Goal: Task Accomplishment & Management: Manage account settings

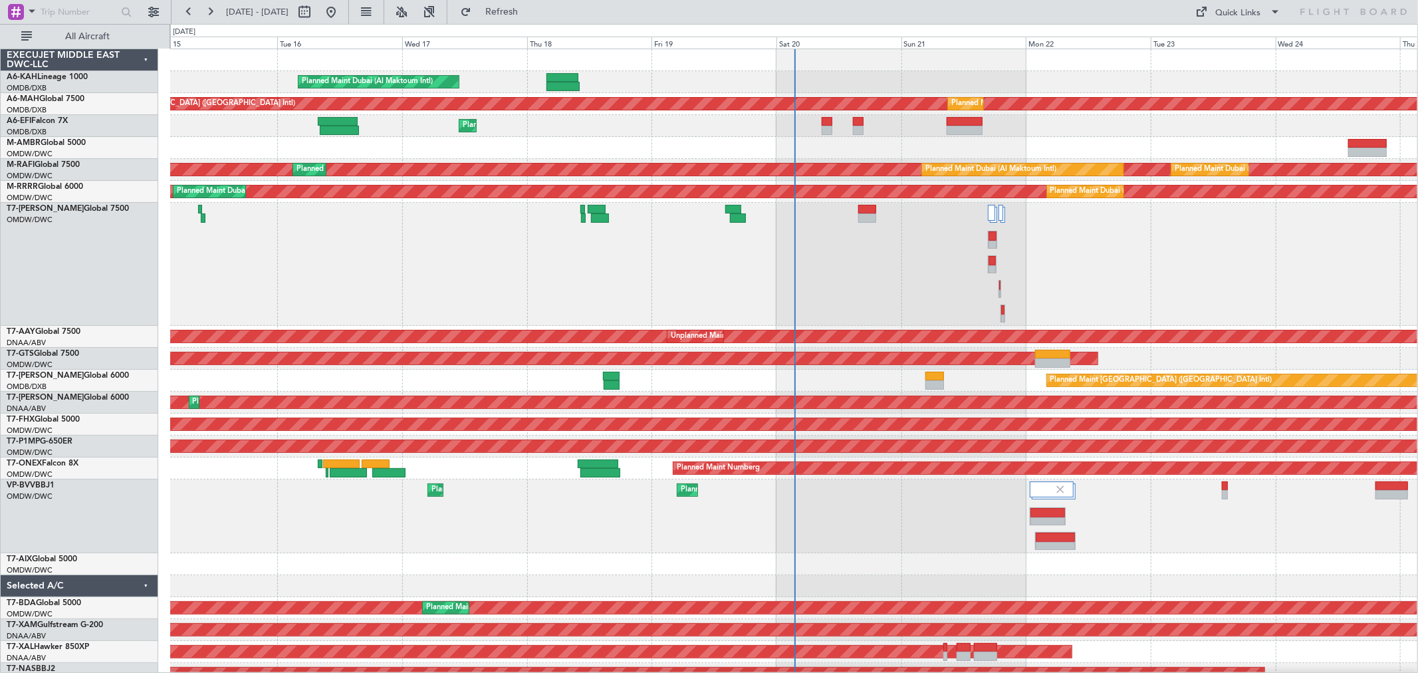
click at [937, 255] on div at bounding box center [793, 264] width 1247 height 123
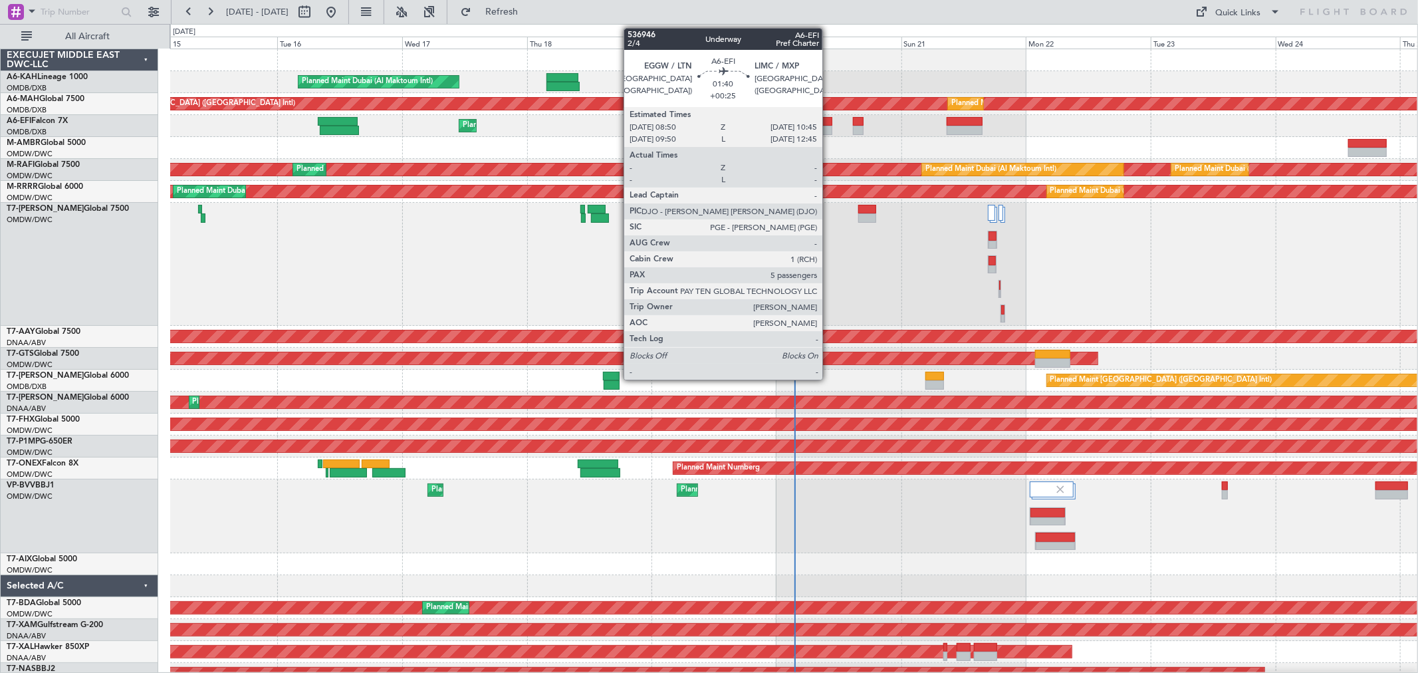
click at [829, 126] on div at bounding box center [827, 130] width 10 height 9
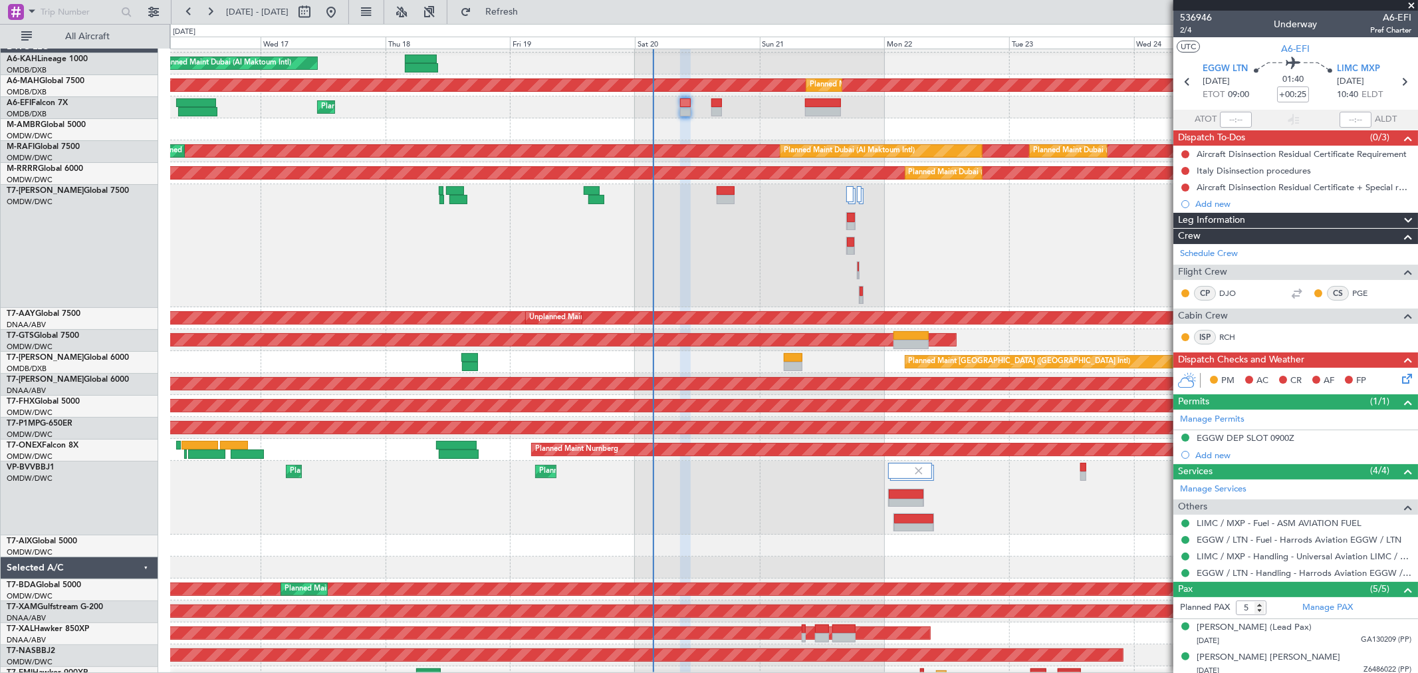
scroll to position [20, 0]
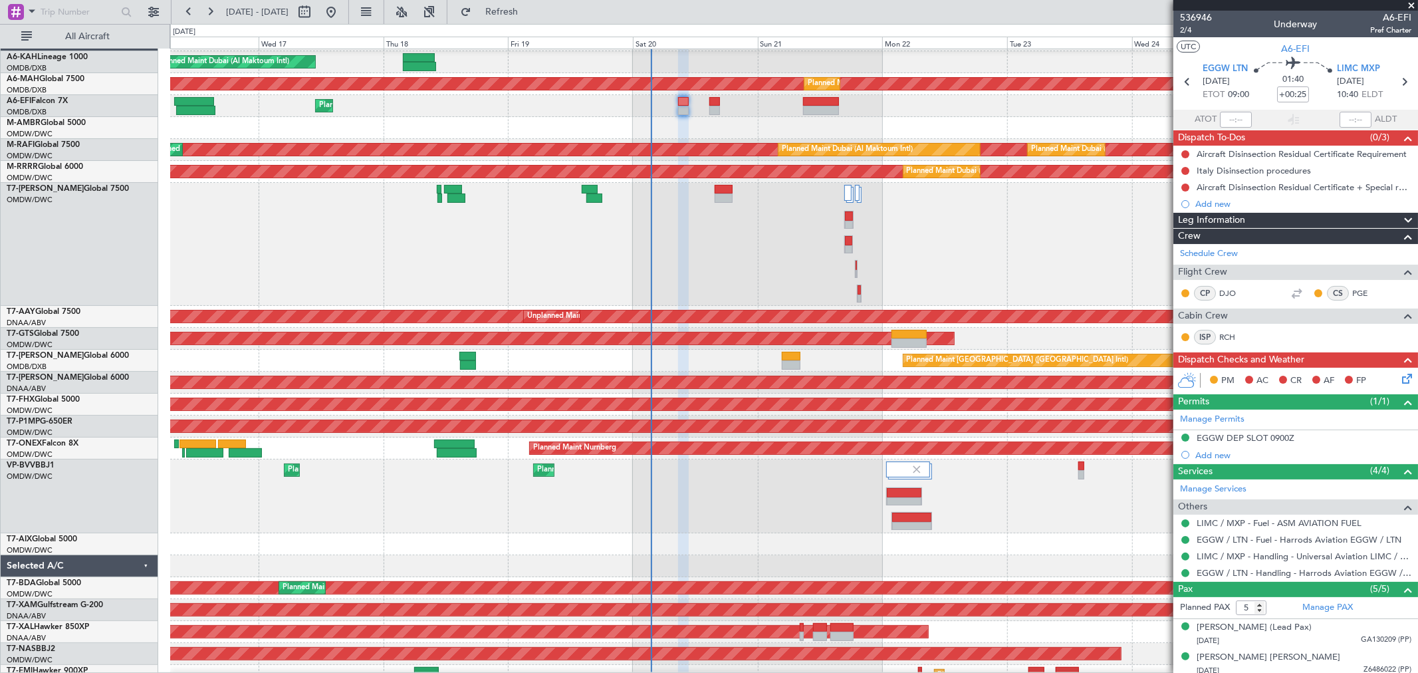
click at [762, 242] on div at bounding box center [793, 244] width 1247 height 123
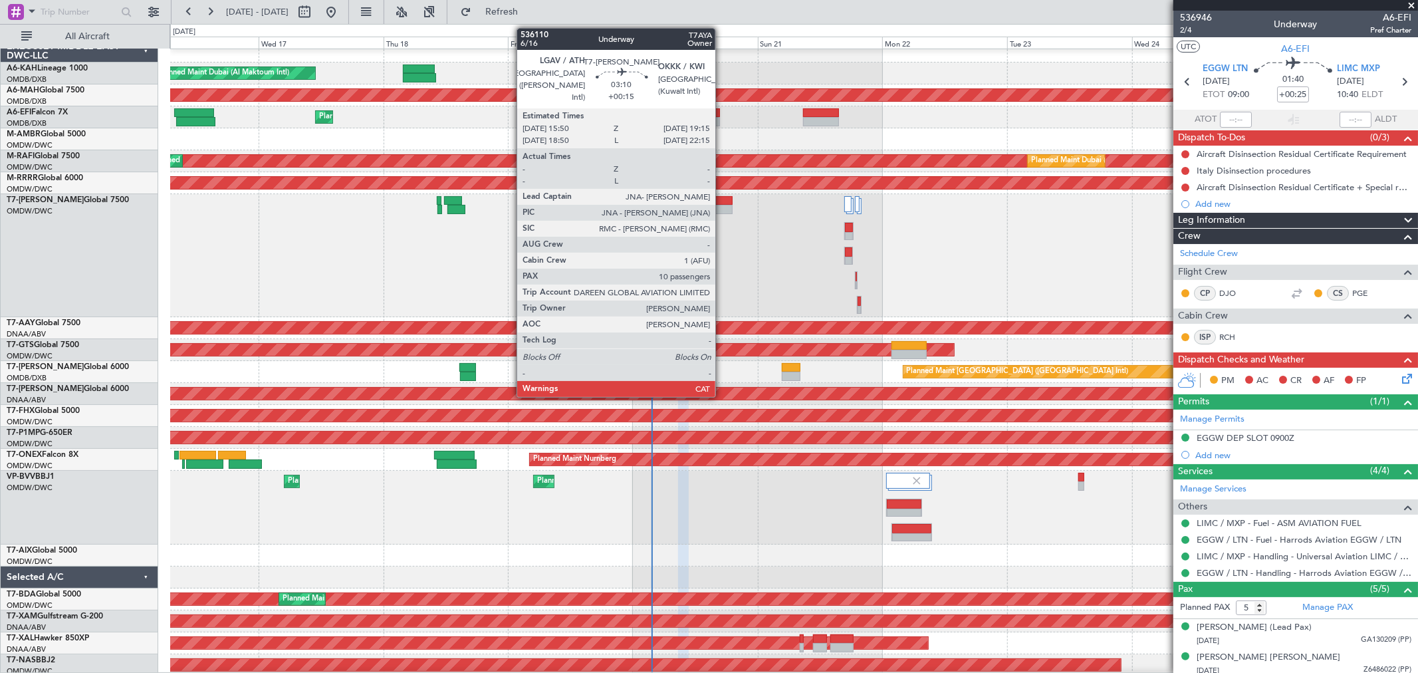
click at [721, 205] on div at bounding box center [724, 209] width 18 height 9
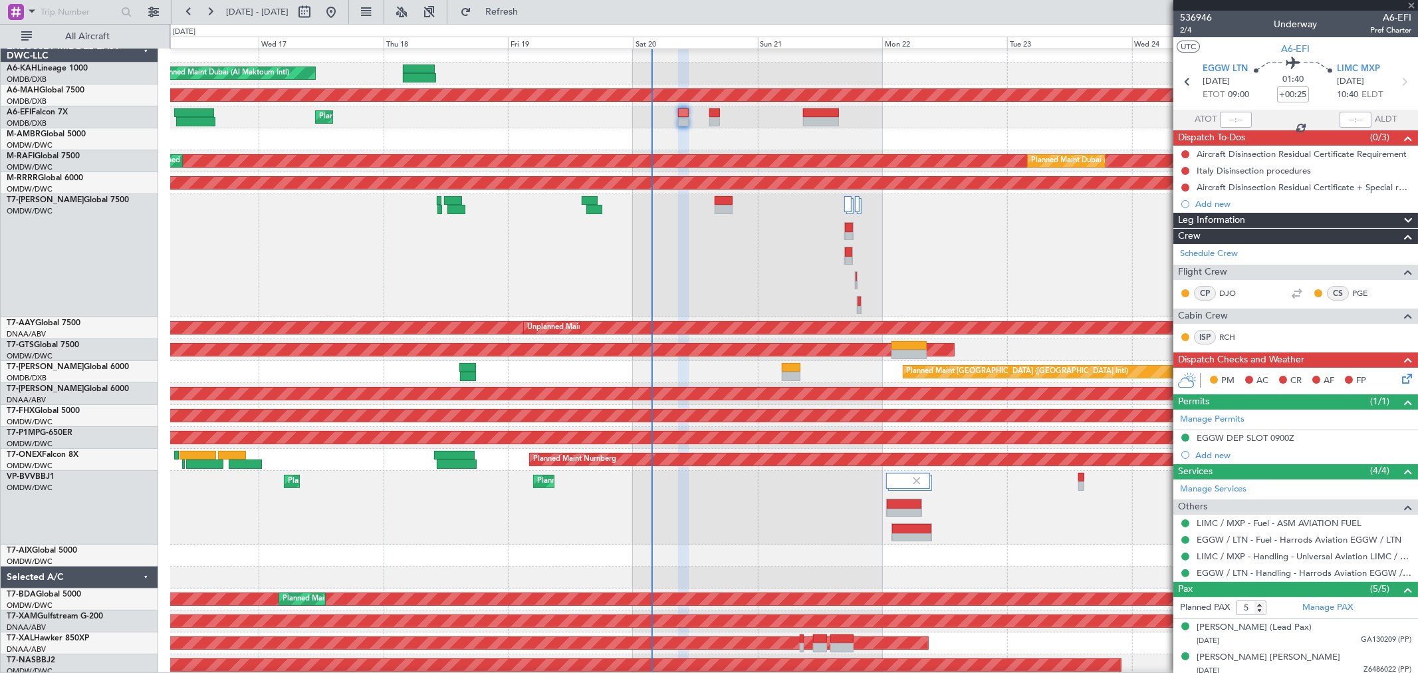
type input "+00:15"
type input "10"
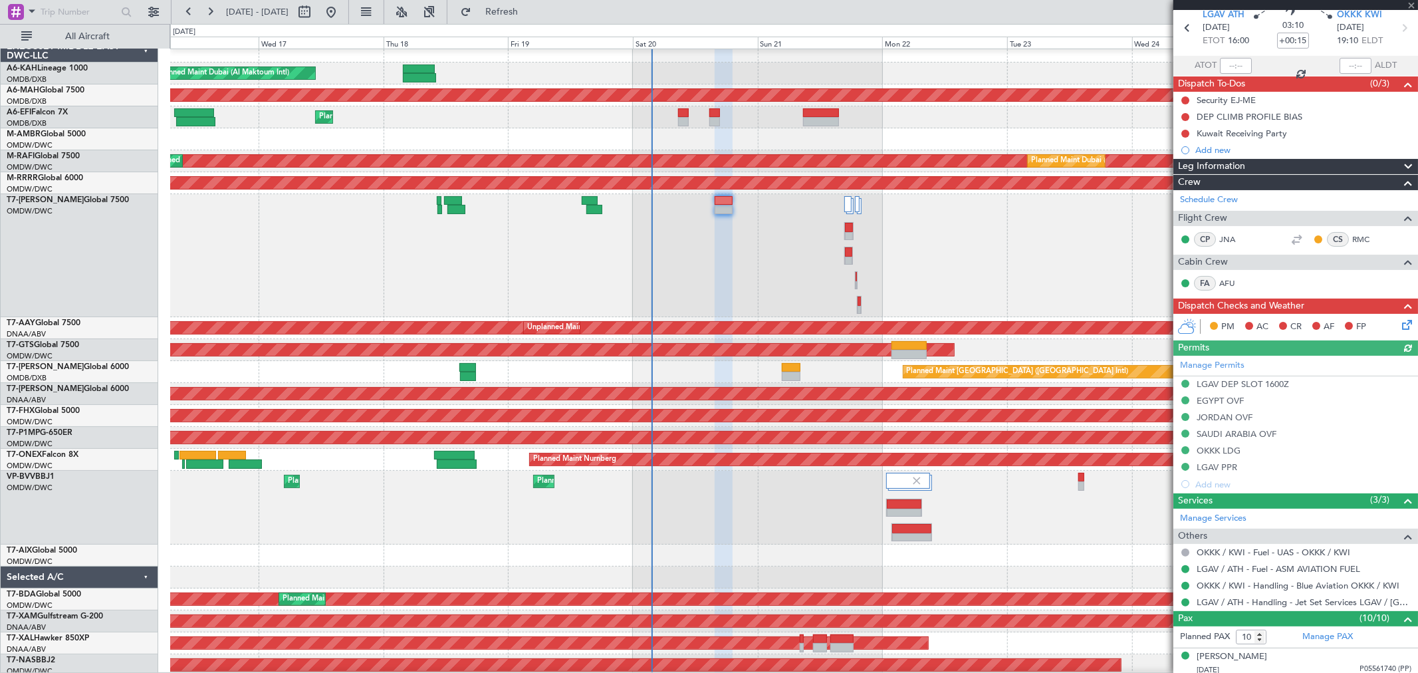
scroll to position [74, 0]
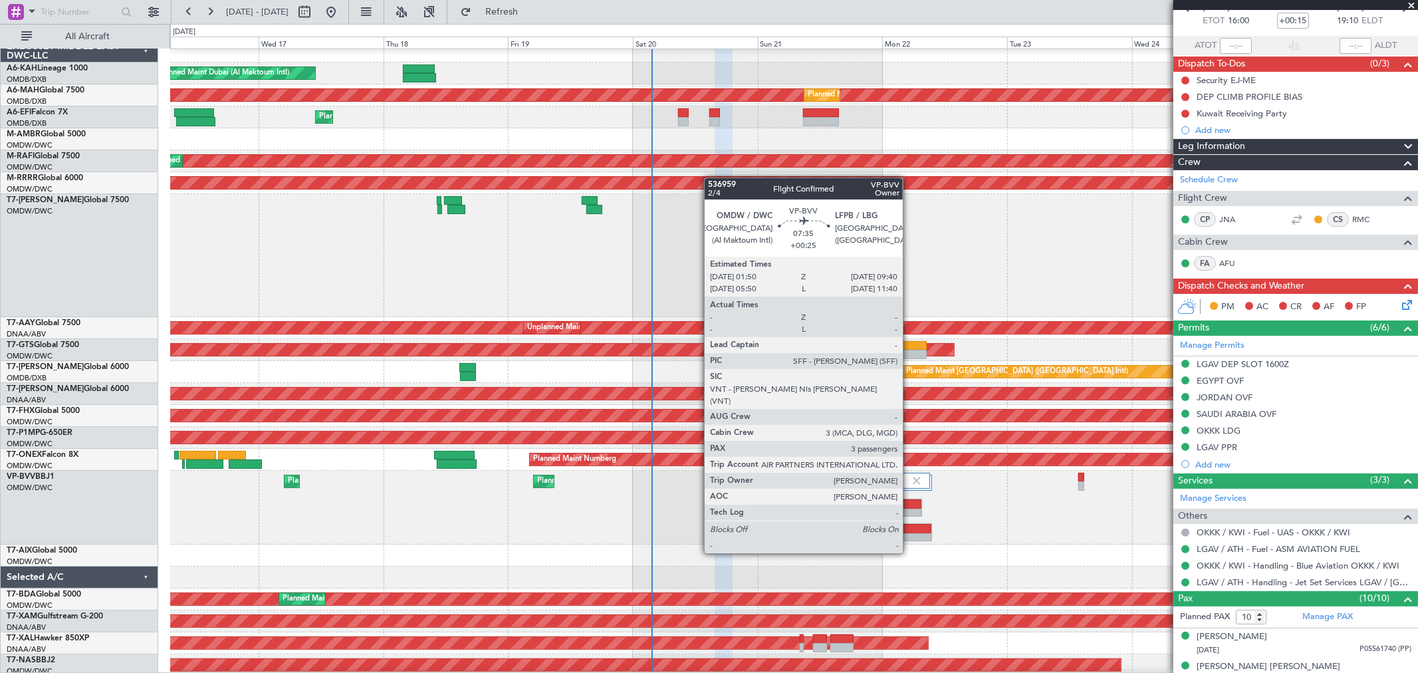
click at [909, 528] on div at bounding box center [912, 528] width 40 height 9
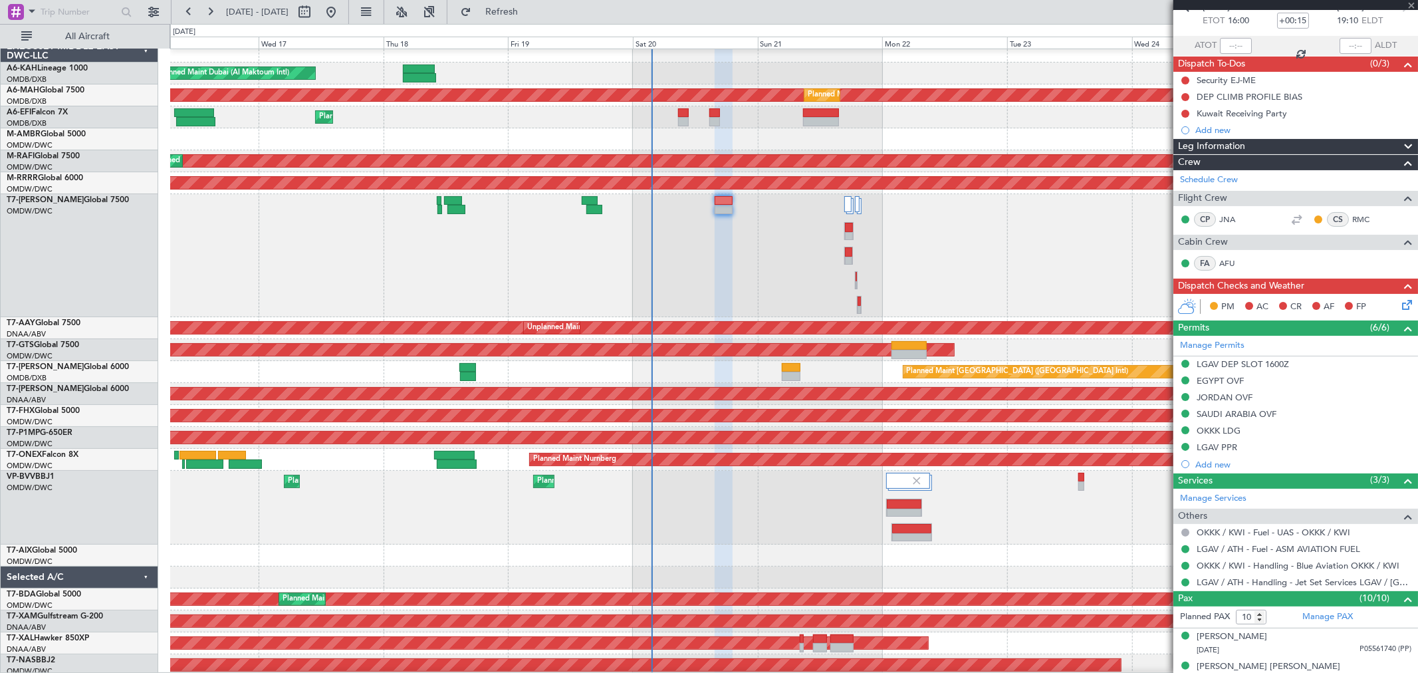
type input "+00:25"
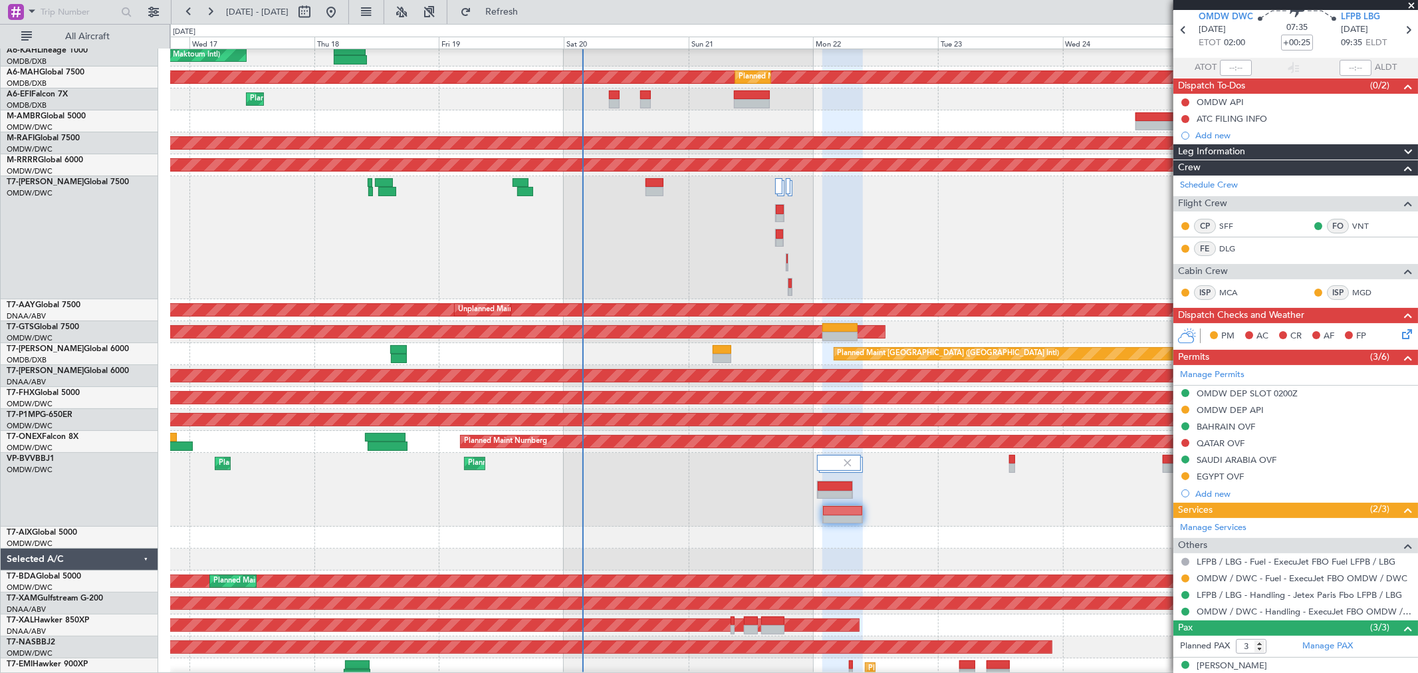
scroll to position [27, 0]
click at [766, 483] on div "Planned Maint Dubai (Al Maktoum Intl) Planned Maint [GEOGRAPHIC_DATA] (Al Makto…" at bounding box center [793, 489] width 1247 height 74
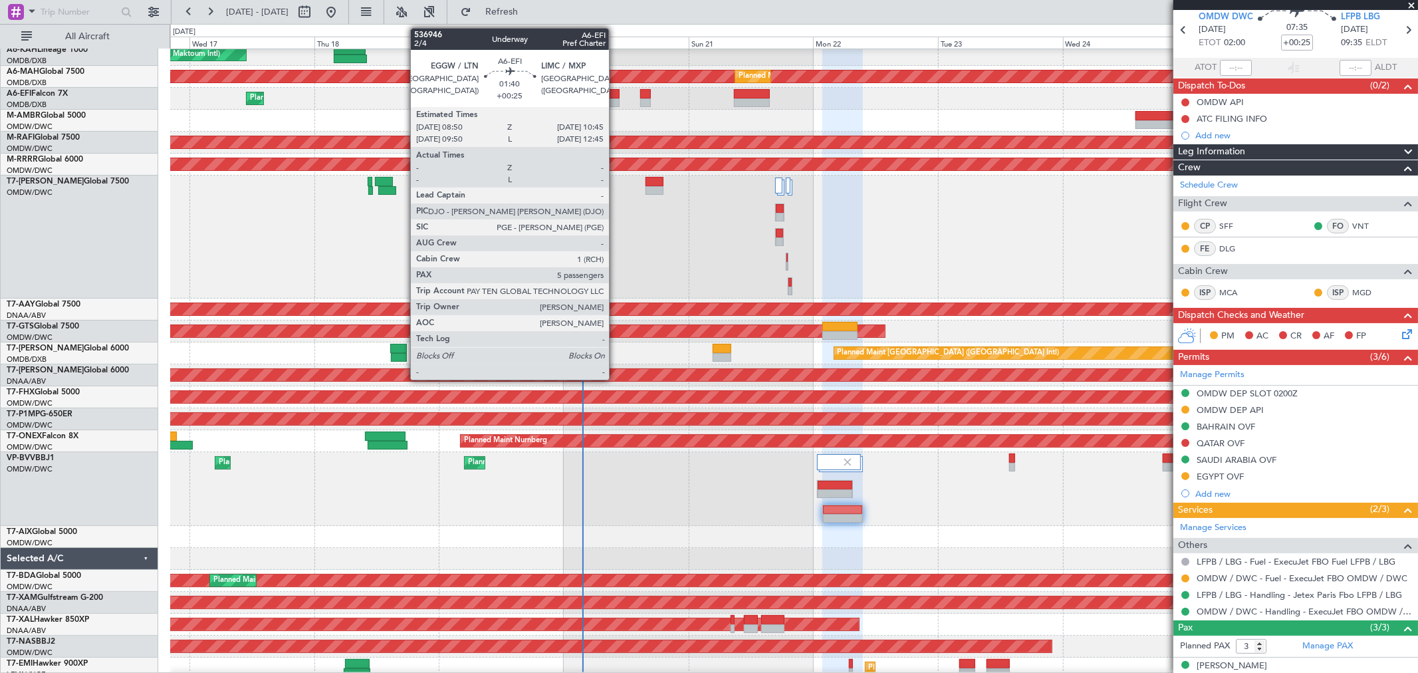
click at [616, 95] on div at bounding box center [614, 93] width 10 height 9
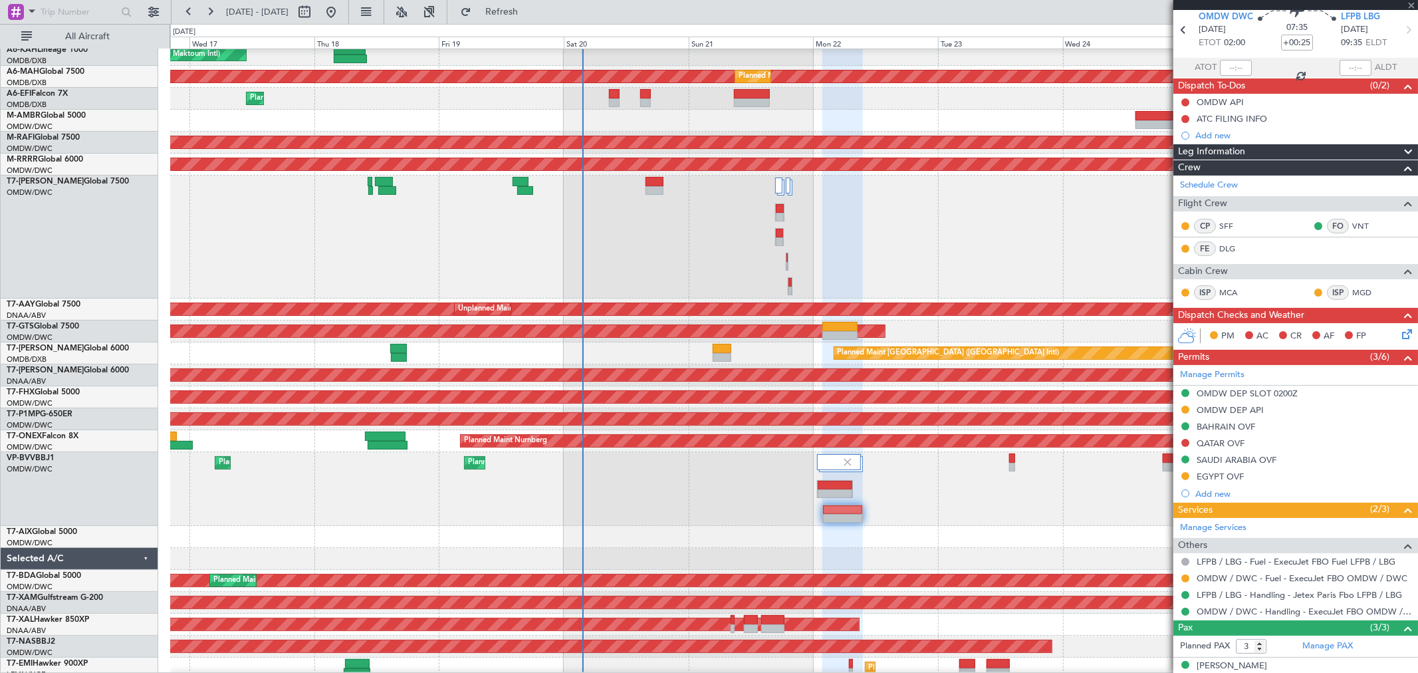
type input "5"
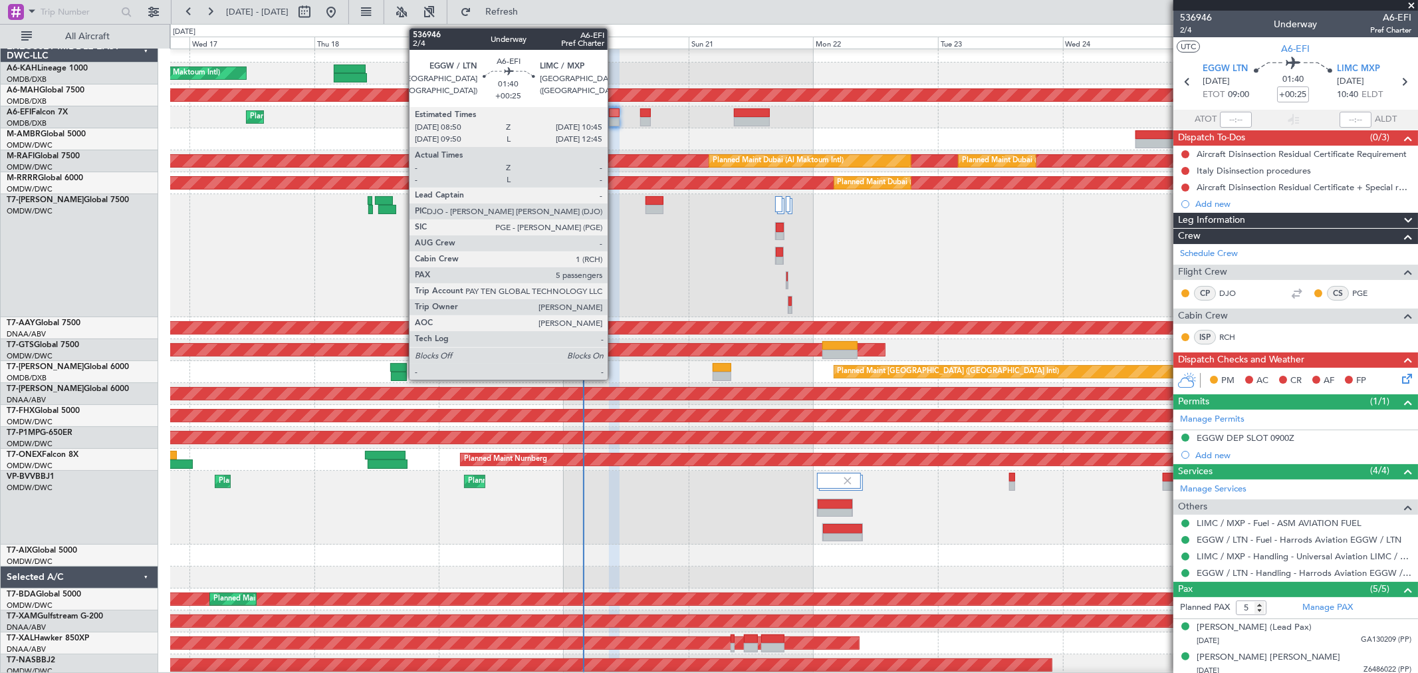
click at [614, 113] on div at bounding box center [614, 112] width 10 height 9
click at [614, 112] on div at bounding box center [614, 112] width 10 height 9
click at [615, 118] on div at bounding box center [614, 121] width 10 height 9
click at [615, 117] on div at bounding box center [614, 121] width 10 height 9
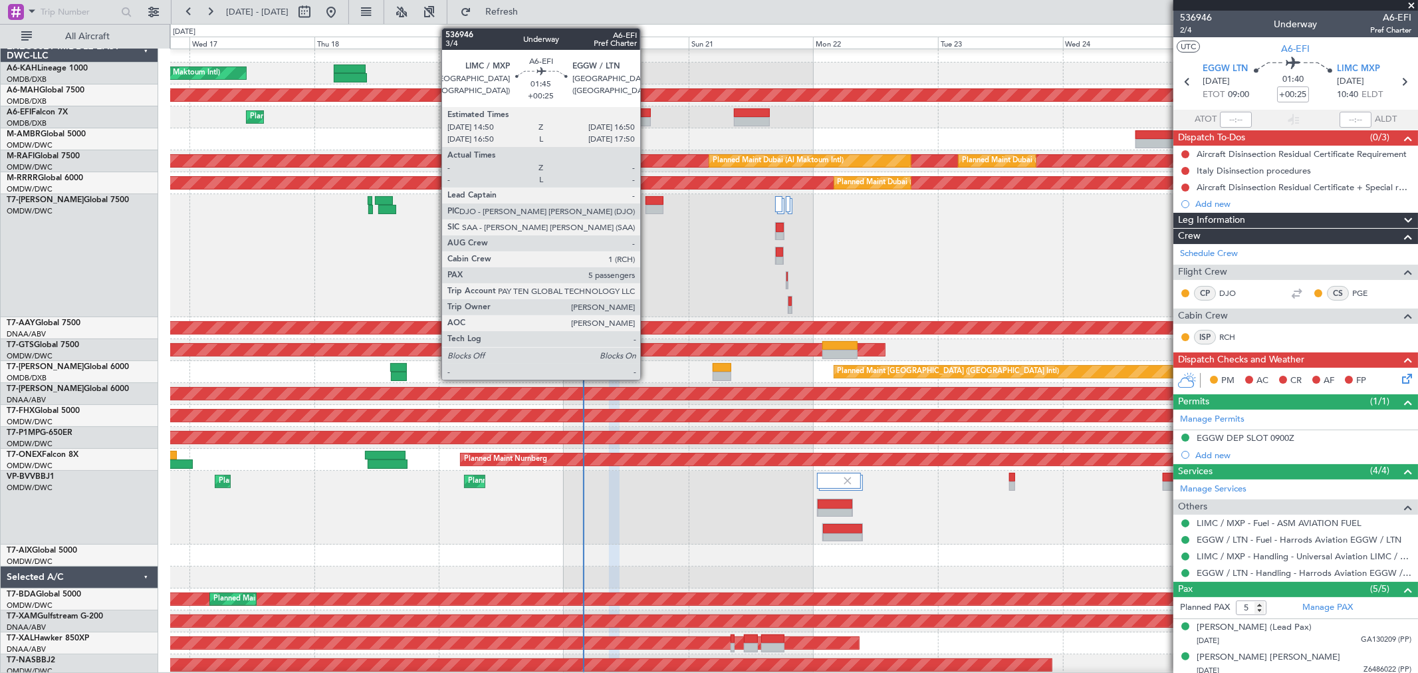
click at [647, 114] on div at bounding box center [645, 112] width 11 height 9
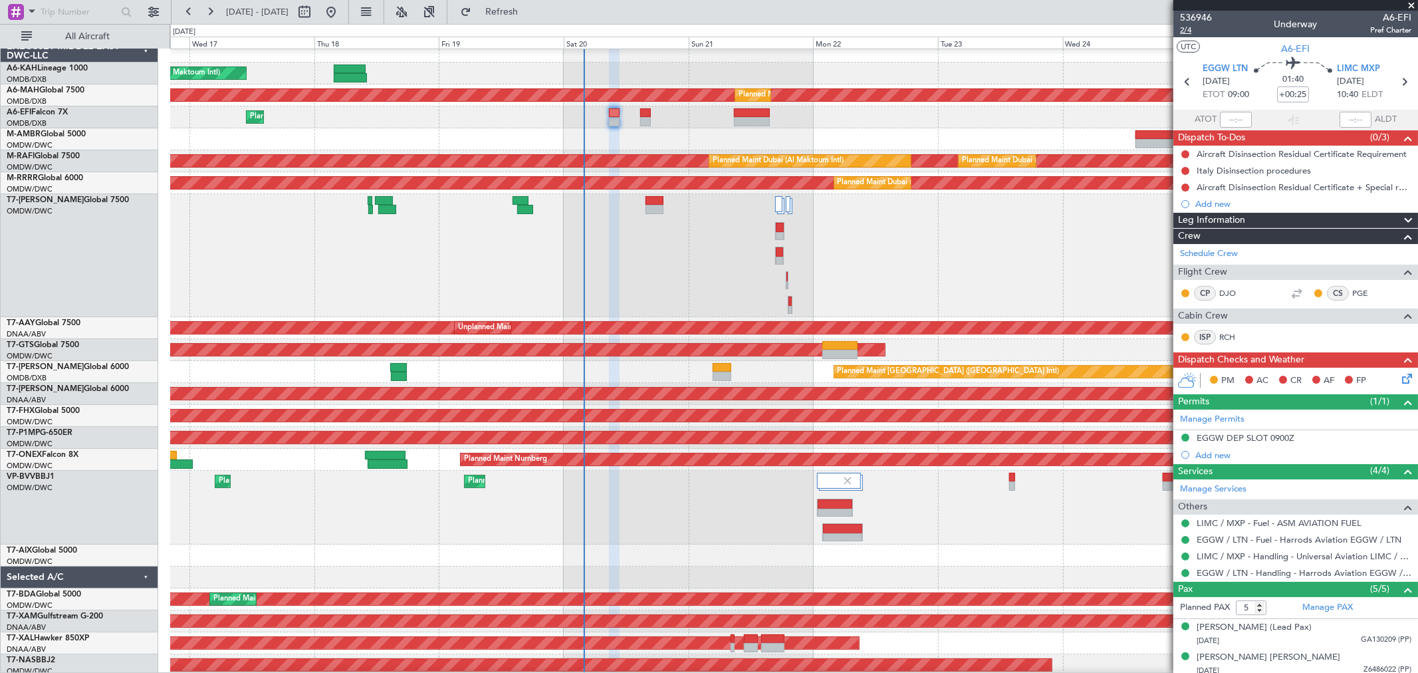
click at [1185, 31] on span "2/4" at bounding box center [1196, 30] width 32 height 11
click at [1221, 416] on link "Manage Permits" at bounding box center [1212, 419] width 64 height 13
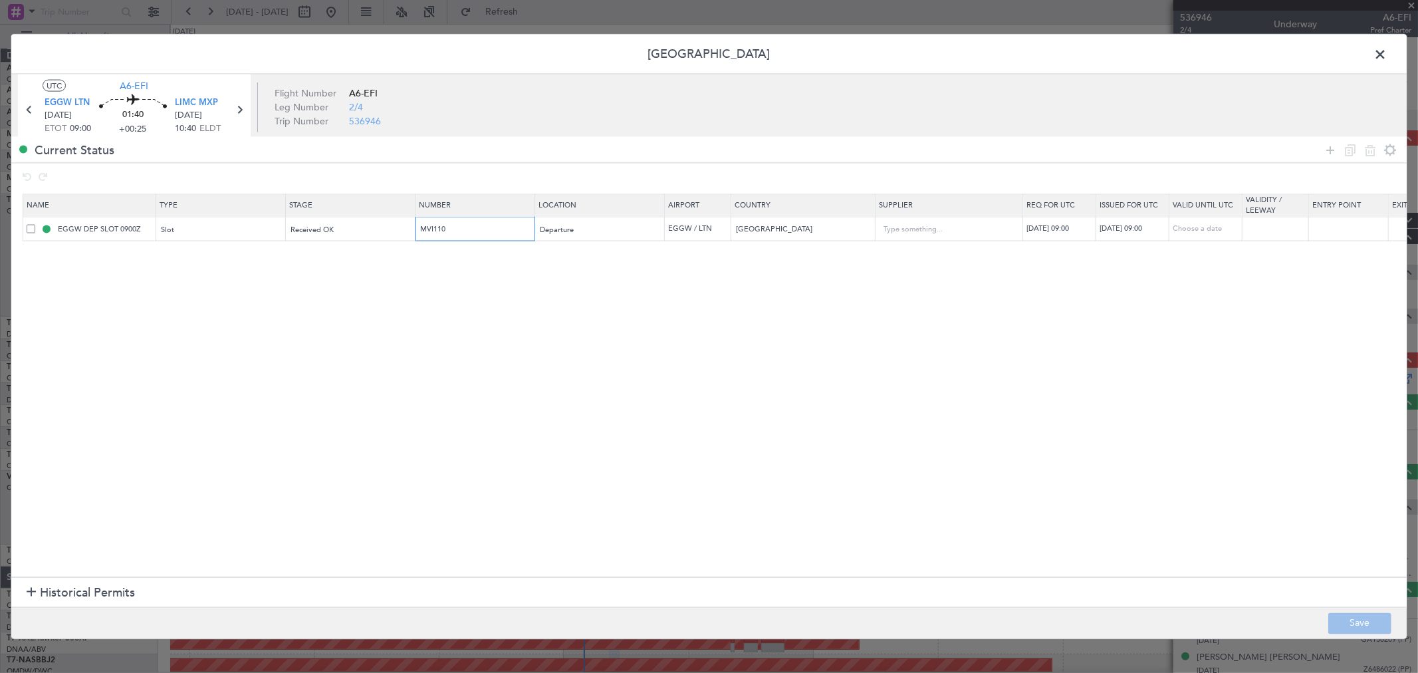
drag, startPoint x: 449, startPoint y: 233, endPoint x: 334, endPoint y: 251, distance: 117.2
click at [335, 251] on section "Name Type Stage Number Location Airport Country Supplier Req For Utc Issued For…" at bounding box center [708, 383] width 1395 height 386
click at [1387, 55] on span at bounding box center [1387, 58] width 0 height 27
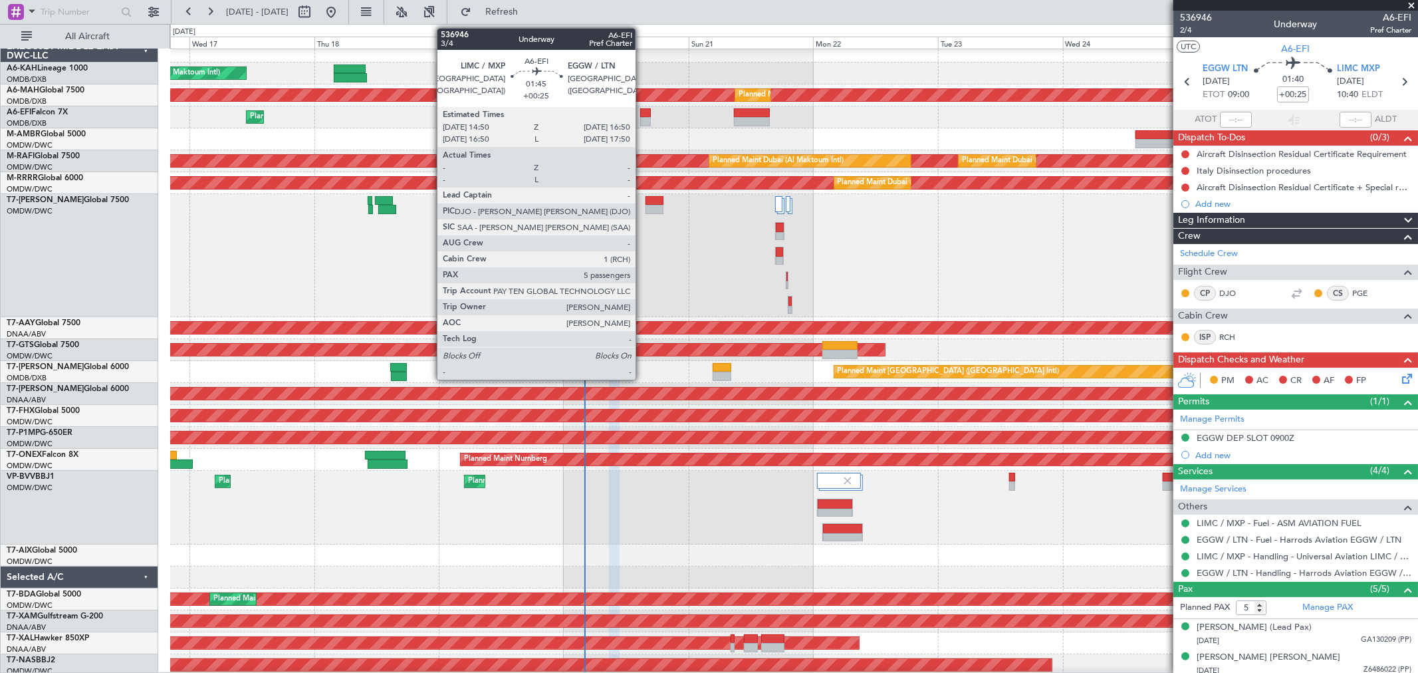
click at [642, 117] on div at bounding box center [645, 121] width 11 height 9
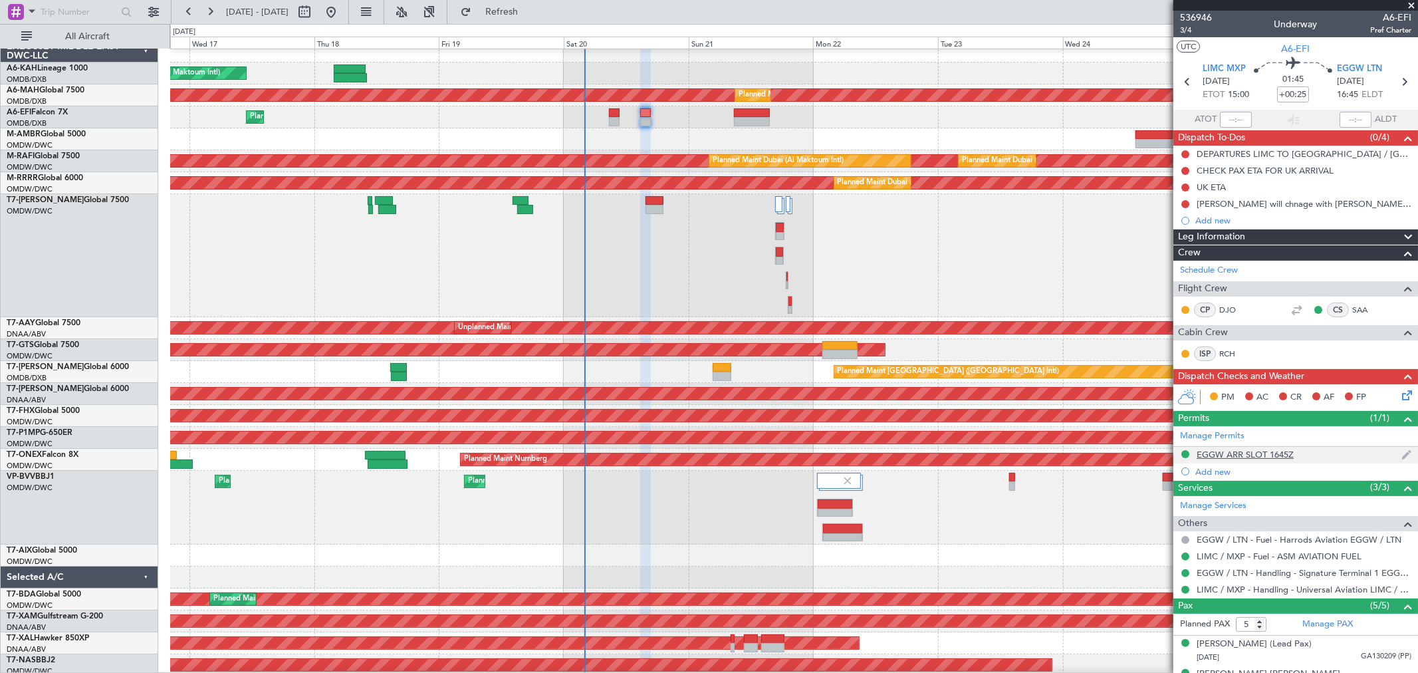
click at [1259, 453] on div "EGGW ARR SLOT 1645Z" at bounding box center [1245, 454] width 97 height 11
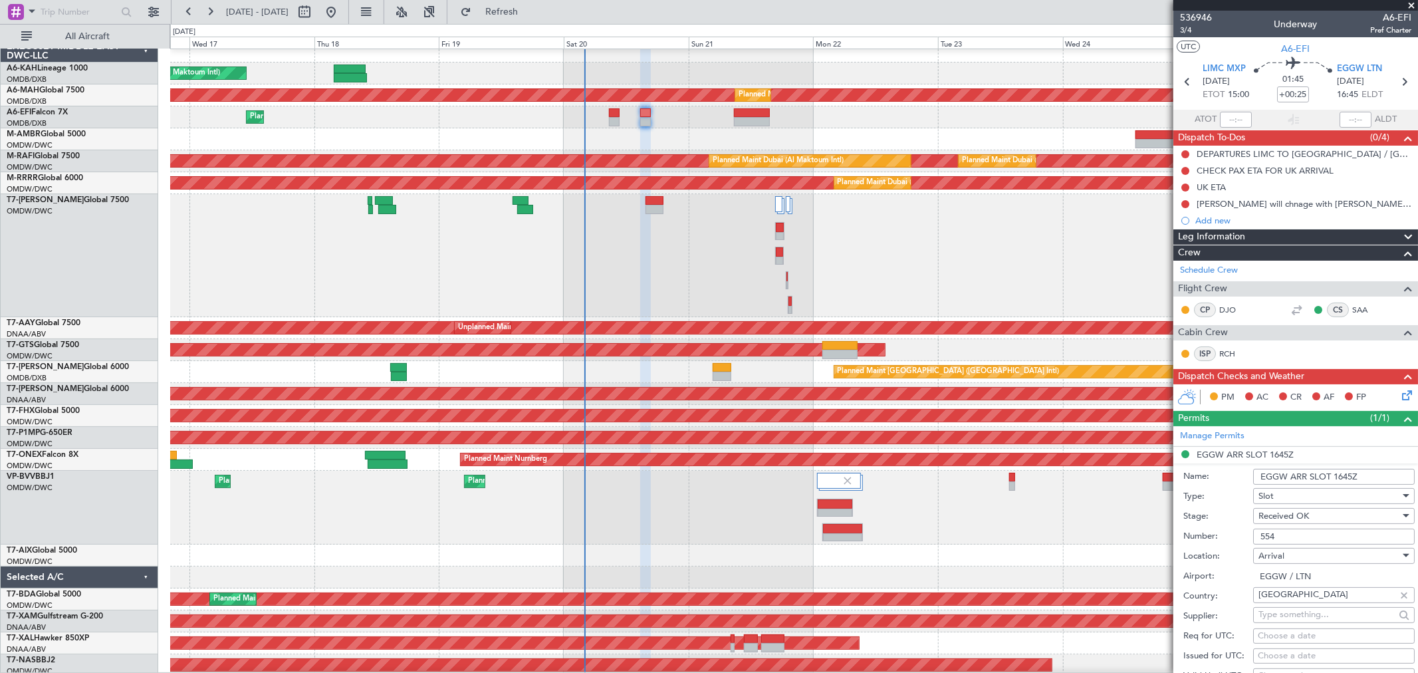
drag, startPoint x: 1300, startPoint y: 537, endPoint x: 1190, endPoint y: 529, distance: 110.0
click at [1181, 536] on form "Name: EGGW ARR SLOT 1645Z Type: Slot Stage: Received OK Number: 554 Location: […" at bounding box center [1295, 661] width 245 height 397
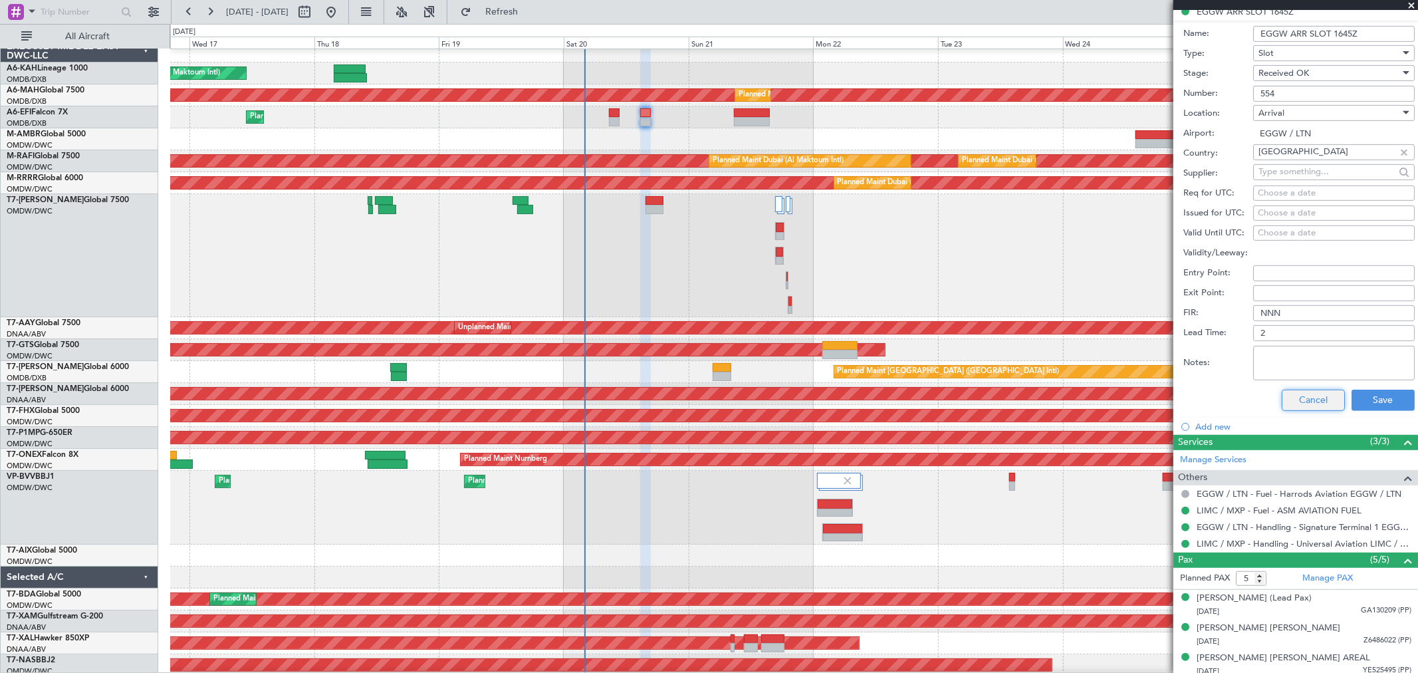
click at [1319, 400] on button "Cancel" at bounding box center [1313, 400] width 63 height 21
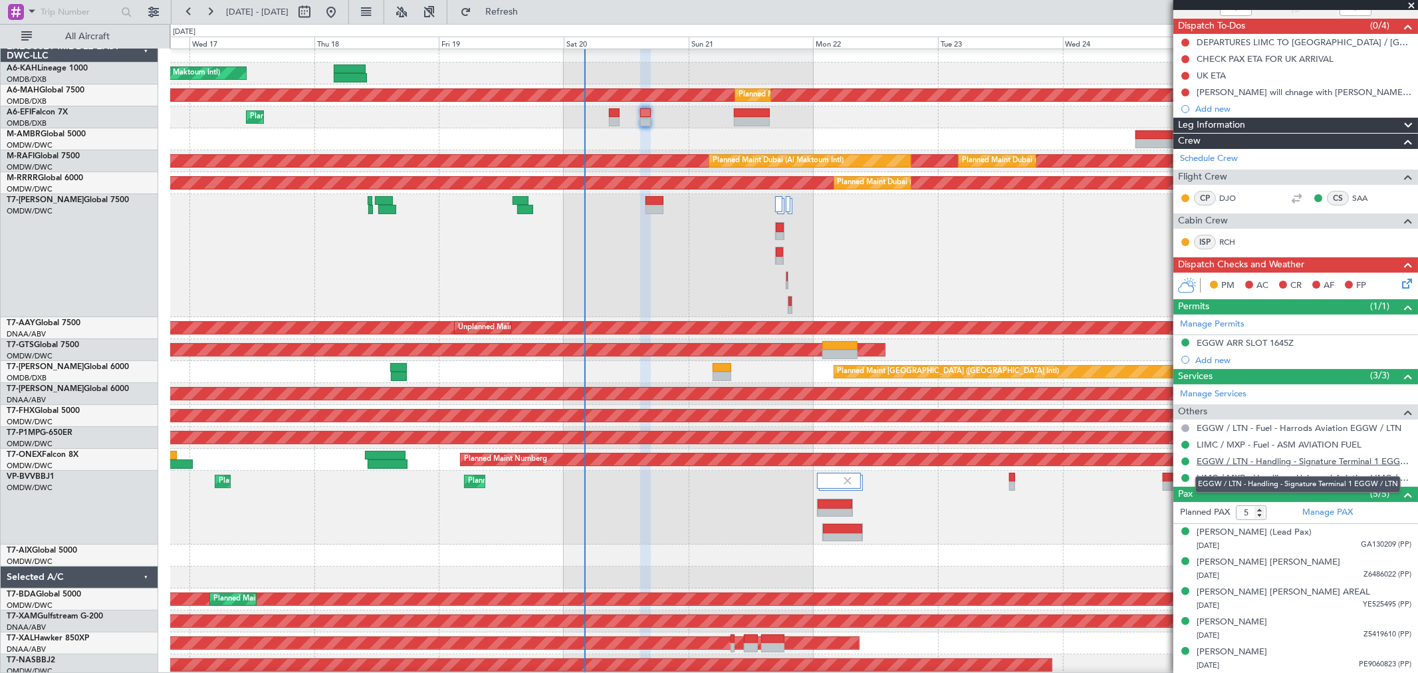
click at [1301, 463] on link "EGGW / LTN - Handling - Signature Terminal 1 EGGW / LTN" at bounding box center [1304, 460] width 215 height 11
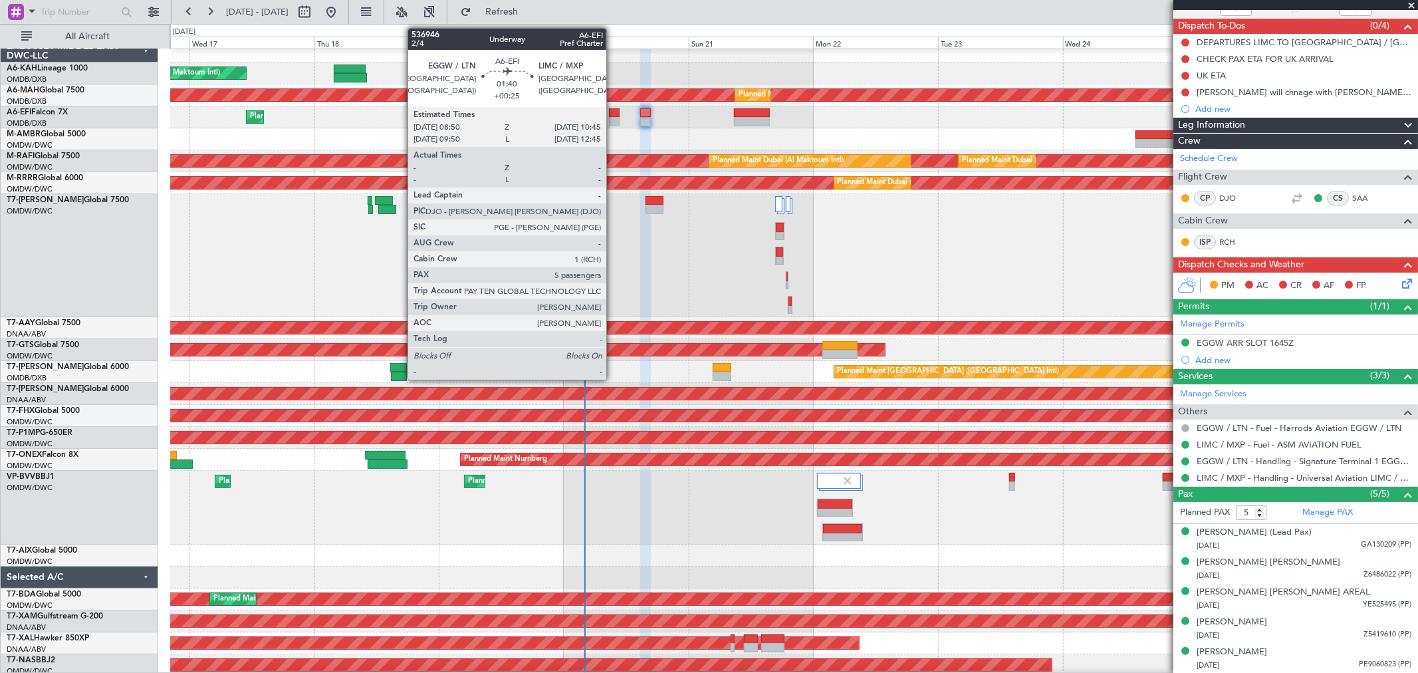
click at [613, 120] on div at bounding box center [614, 121] width 10 height 9
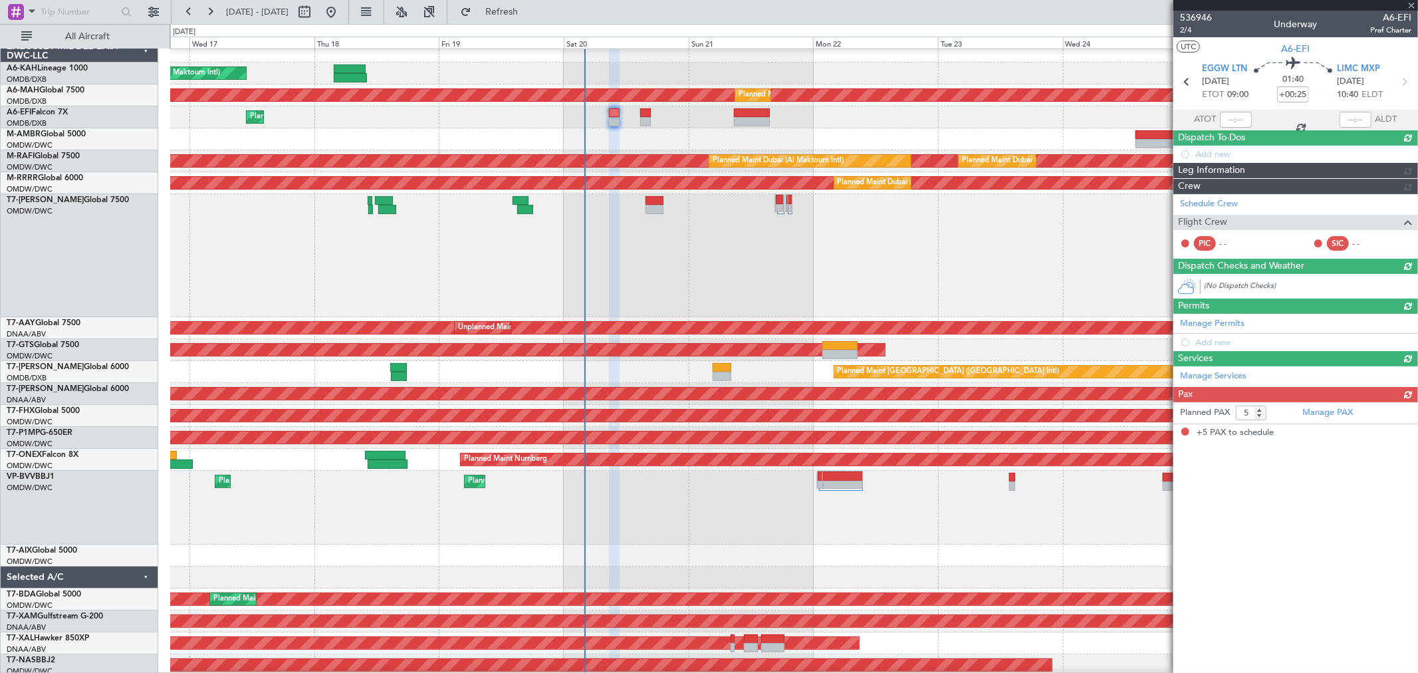
scroll to position [0, 0]
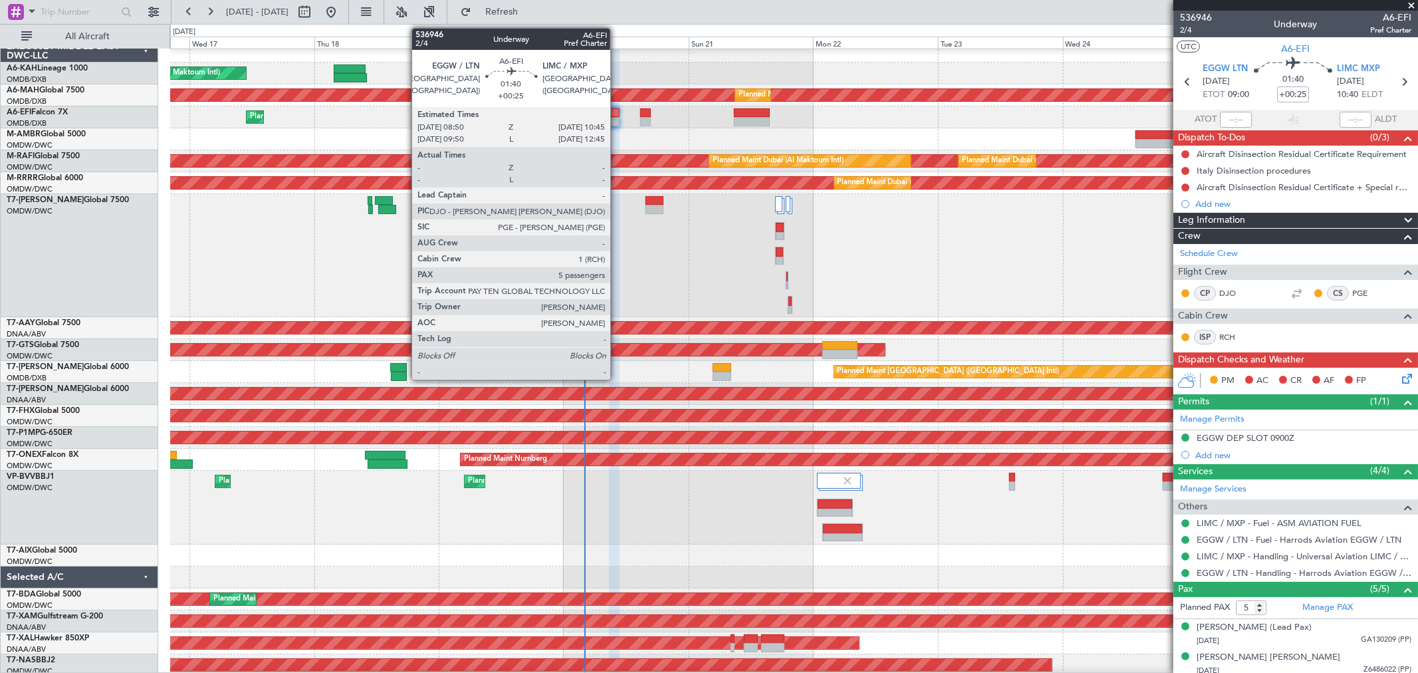
click at [616, 117] on div at bounding box center [614, 121] width 10 height 9
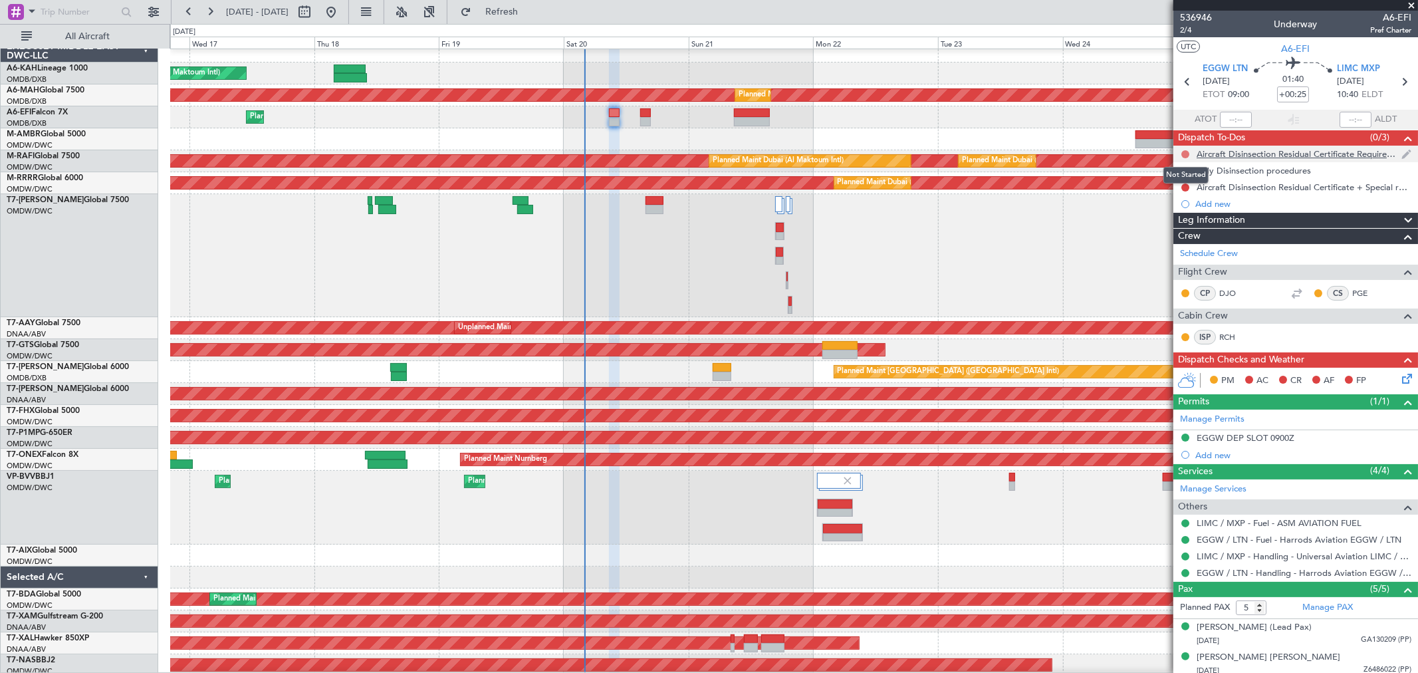
click at [1183, 155] on button at bounding box center [1185, 154] width 8 height 8
click at [1185, 210] on span "Completed" at bounding box center [1191, 212] width 44 height 13
click at [1184, 171] on button at bounding box center [1185, 171] width 8 height 8
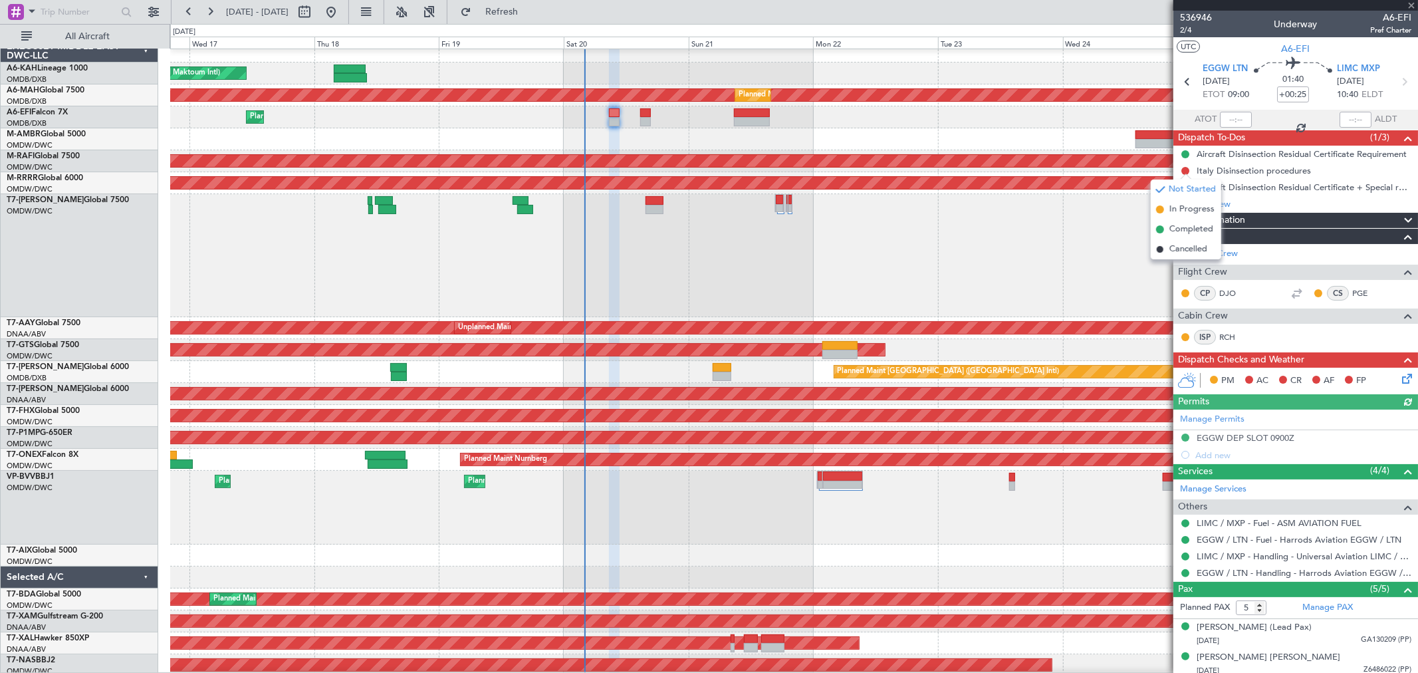
type input "[PERSON_NAME] ([PERSON_NAME])"
type input "7328"
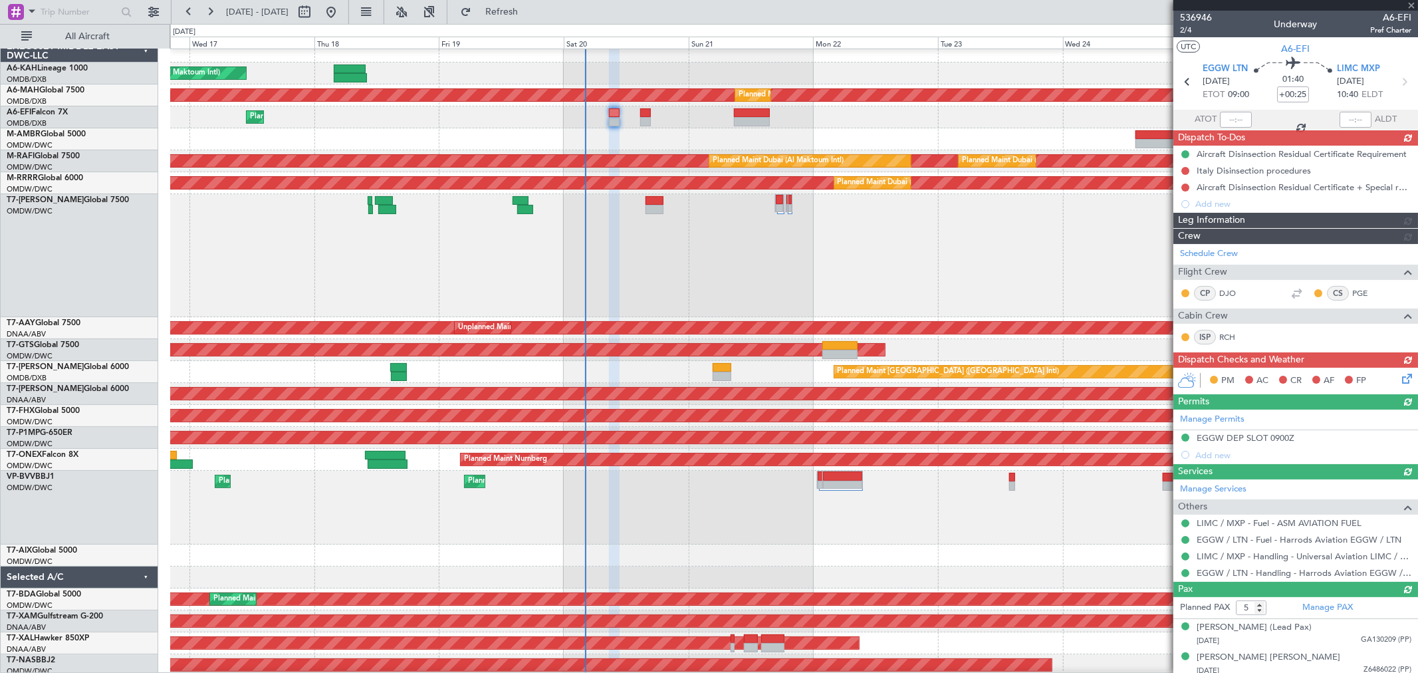
type input "[PERSON_NAME] ([PERSON_NAME])"
type input "7328"
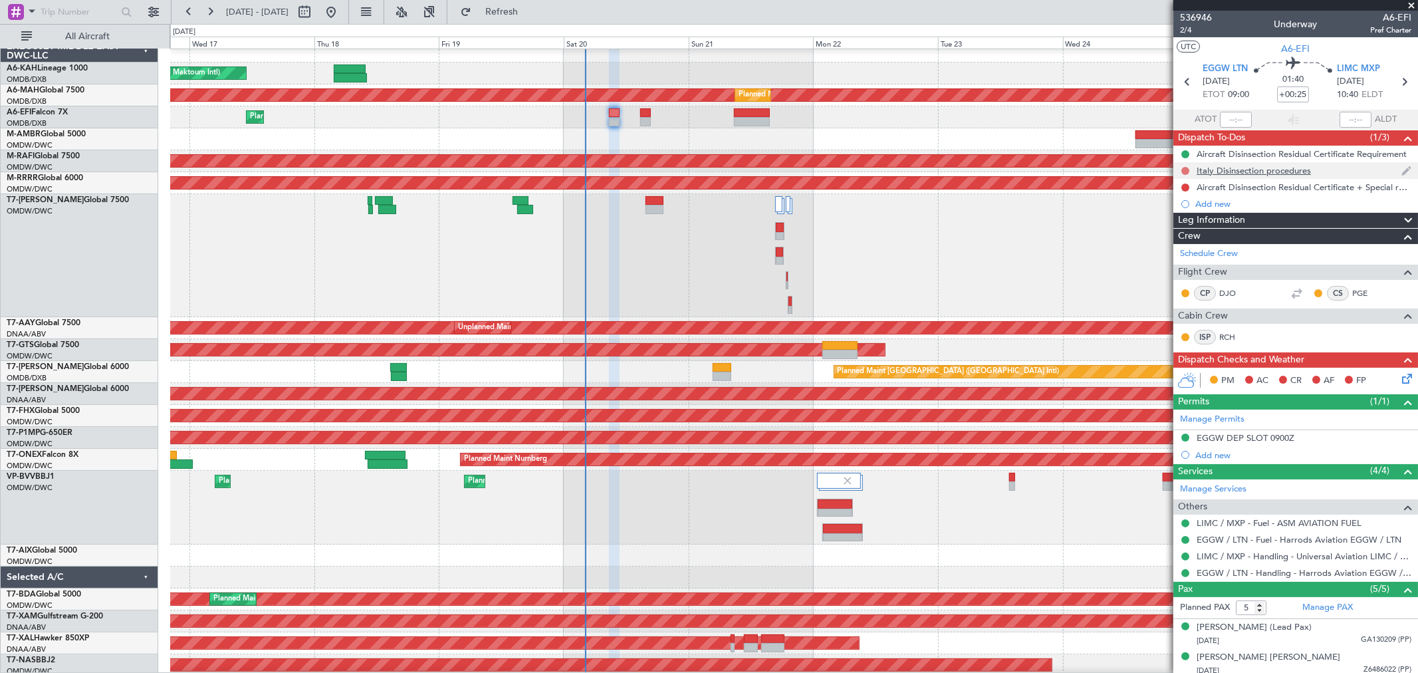
click at [1186, 171] on button at bounding box center [1185, 171] width 8 height 8
click at [1185, 223] on span "Completed" at bounding box center [1191, 229] width 44 height 13
click at [1185, 188] on button at bounding box center [1185, 187] width 8 height 8
drag, startPoint x: 1185, startPoint y: 248, endPoint x: 1256, endPoint y: 261, distance: 73.0
click at [1185, 247] on span "Completed" at bounding box center [1191, 245] width 44 height 13
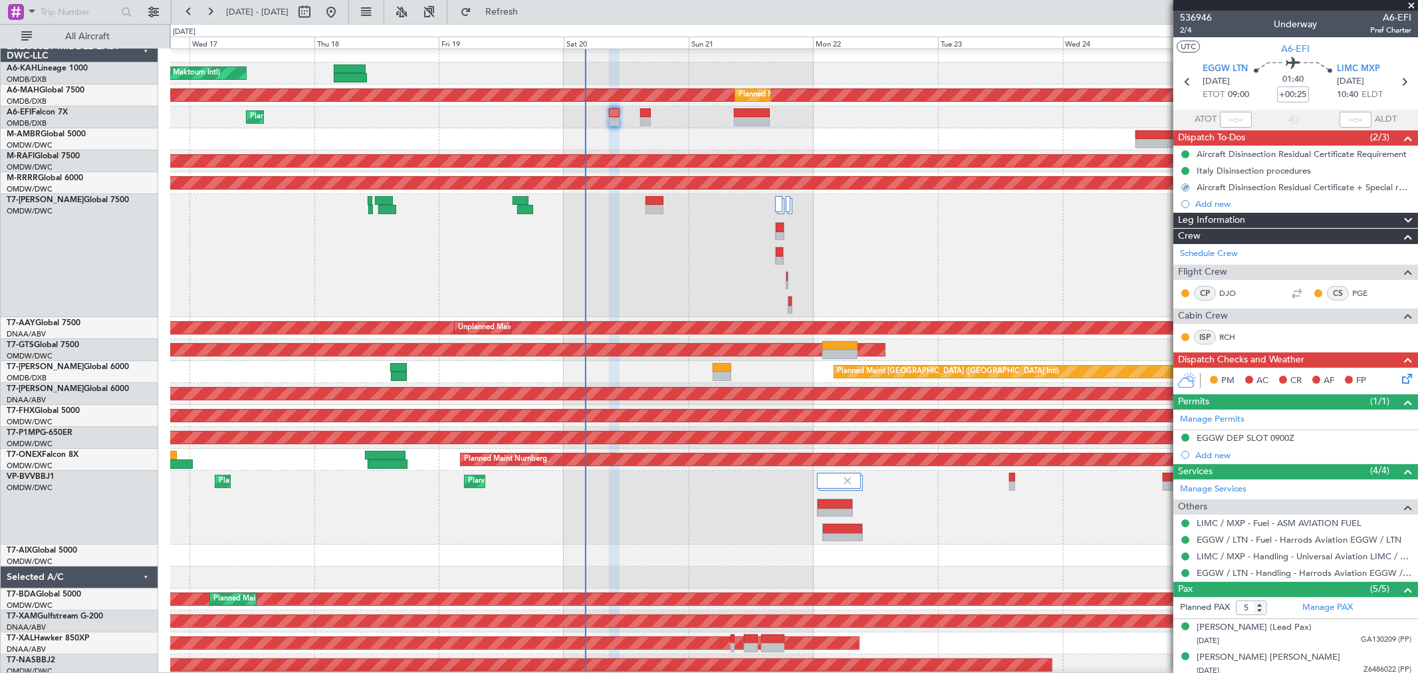
click at [1399, 376] on icon at bounding box center [1404, 376] width 11 height 11
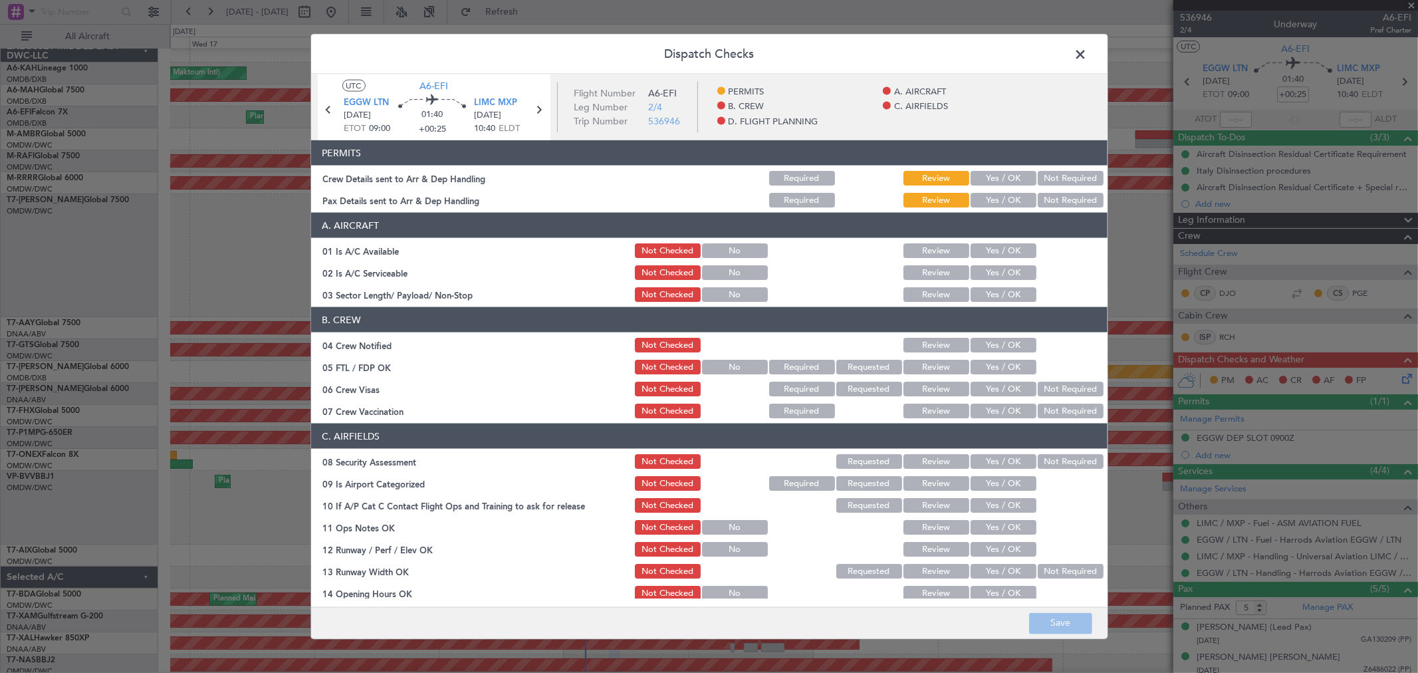
click at [1012, 180] on button "Yes / OK" at bounding box center [1004, 178] width 66 height 15
click at [1010, 197] on button "Yes / OK" at bounding box center [1004, 200] width 66 height 15
click at [1011, 247] on button "Yes / OK" at bounding box center [1004, 250] width 66 height 15
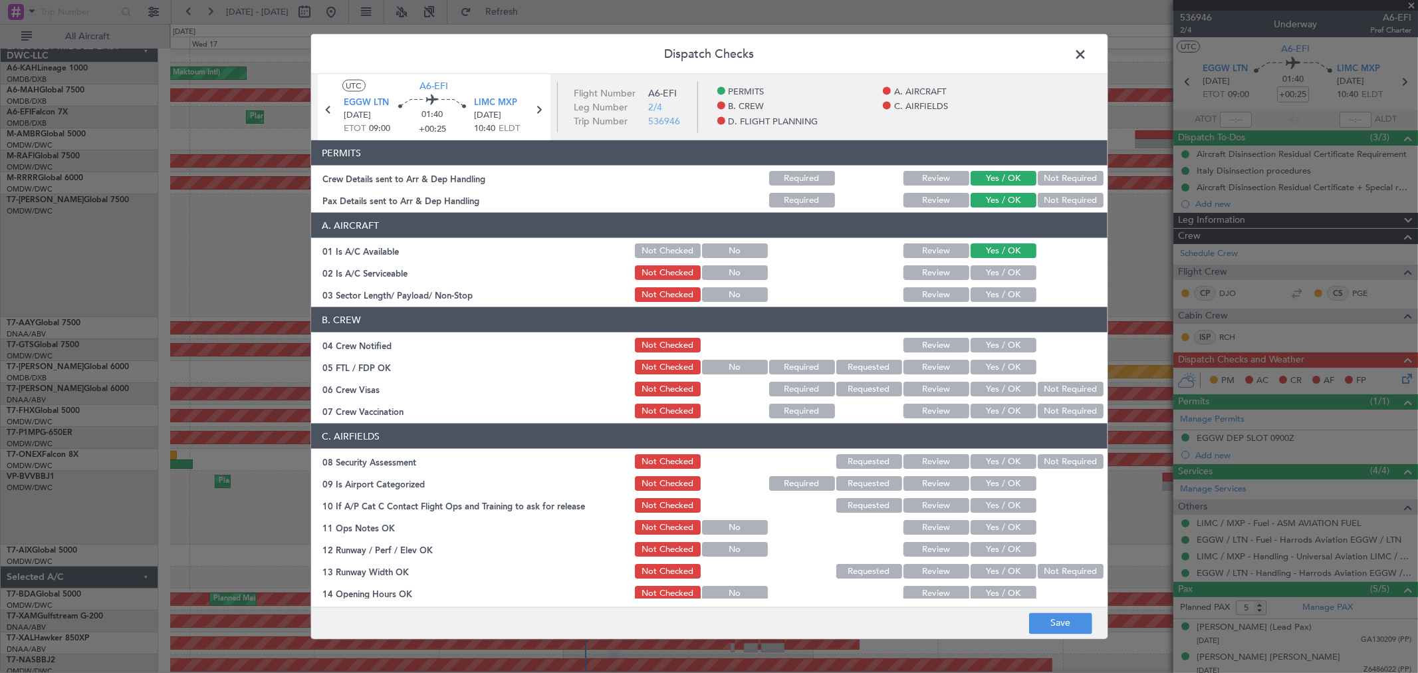
click at [997, 271] on button "Yes / OK" at bounding box center [1004, 272] width 66 height 15
click at [1006, 300] on button "Yes / OK" at bounding box center [1004, 294] width 66 height 15
click at [980, 344] on button "Yes / OK" at bounding box center [1004, 345] width 66 height 15
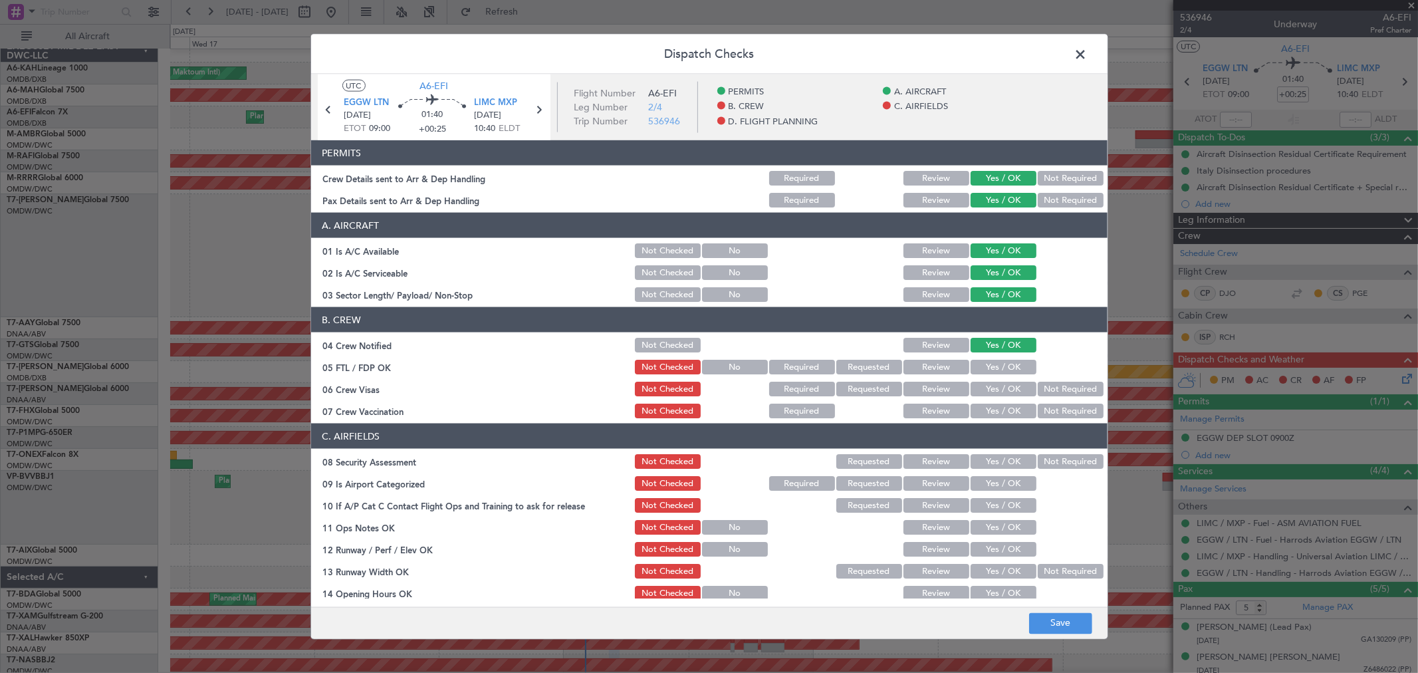
click at [986, 374] on button "Yes / OK" at bounding box center [1004, 367] width 66 height 15
click at [989, 390] on button "Yes / OK" at bounding box center [1004, 389] width 66 height 15
click at [992, 413] on button "Yes / OK" at bounding box center [1004, 410] width 66 height 15
click at [999, 461] on button "Yes / OK" at bounding box center [1004, 461] width 66 height 15
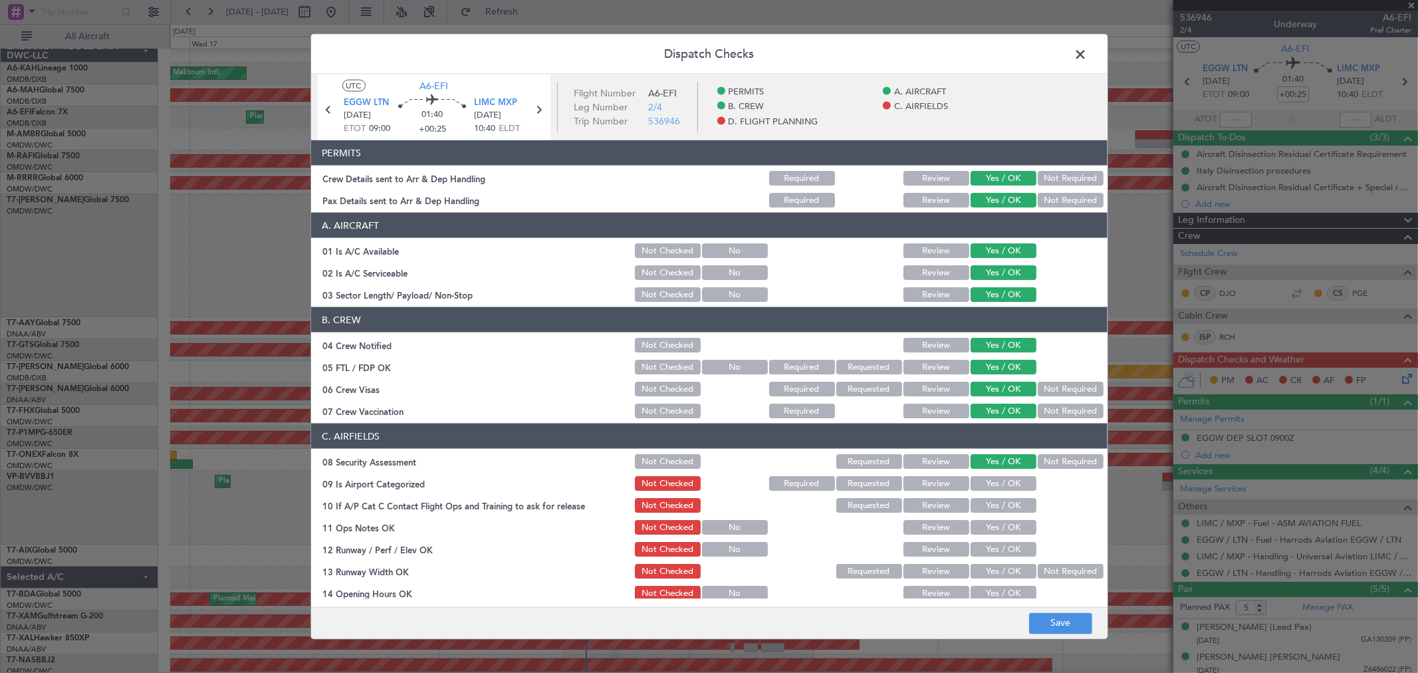
click at [998, 485] on button "Yes / OK" at bounding box center [1004, 483] width 66 height 15
click at [990, 501] on button "Yes / OK" at bounding box center [1004, 505] width 66 height 15
click at [989, 522] on button "Yes / OK" at bounding box center [1004, 527] width 66 height 15
click at [994, 542] on button "Yes / OK" at bounding box center [1004, 549] width 66 height 15
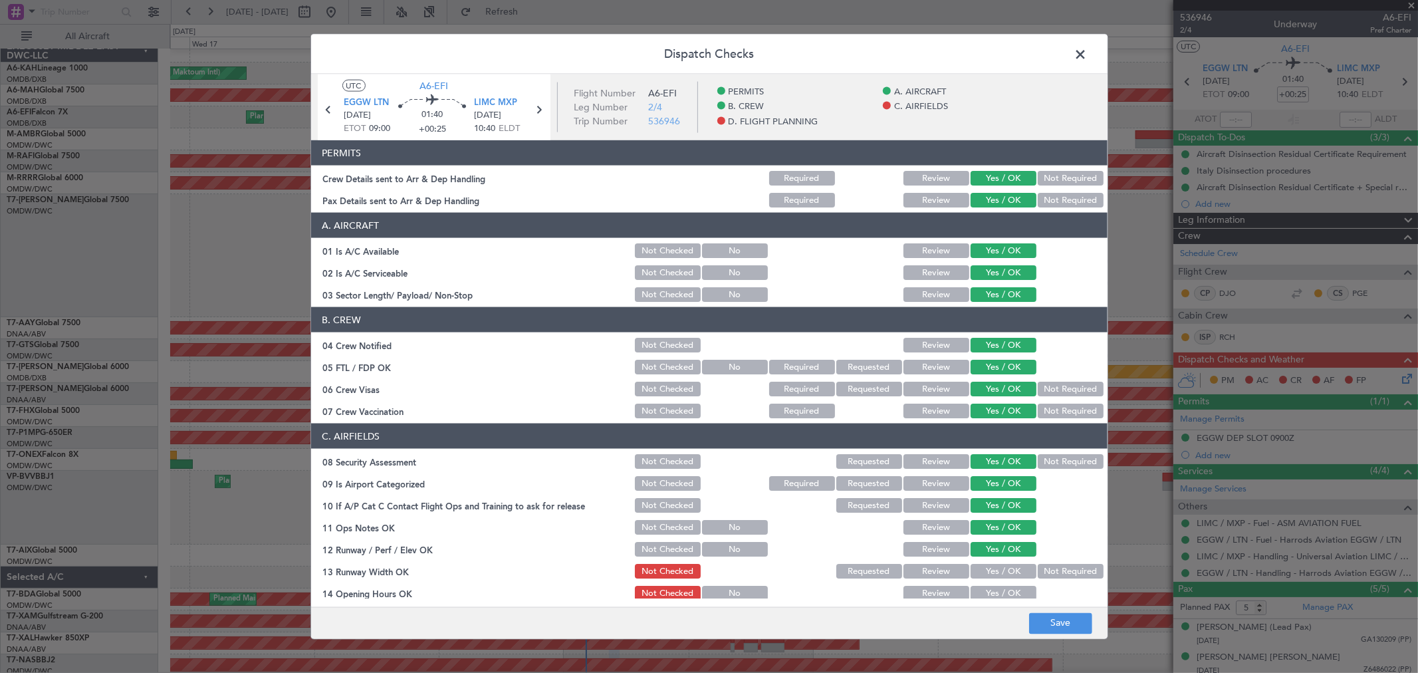
click at [992, 564] on button "Yes / OK" at bounding box center [1004, 571] width 66 height 15
click at [989, 586] on button "Yes / OK" at bounding box center [1004, 593] width 66 height 15
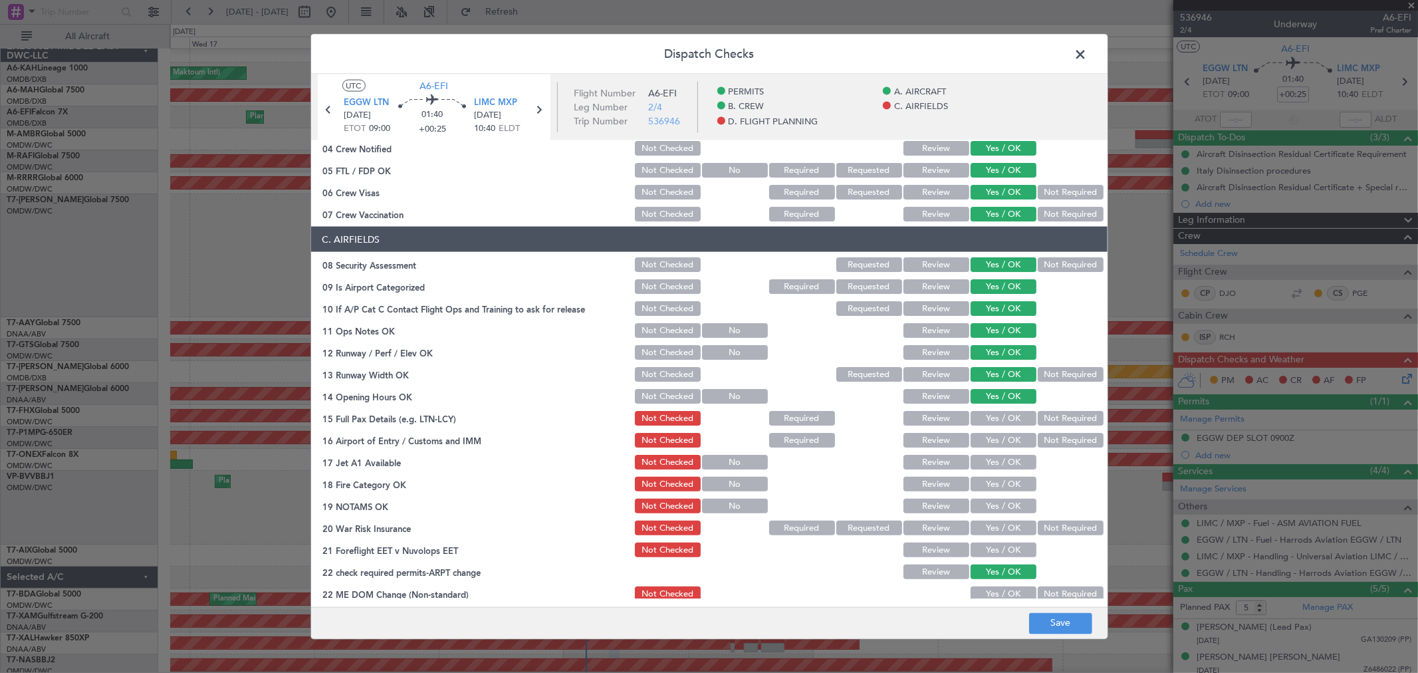
scroll to position [236, 0]
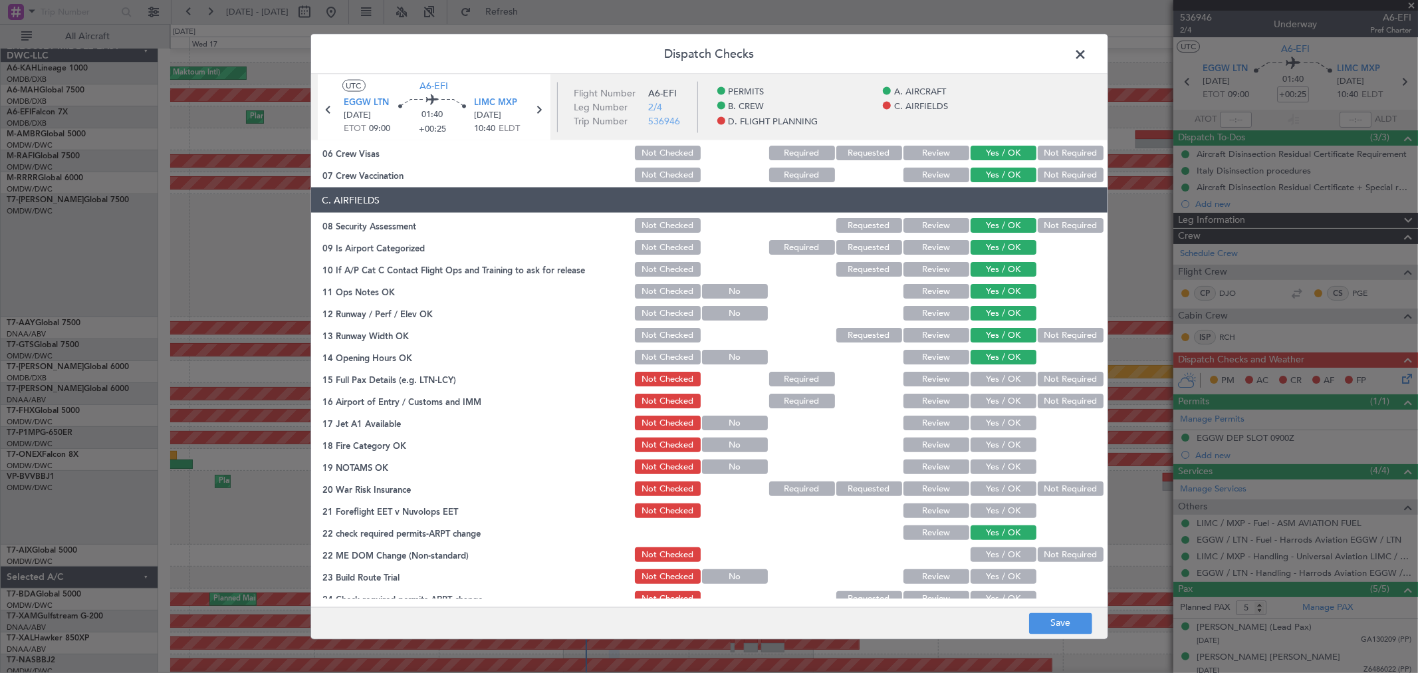
click at [989, 374] on button "Yes / OK" at bounding box center [1004, 379] width 66 height 15
click at [988, 396] on button "Yes / OK" at bounding box center [1004, 401] width 66 height 15
click at [989, 422] on button "Yes / OK" at bounding box center [1004, 422] width 66 height 15
click at [988, 443] on button "Yes / OK" at bounding box center [1004, 444] width 66 height 15
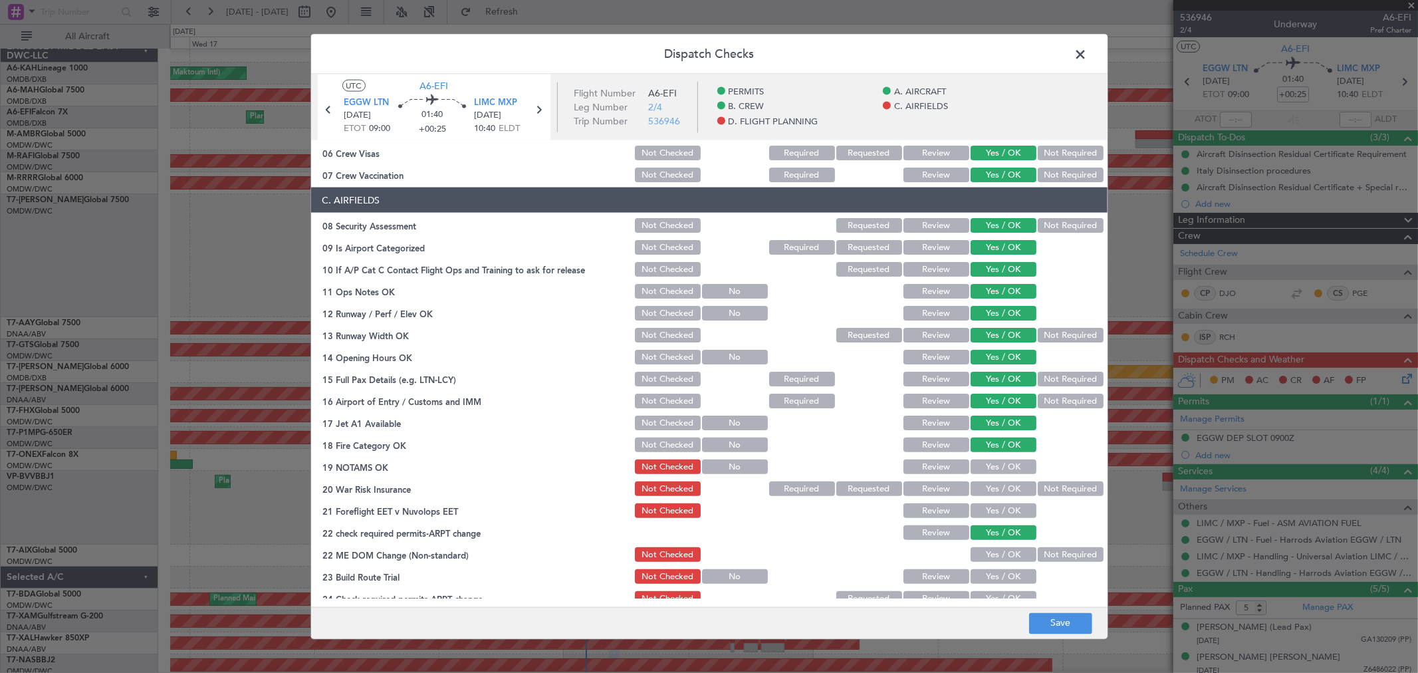
click at [988, 461] on button "Yes / OK" at bounding box center [1004, 466] width 66 height 15
click at [992, 486] on button "Yes / OK" at bounding box center [1004, 488] width 66 height 15
click at [994, 507] on button "Yes / OK" at bounding box center [1004, 510] width 66 height 15
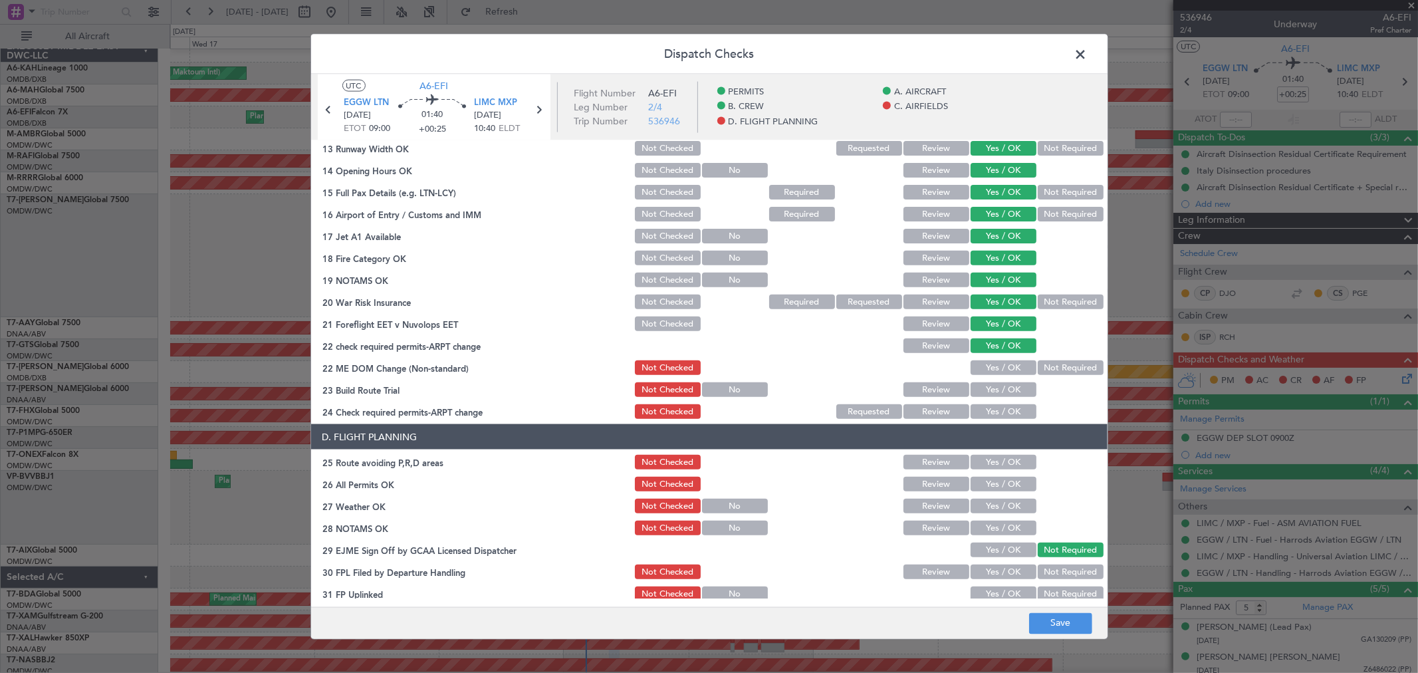
scroll to position [482, 0]
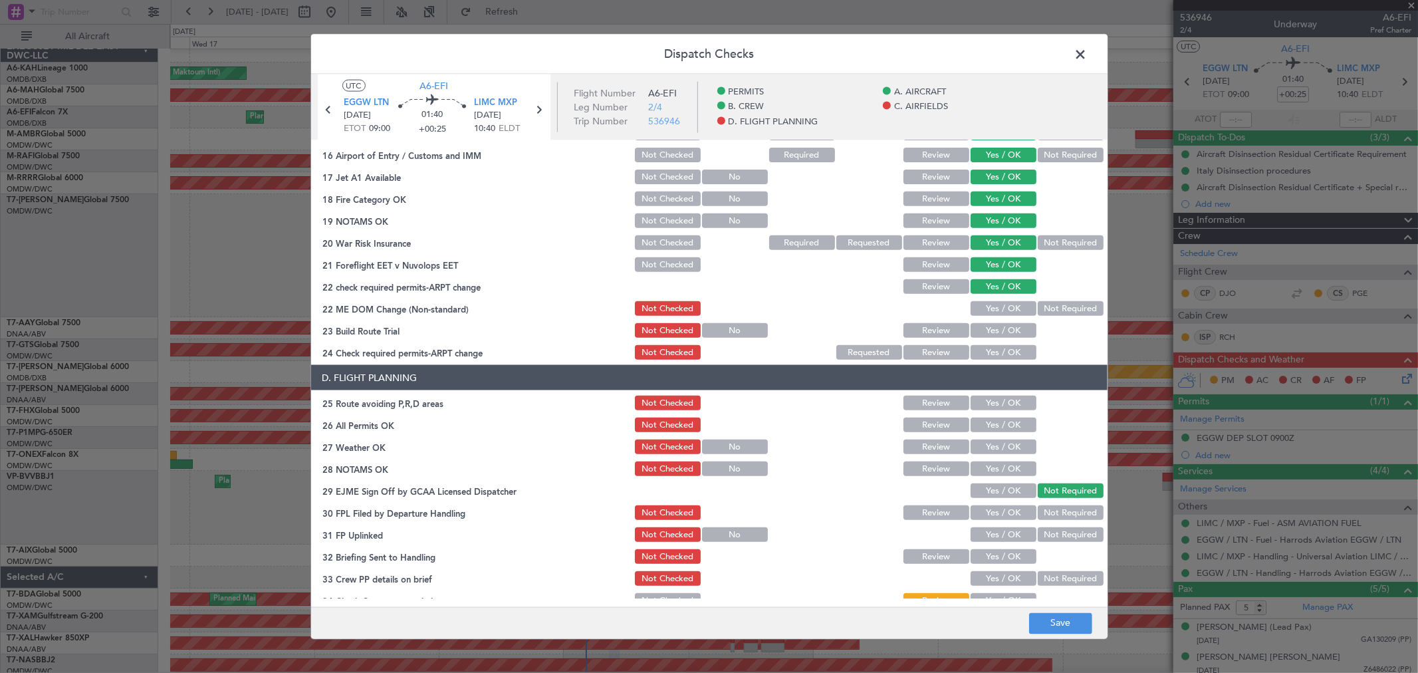
click at [989, 308] on button "Yes / OK" at bounding box center [1004, 308] width 66 height 15
click at [992, 327] on button "Yes / OK" at bounding box center [1004, 330] width 66 height 15
click at [992, 346] on button "Yes / OK" at bounding box center [1004, 352] width 66 height 15
click at [992, 396] on button "Yes / OK" at bounding box center [1004, 403] width 66 height 15
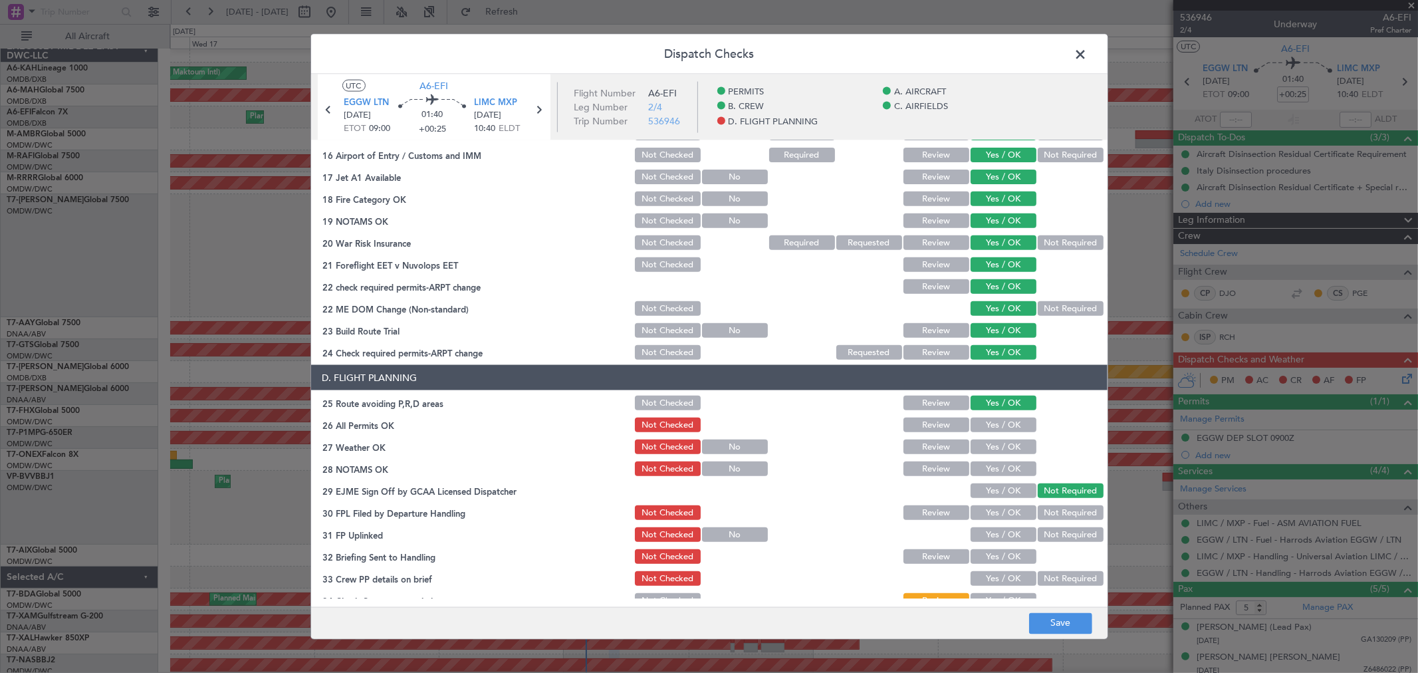
click at [988, 423] on button "Yes / OK" at bounding box center [1004, 424] width 66 height 15
click at [990, 443] on button "Yes / OK" at bounding box center [1004, 446] width 66 height 15
click at [994, 461] on button "Yes / OK" at bounding box center [1004, 468] width 66 height 15
click at [993, 479] on section "D. FLIGHT PLANNING 25 Route avoiding P,R,D areas Not Checked Review Yes / OK 26…" at bounding box center [709, 498] width 796 height 267
click at [992, 485] on button "Yes / OK" at bounding box center [1004, 490] width 66 height 15
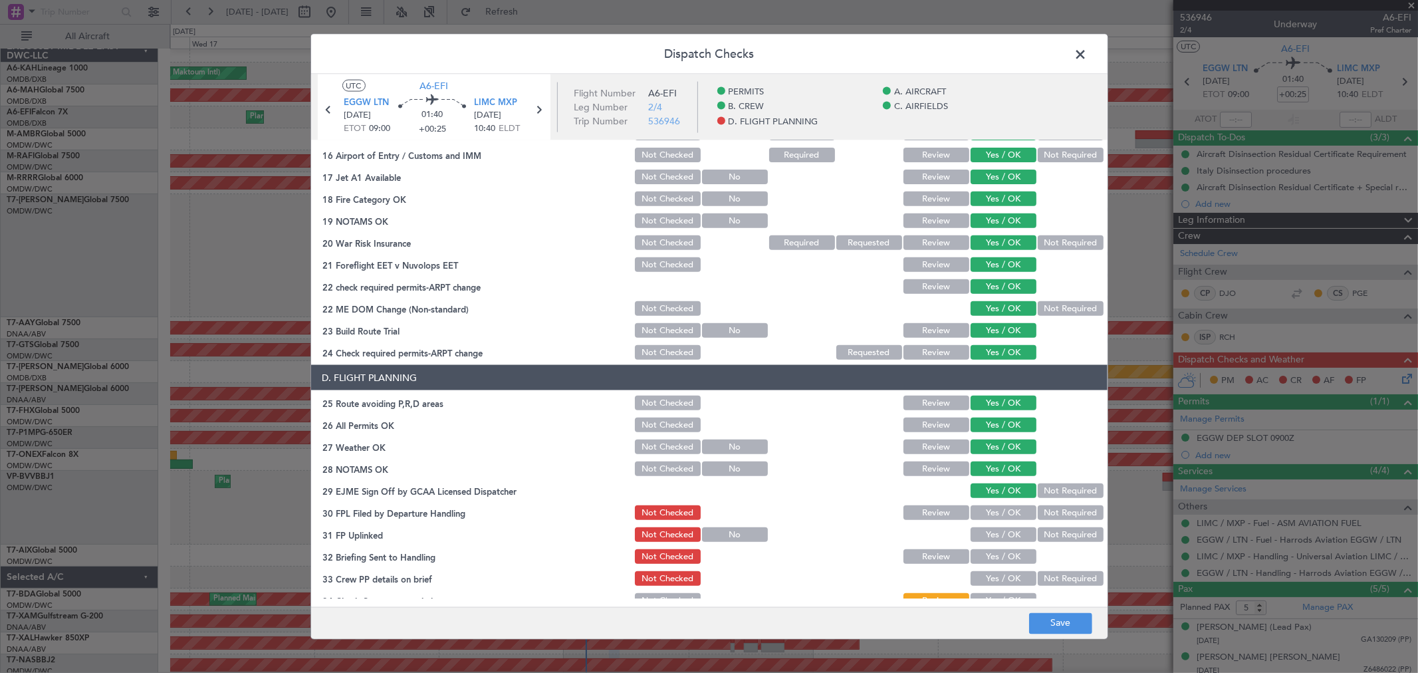
click at [992, 513] on button "Yes / OK" at bounding box center [1004, 512] width 66 height 15
click at [995, 529] on button "Yes / OK" at bounding box center [1004, 534] width 66 height 15
click at [996, 549] on button "Yes / OK" at bounding box center [1004, 556] width 66 height 15
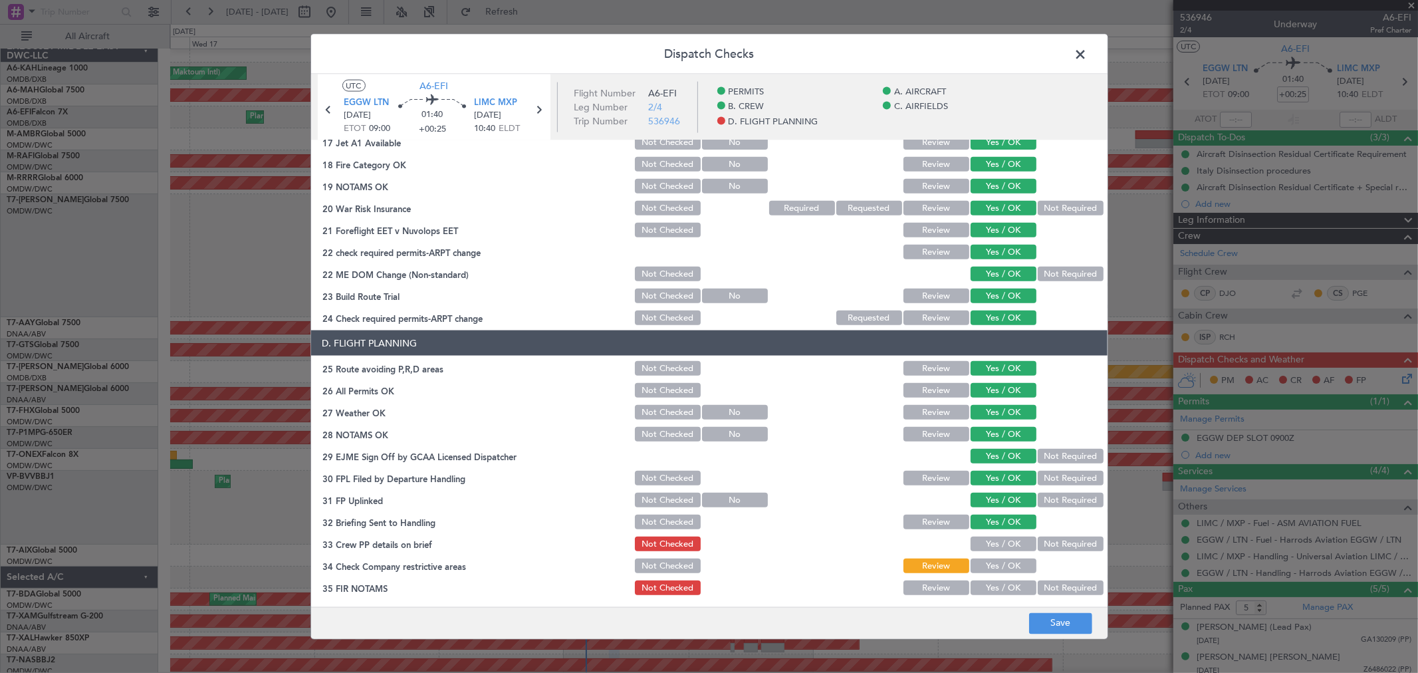
scroll to position [517, 0]
click at [1001, 538] on button "Yes / OK" at bounding box center [1004, 543] width 66 height 15
click at [993, 560] on button "Yes / OK" at bounding box center [1004, 565] width 66 height 15
click at [999, 580] on button "Yes / OK" at bounding box center [1004, 587] width 66 height 15
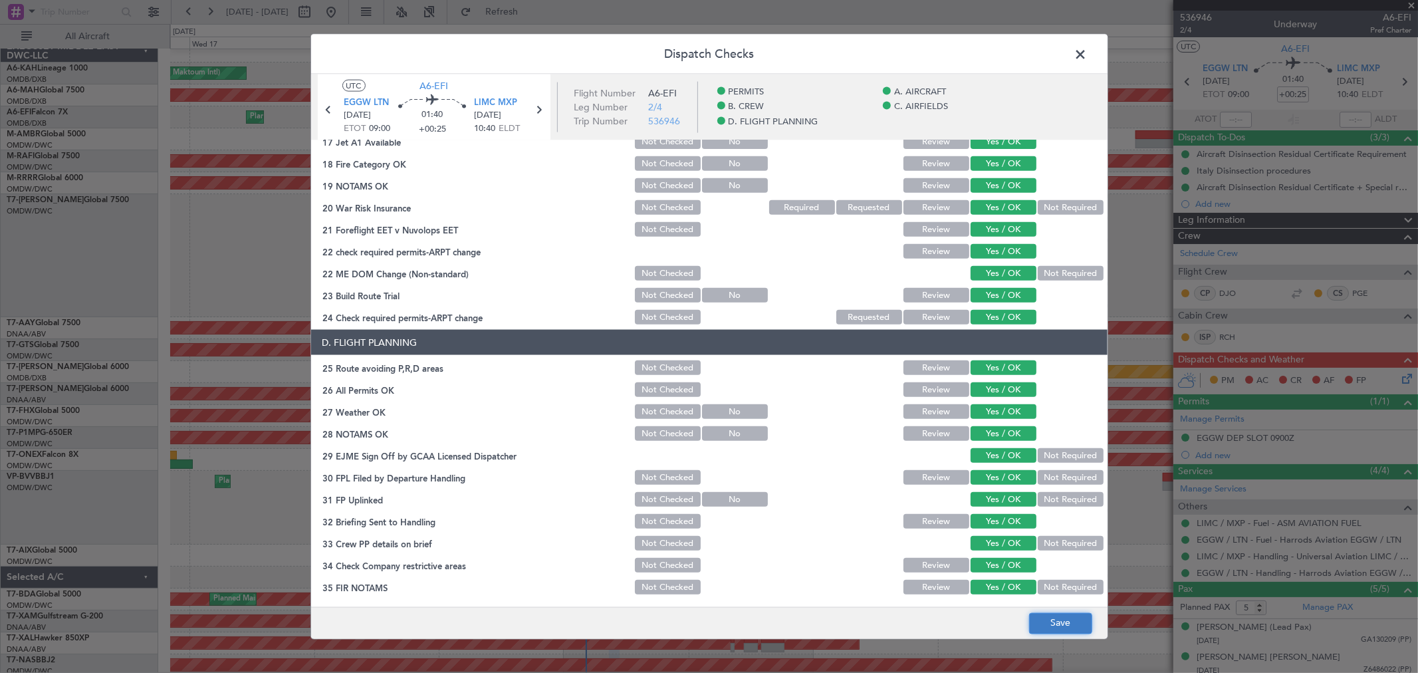
click at [1070, 624] on button "Save" at bounding box center [1060, 622] width 63 height 21
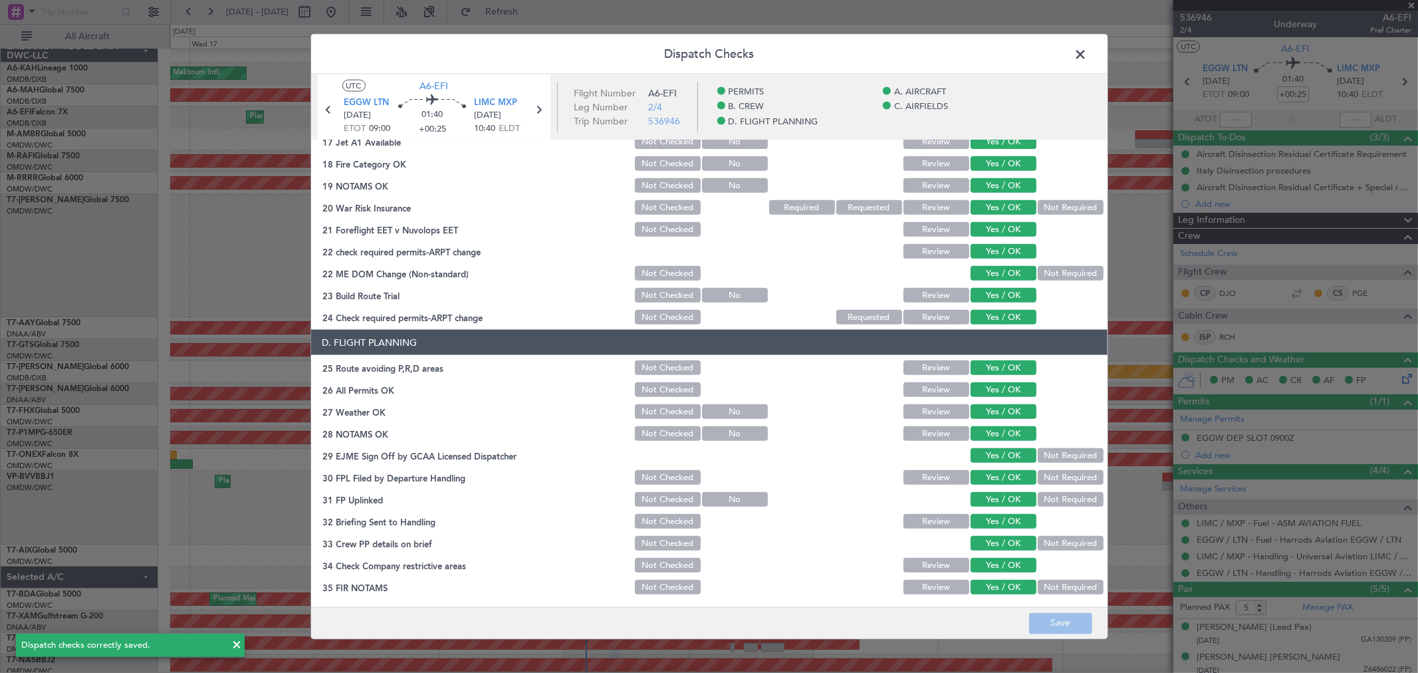
click at [1088, 54] on span at bounding box center [1088, 58] width 0 height 27
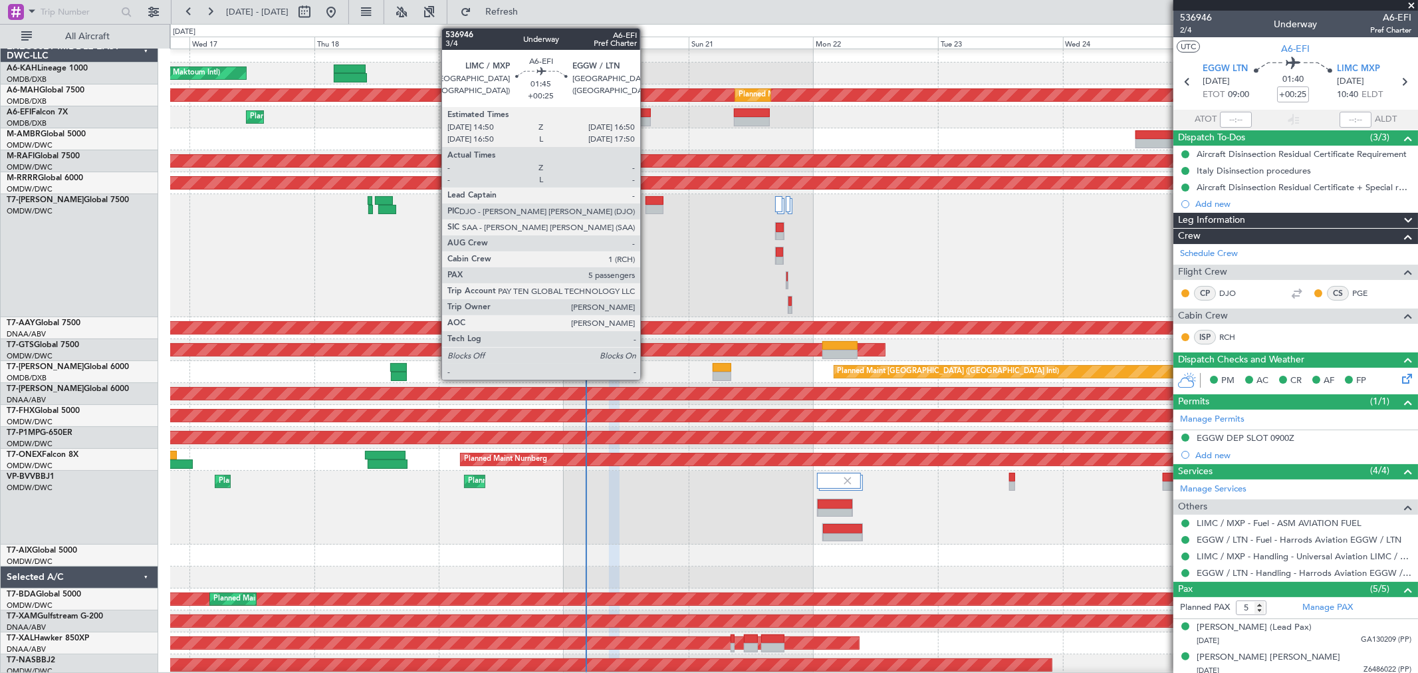
click at [647, 122] on div at bounding box center [645, 121] width 11 height 9
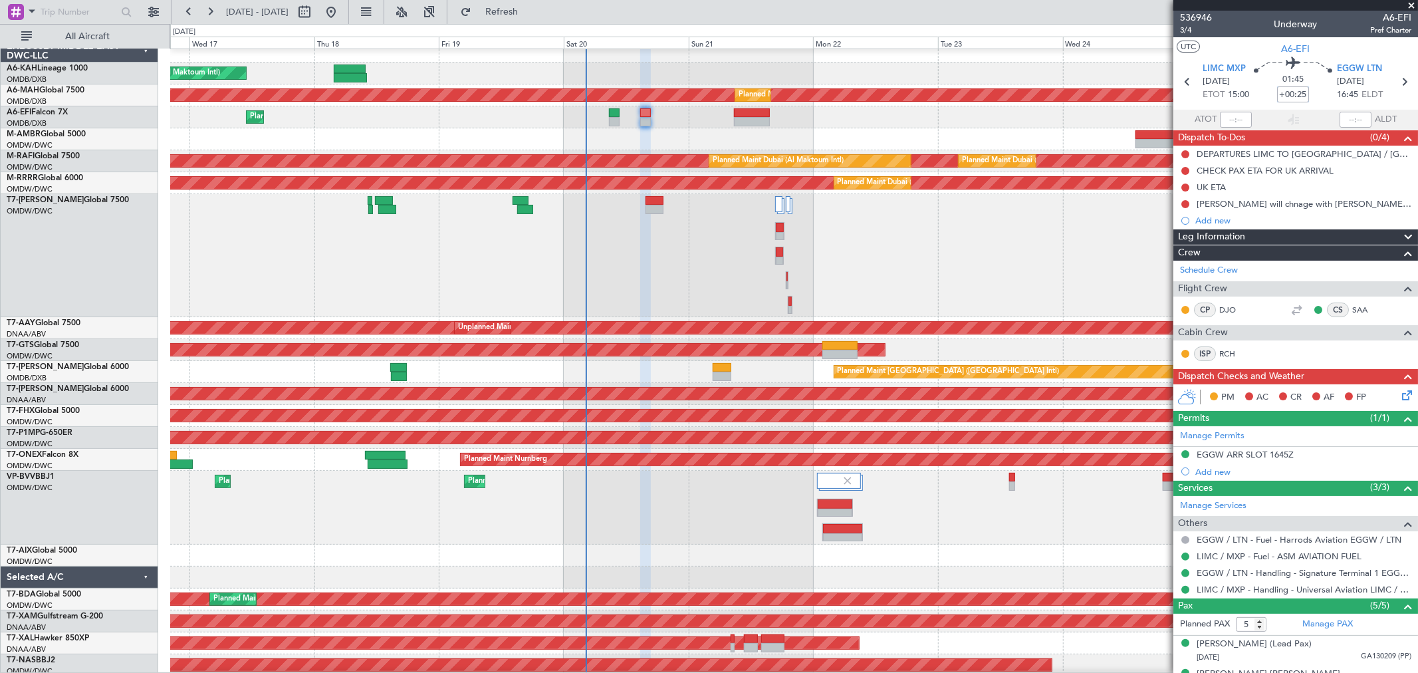
click at [1290, 94] on input "+00:25" at bounding box center [1293, 94] width 32 height 16
type input "+00:15"
click at [1185, 154] on button at bounding box center [1185, 154] width 8 height 8
click at [1190, 207] on span "Completed" at bounding box center [1191, 212] width 44 height 13
click at [1184, 174] on div at bounding box center [1185, 171] width 11 height 11
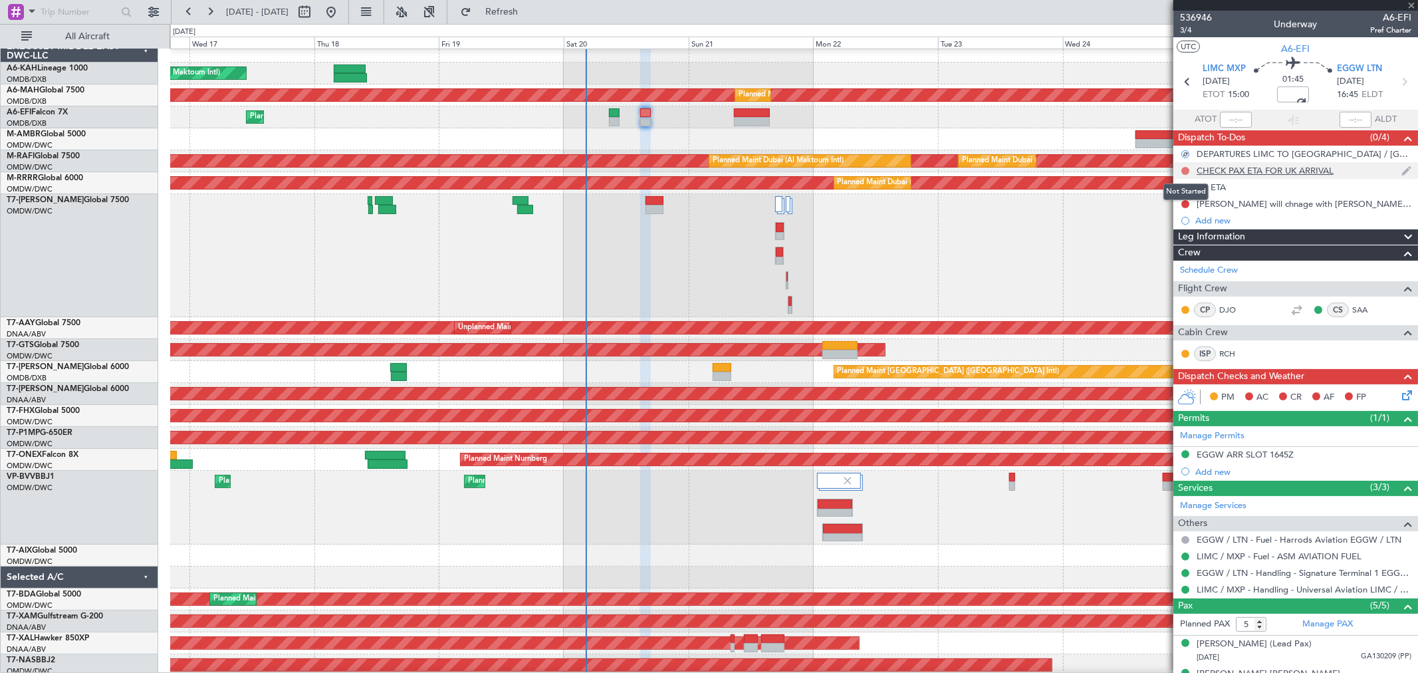
click at [1181, 167] on button at bounding box center [1185, 171] width 8 height 8
click at [1184, 224] on span "Completed" at bounding box center [1191, 229] width 44 height 13
click at [1182, 188] on button at bounding box center [1185, 187] width 8 height 8
click at [1186, 247] on span "Completed" at bounding box center [1191, 245] width 44 height 13
click at [1186, 202] on button at bounding box center [1185, 204] width 8 height 8
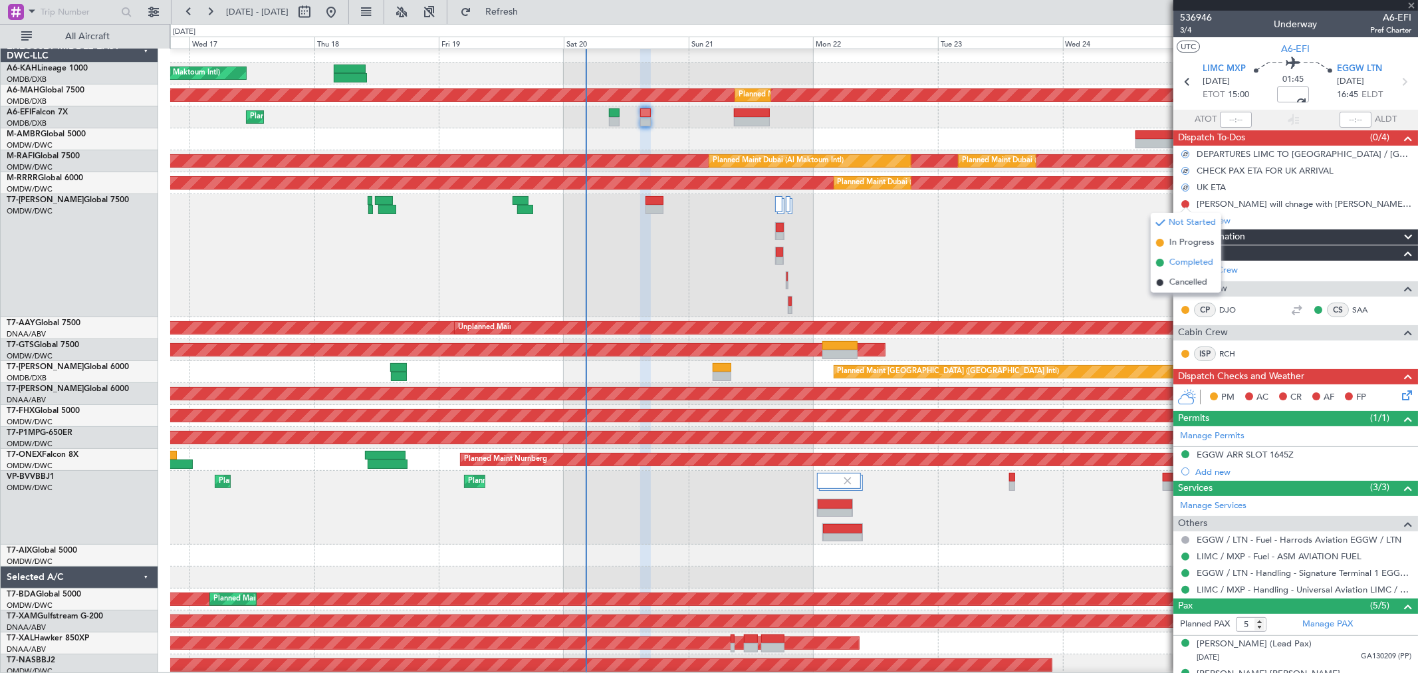
click at [1183, 259] on span "Completed" at bounding box center [1191, 262] width 44 height 13
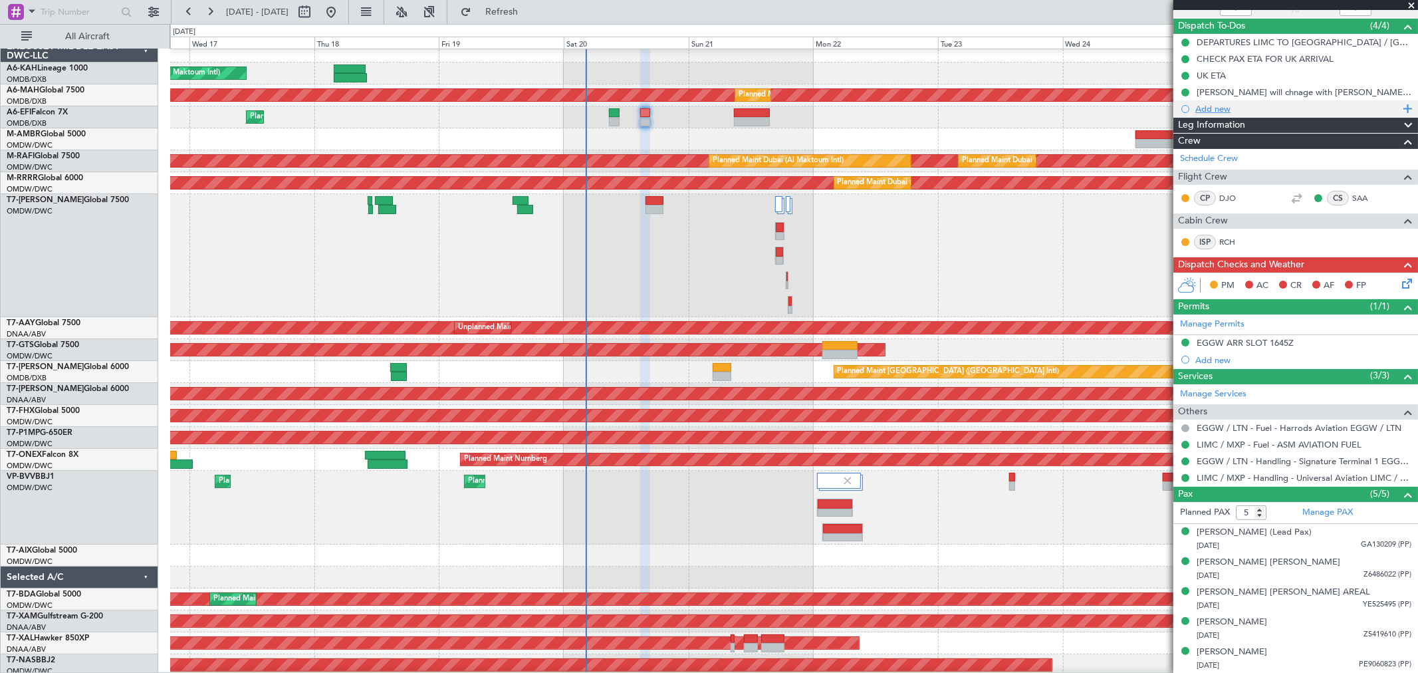
scroll to position [0, 0]
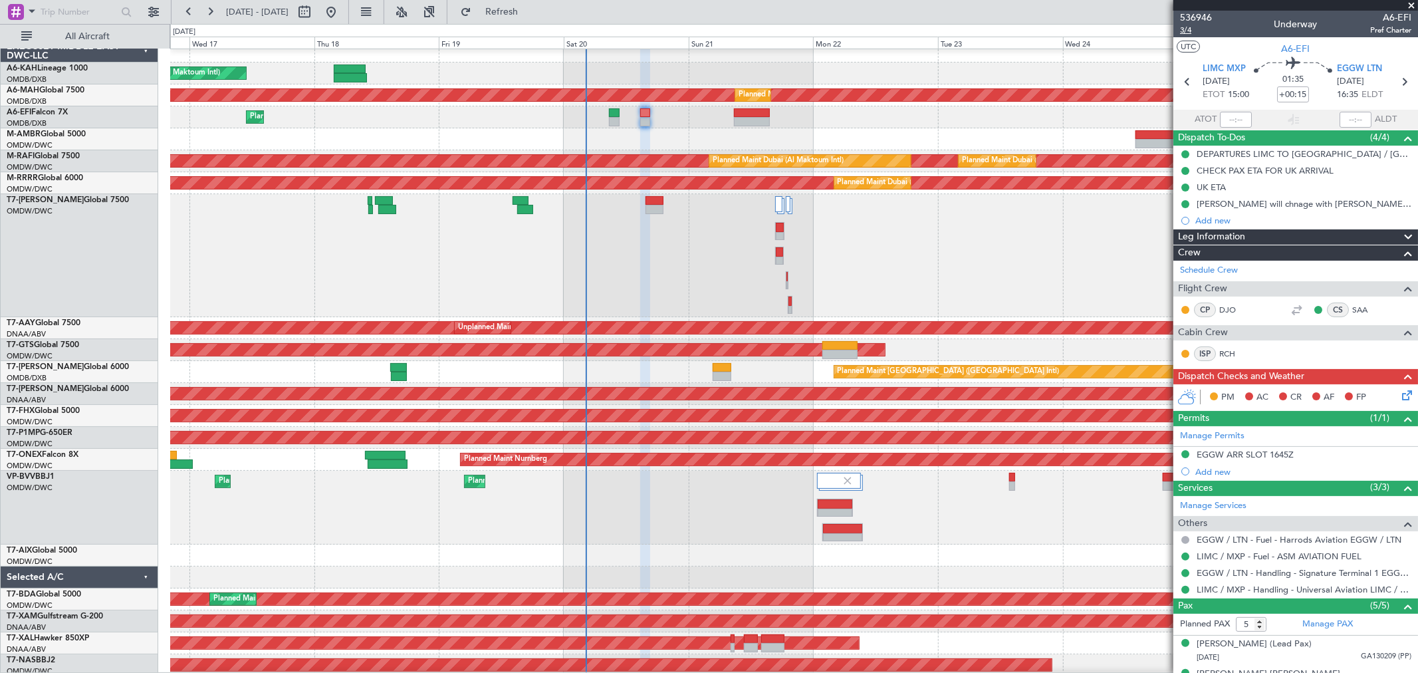
click at [1190, 25] on span "3/4" at bounding box center [1196, 30] width 32 height 11
click at [1347, 64] on span "EGGW LTN" at bounding box center [1359, 68] width 45 height 13
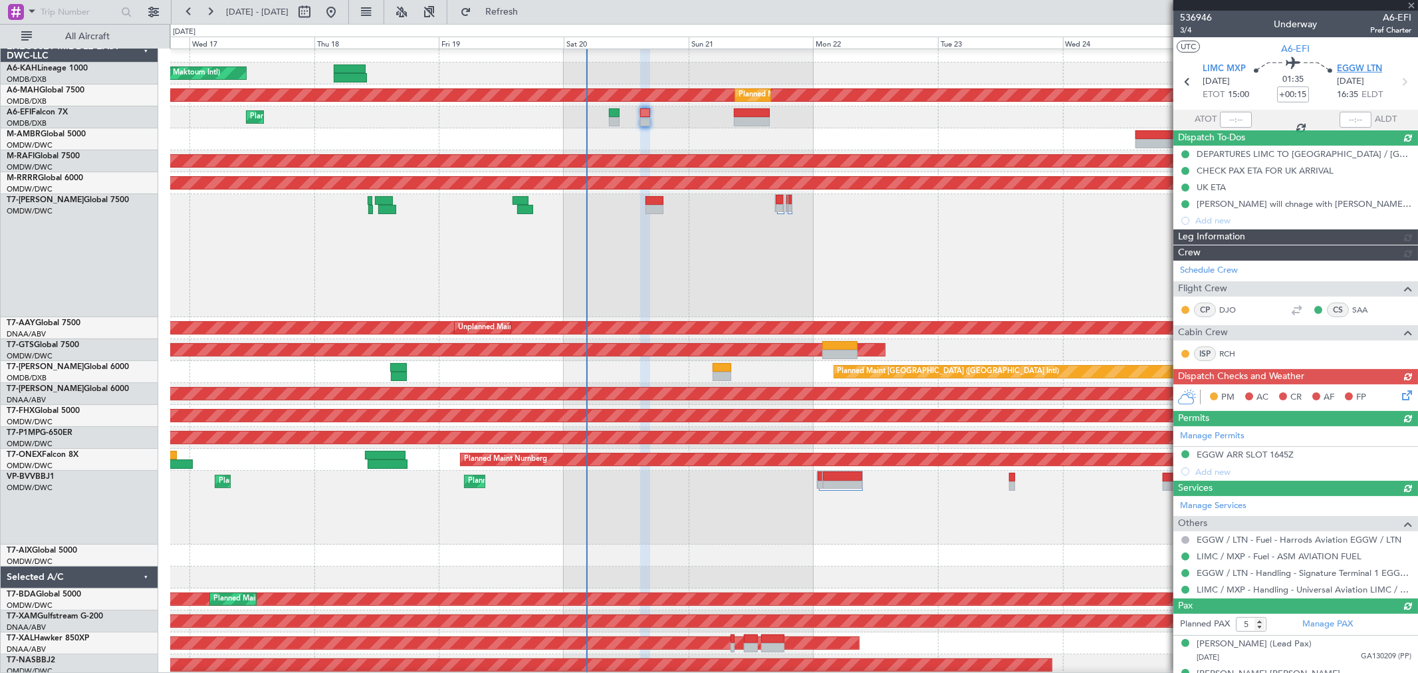
type input "[PERSON_NAME] ([PERSON_NAME])"
type input "7329"
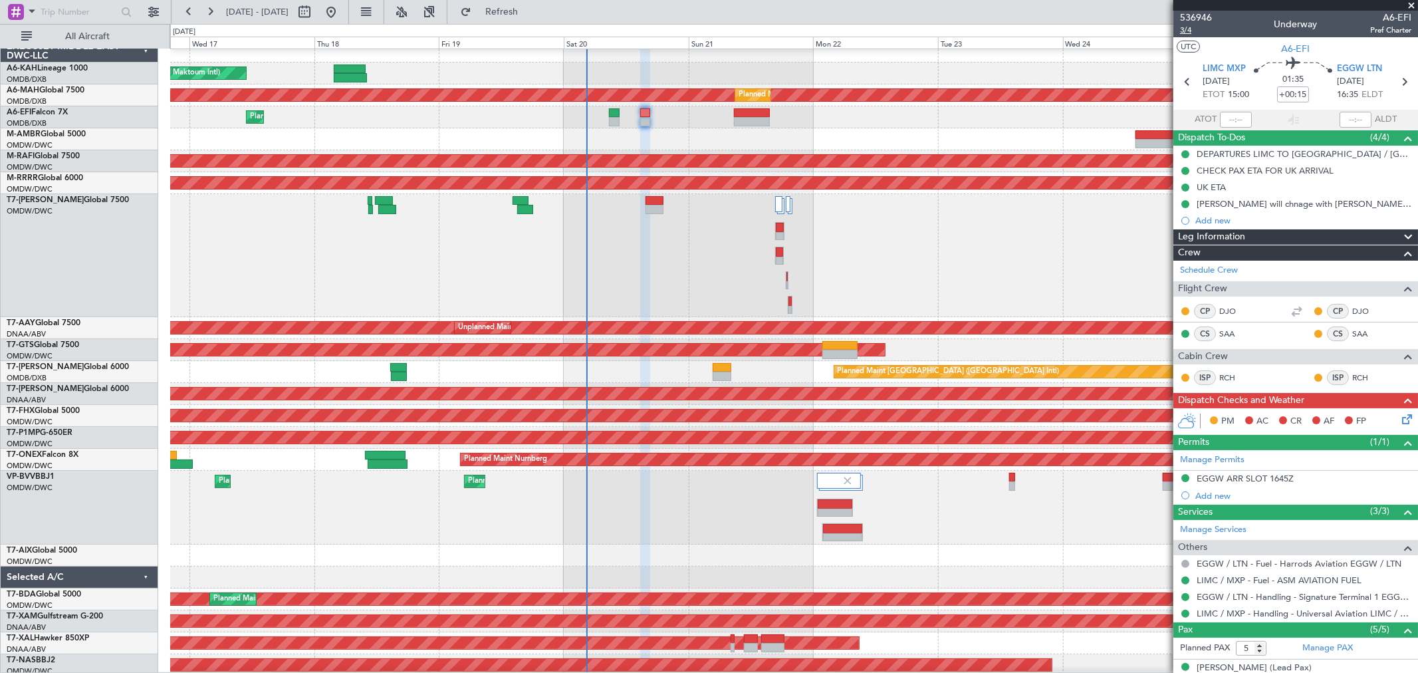
click at [1184, 30] on span "3/4" at bounding box center [1196, 30] width 32 height 11
type input "[PERSON_NAME] ([PERSON_NAME])"
type input "7329"
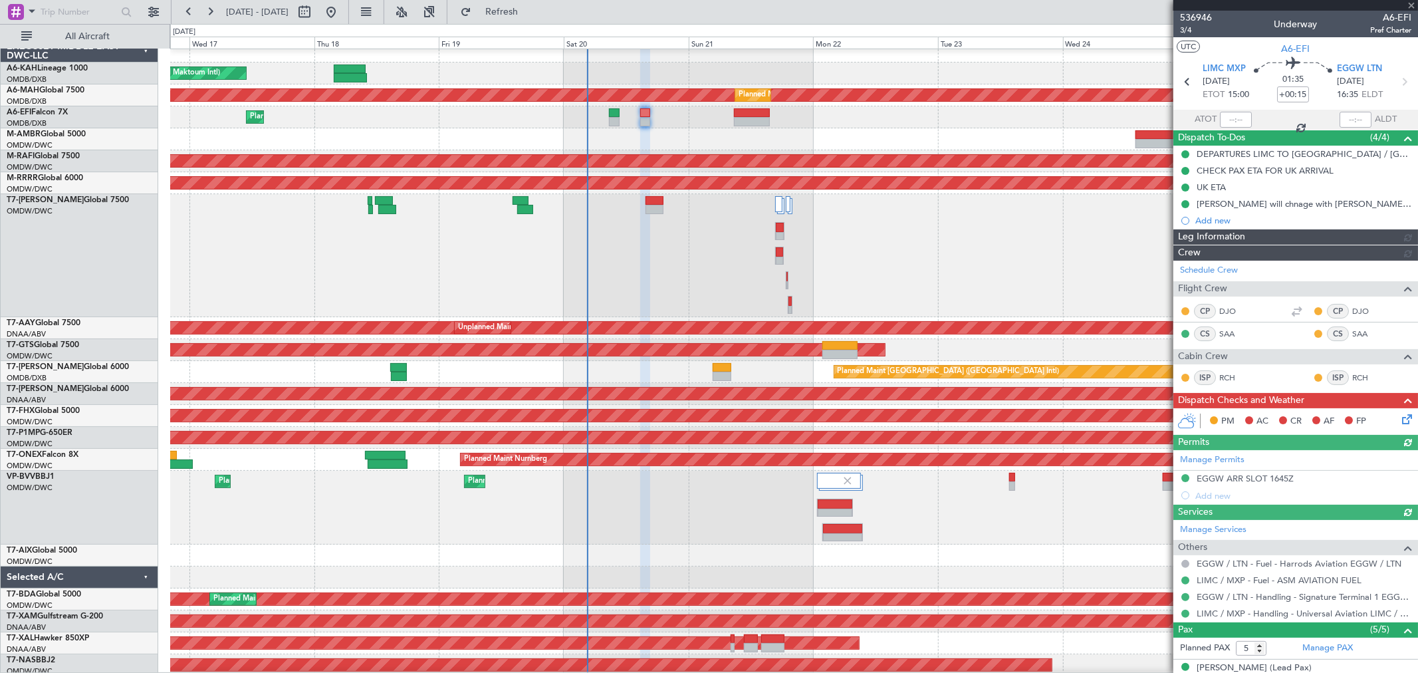
type input "[PERSON_NAME] ([PERSON_NAME])"
type input "7329"
type input "[PERSON_NAME] ([PERSON_NAME])"
type input "7329"
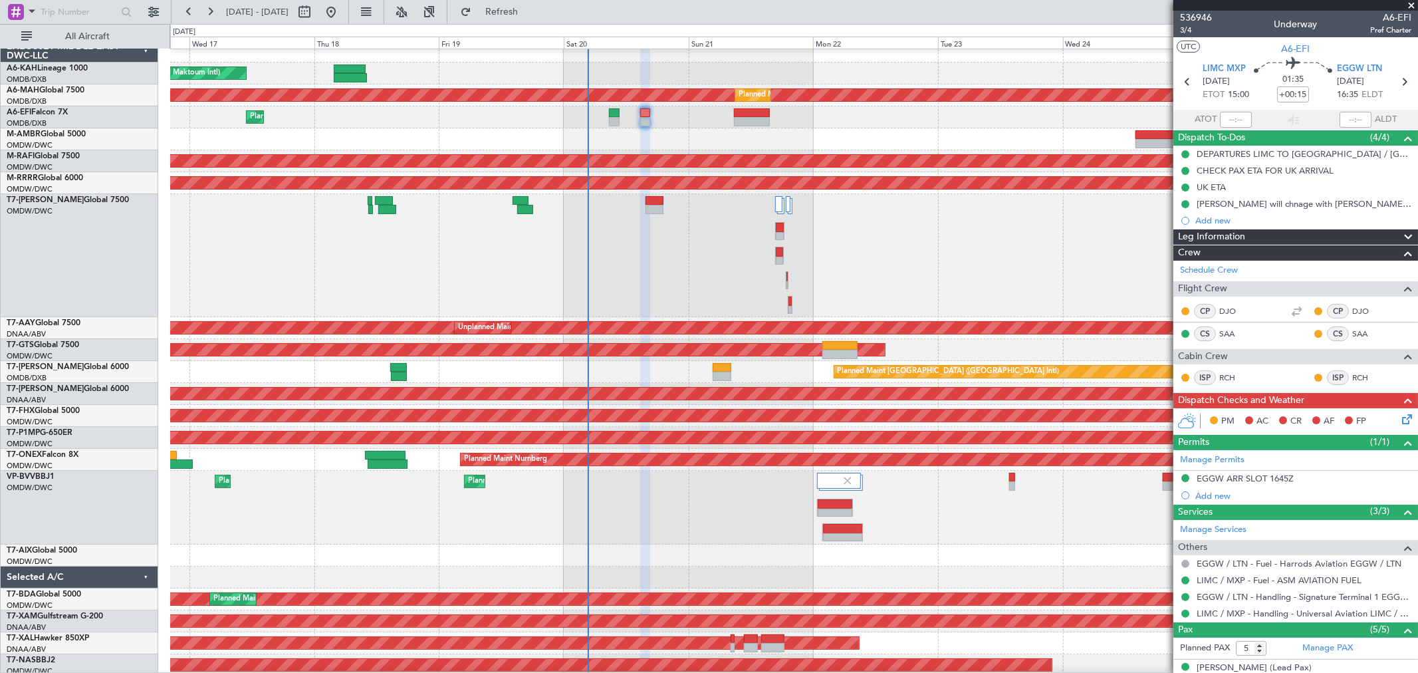
click at [1399, 414] on icon at bounding box center [1404, 416] width 11 height 11
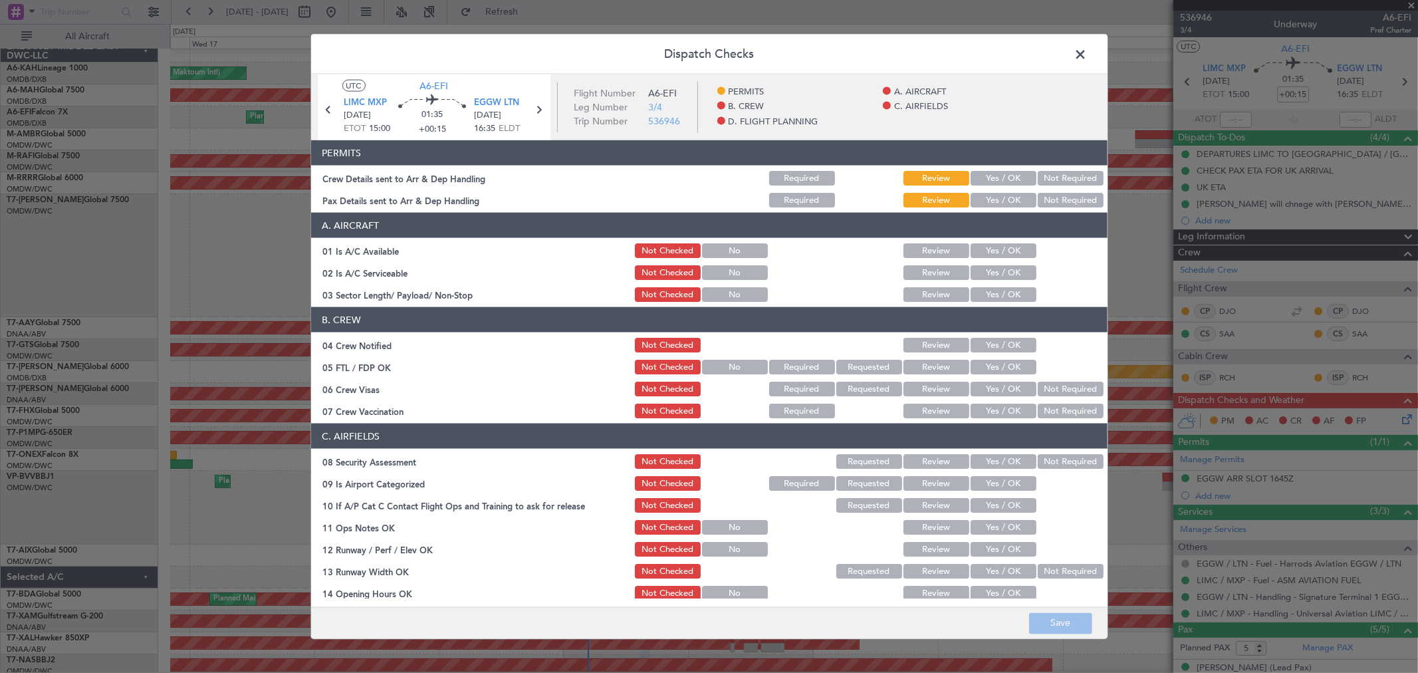
click at [1001, 177] on button "Yes / OK" at bounding box center [1004, 178] width 66 height 15
click at [995, 199] on button "Yes / OK" at bounding box center [1004, 200] width 66 height 15
click at [990, 249] on button "Yes / OK" at bounding box center [1004, 250] width 66 height 15
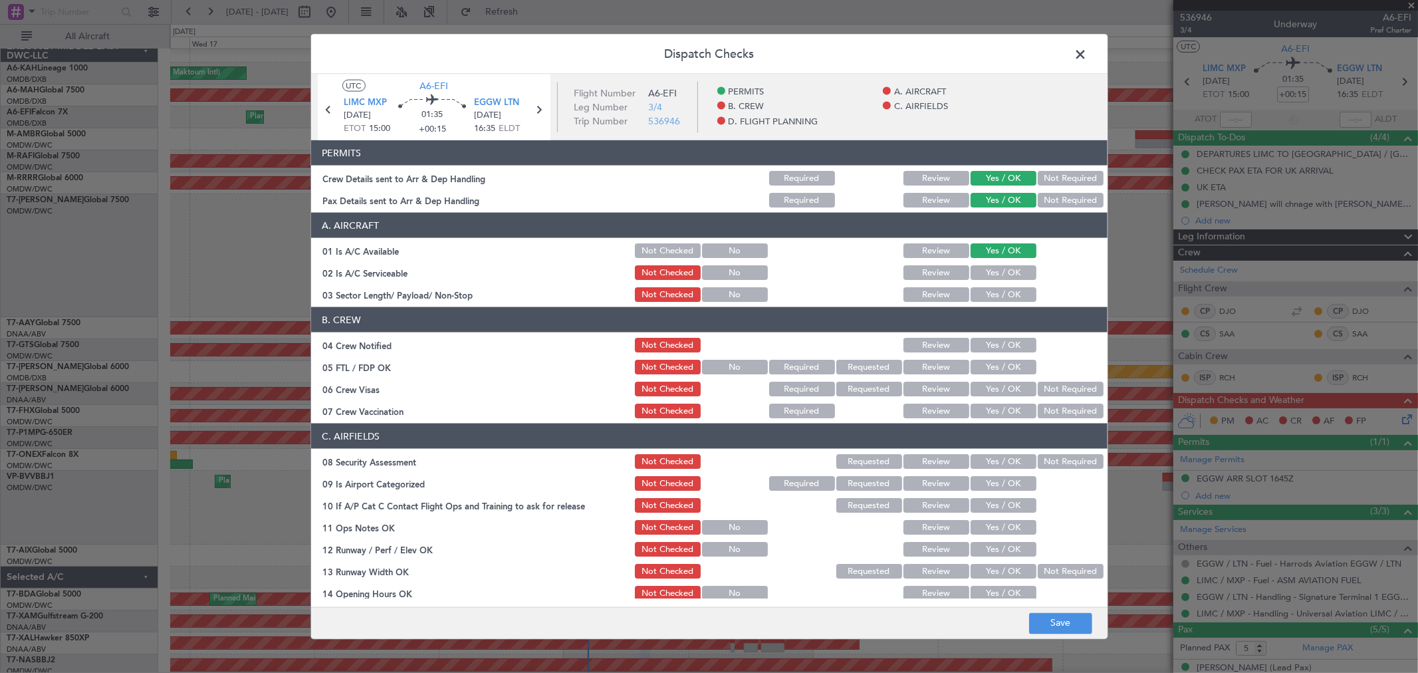
click at [985, 266] on button "Yes / OK" at bounding box center [1004, 272] width 66 height 15
drag, startPoint x: 984, startPoint y: 291, endPoint x: 991, endPoint y: 329, distance: 38.6
click at [984, 297] on button "Yes / OK" at bounding box center [1004, 294] width 66 height 15
click at [990, 334] on section "B. CREW 04 Crew Notified Not Checked Review Yes / OK 05 FTL / FDP OK Not Checke…" at bounding box center [709, 363] width 796 height 113
drag, startPoint x: 988, startPoint y: 340, endPoint x: 988, endPoint y: 348, distance: 8.0
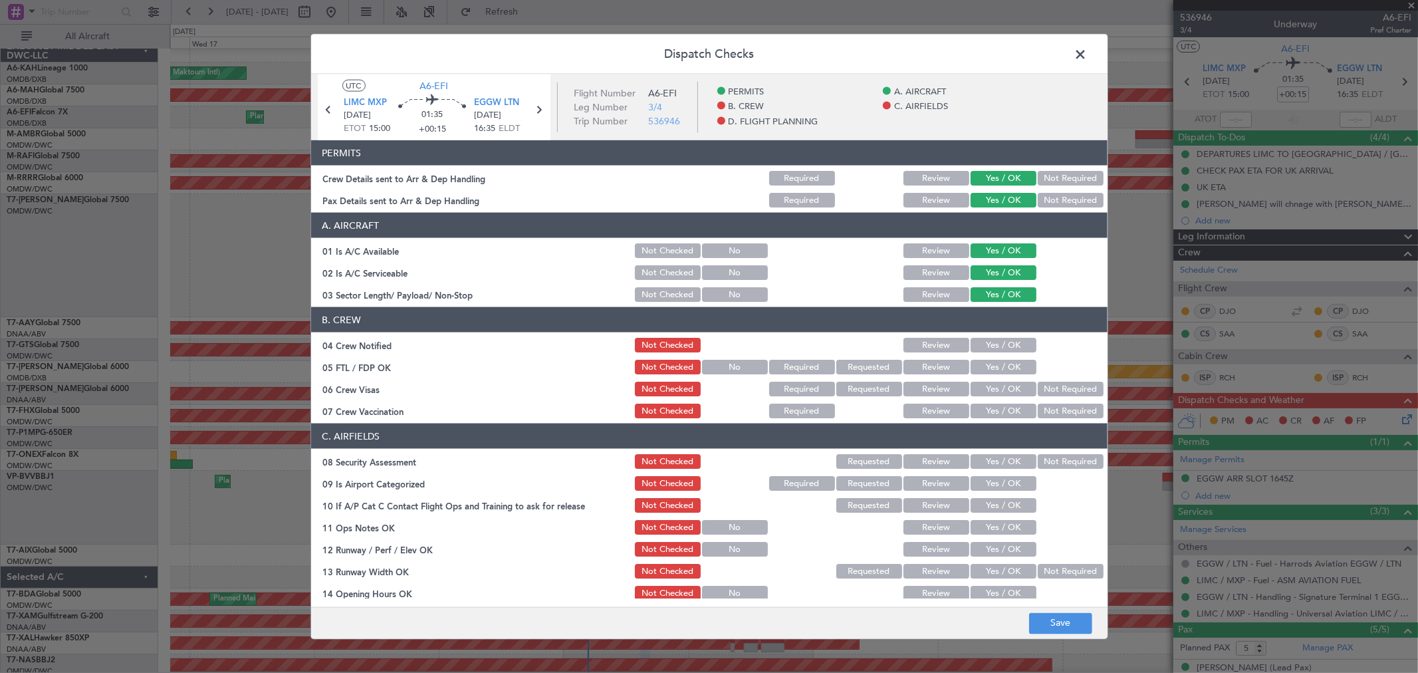
click at [988, 346] on button "Yes / OK" at bounding box center [1004, 345] width 66 height 15
click at [989, 349] on button "Yes / OK" at bounding box center [1004, 345] width 66 height 15
click at [995, 384] on button "Yes / OK" at bounding box center [1004, 389] width 66 height 15
click at [995, 376] on section "B. CREW 04 Crew Notified Not Checked Review Yes / OK 05 FTL / FDP OK Not Checke…" at bounding box center [709, 363] width 796 height 113
click at [999, 360] on button "Yes / OK" at bounding box center [1004, 367] width 66 height 15
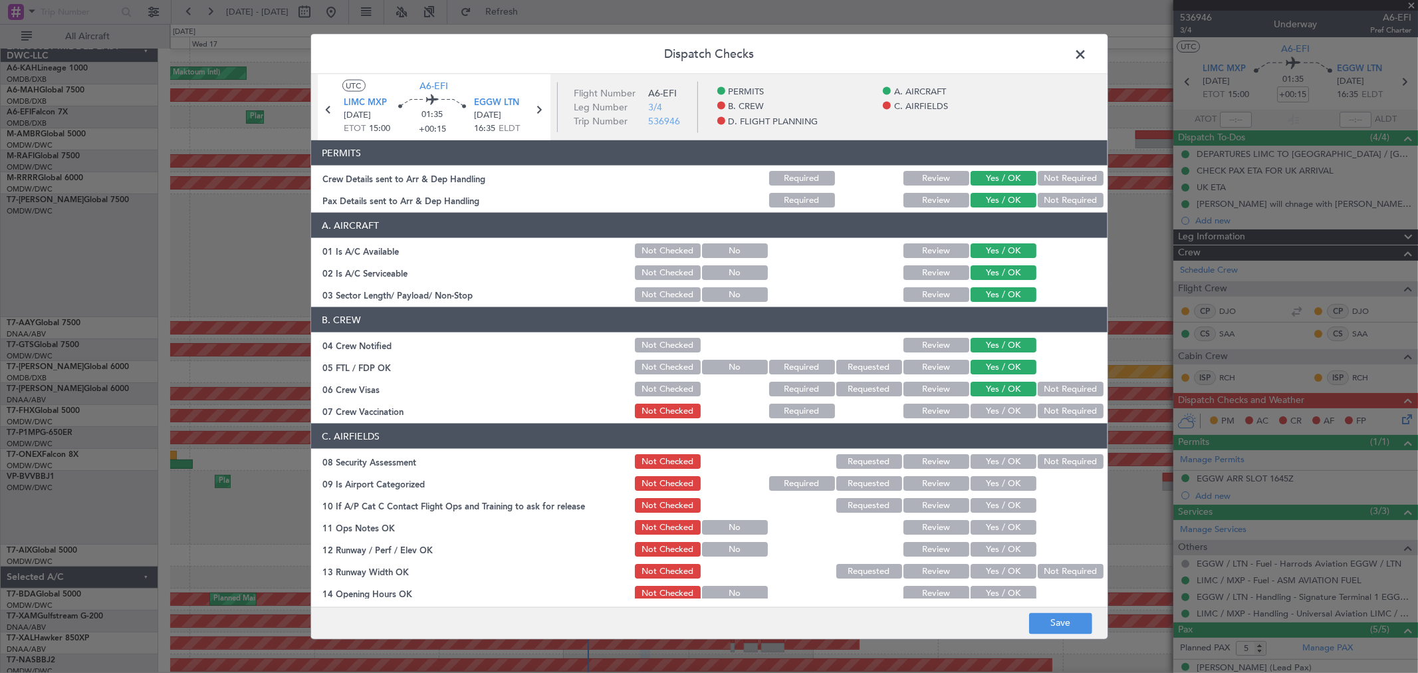
click at [997, 402] on div "Yes / OK" at bounding box center [1002, 411] width 67 height 19
drag, startPoint x: 991, startPoint y: 461, endPoint x: 978, endPoint y: 445, distance: 20.8
click at [984, 469] on div "Yes / OK" at bounding box center [1002, 461] width 67 height 19
click at [988, 415] on button "Yes / OK" at bounding box center [1004, 410] width 66 height 15
click at [994, 463] on button "Yes / OK" at bounding box center [1004, 461] width 66 height 15
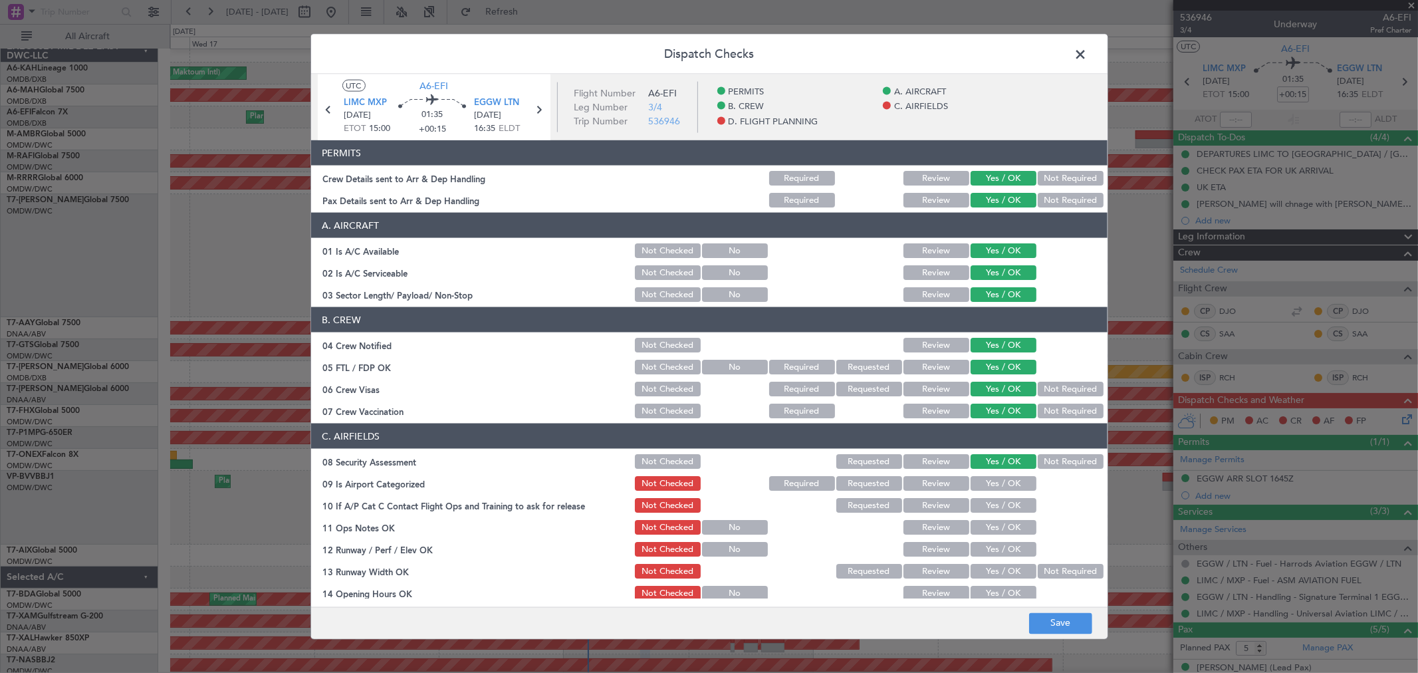
drag, startPoint x: 992, startPoint y: 481, endPoint x: 992, endPoint y: 499, distance: 17.9
click at [992, 483] on button "Yes / OK" at bounding box center [1004, 483] width 66 height 15
click at [992, 505] on button "Yes / OK" at bounding box center [1004, 505] width 66 height 15
click at [992, 530] on button "Yes / OK" at bounding box center [1004, 527] width 66 height 15
drag, startPoint x: 995, startPoint y: 550, endPoint x: 992, endPoint y: 562, distance: 12.3
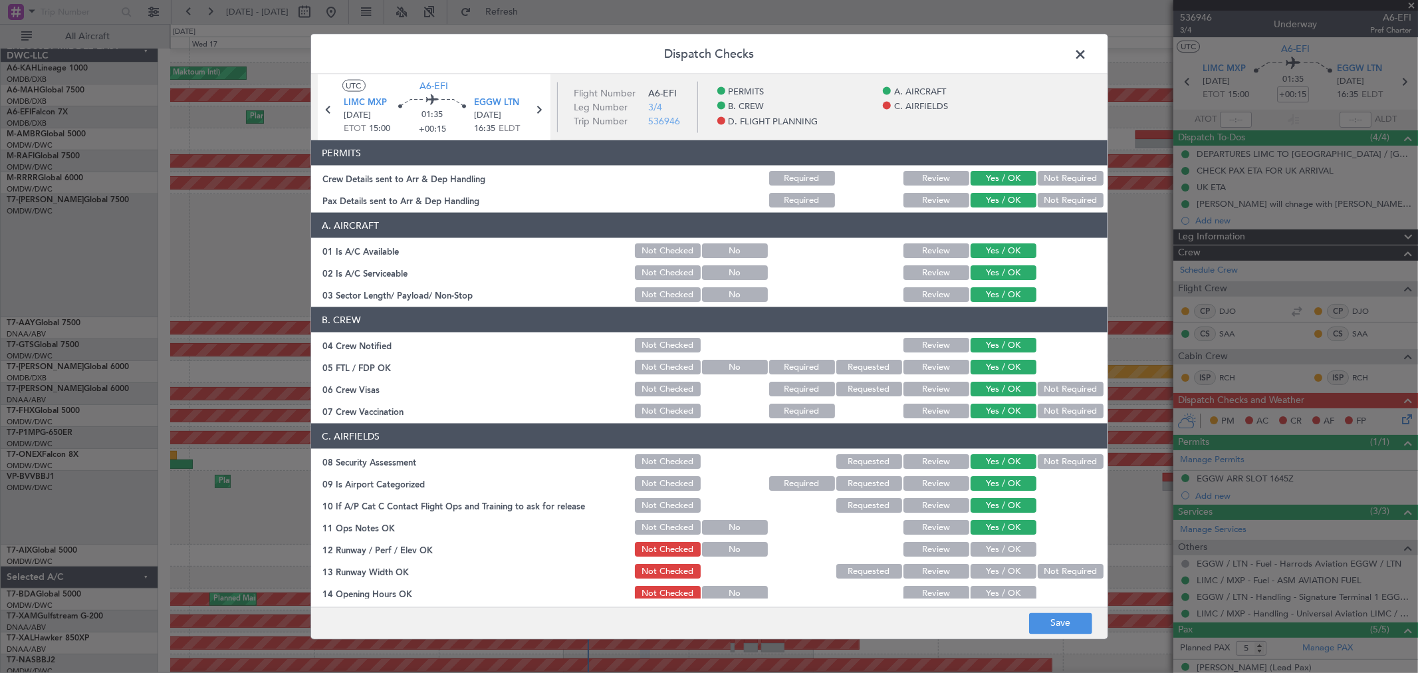
click at [996, 552] on button "Yes / OK" at bounding box center [1004, 549] width 66 height 15
click at [988, 572] on button "Yes / OK" at bounding box center [1004, 571] width 66 height 15
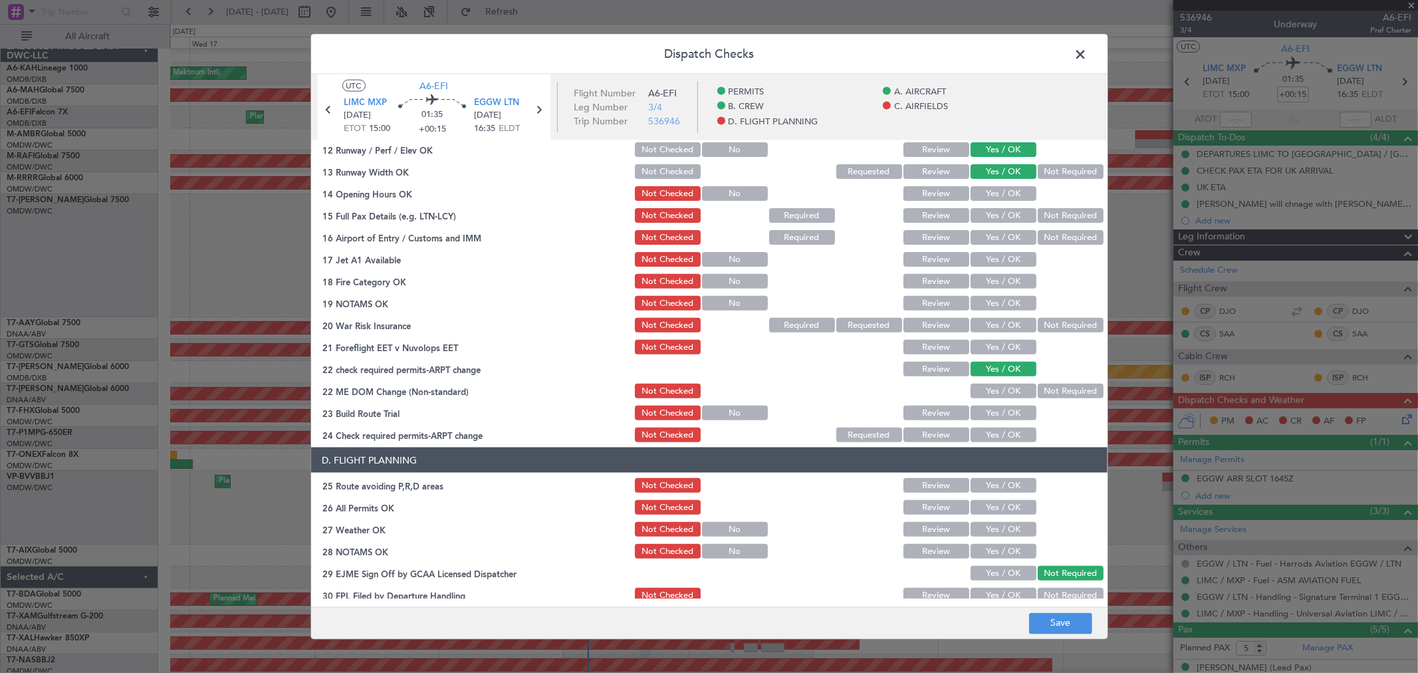
scroll to position [370, 0]
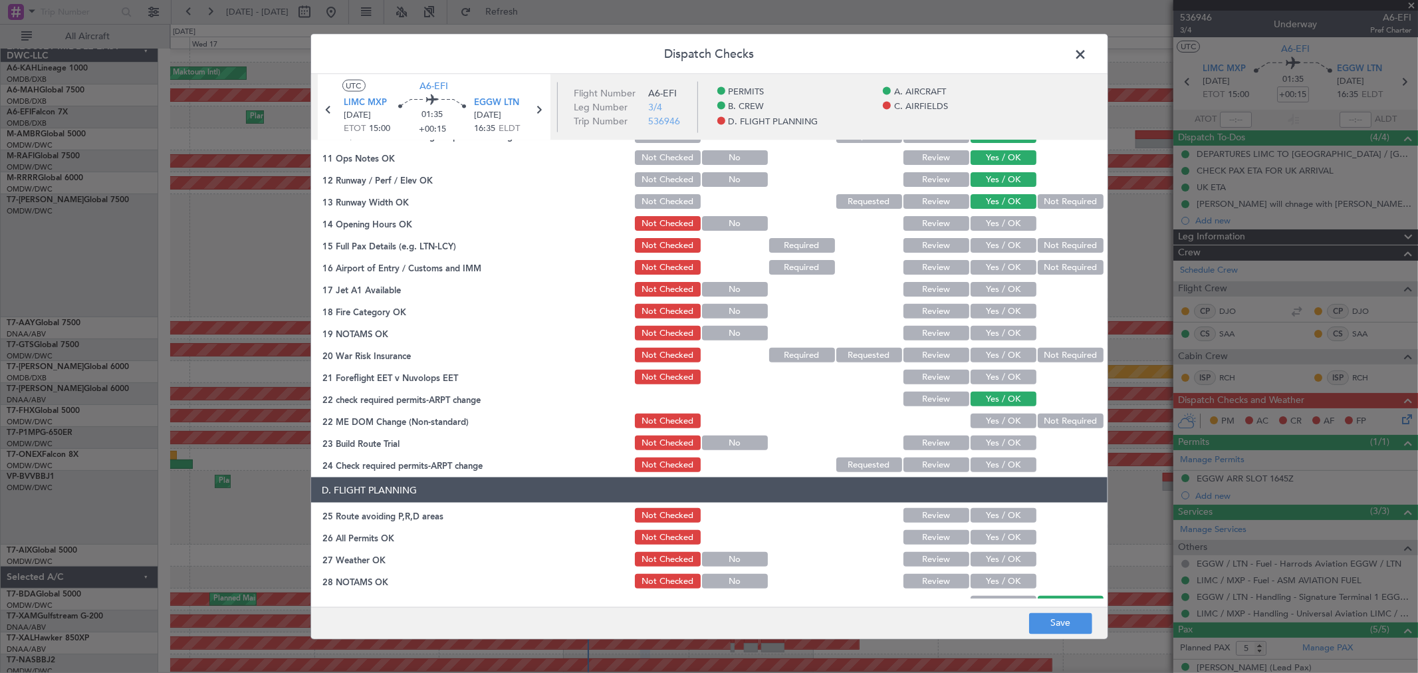
click at [995, 214] on div "Yes / OK" at bounding box center [1002, 223] width 67 height 19
click at [989, 231] on div "Yes / OK" at bounding box center [1002, 223] width 67 height 19
click at [994, 226] on button "Yes / OK" at bounding box center [1004, 223] width 66 height 15
click at [992, 240] on button "Yes / OK" at bounding box center [1004, 245] width 66 height 15
click at [990, 265] on button "Yes / OK" at bounding box center [1004, 267] width 66 height 15
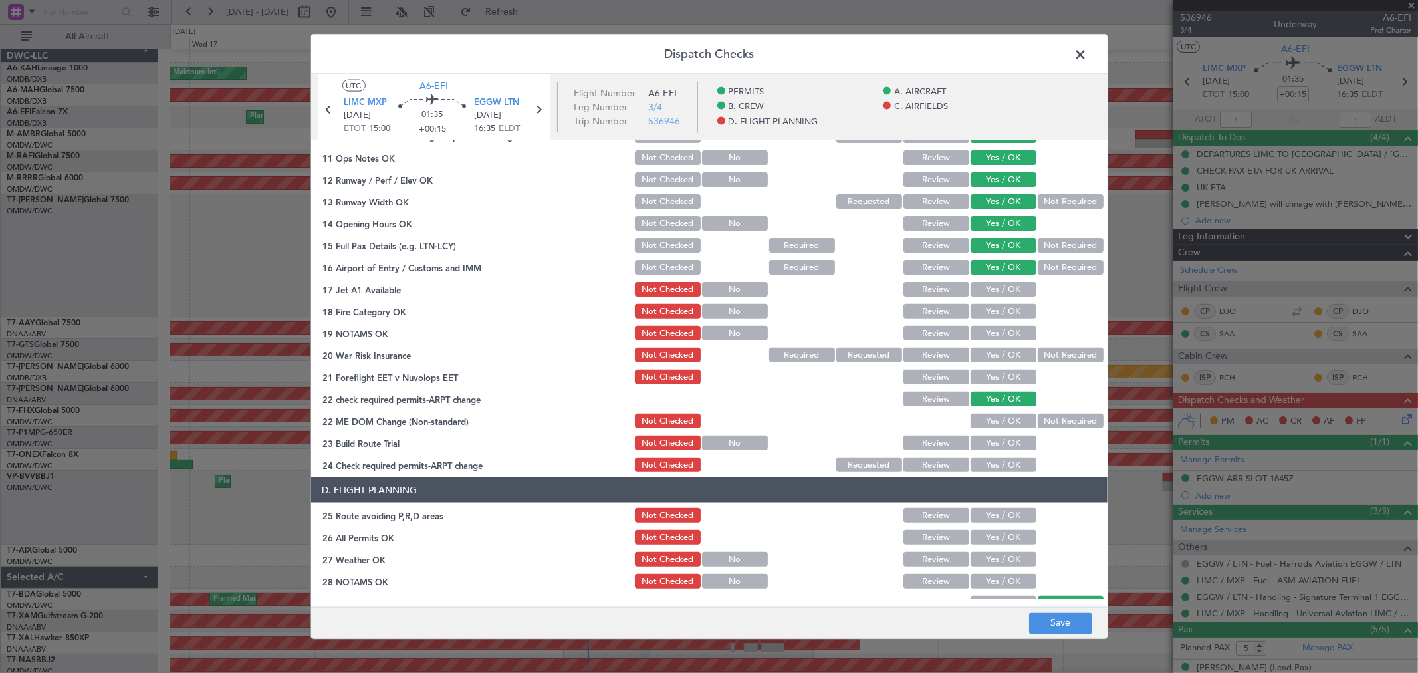
drag, startPoint x: 986, startPoint y: 278, endPoint x: 985, endPoint y: 294, distance: 16.0
click at [986, 281] on div "Yes / OK" at bounding box center [1002, 289] width 67 height 19
drag, startPoint x: 985, startPoint y: 294, endPoint x: 982, endPoint y: 322, distance: 28.8
click at [984, 294] on button "Yes / OK" at bounding box center [1004, 289] width 66 height 15
click at [982, 322] on section "C. AIRFIELDS 08 Security Assessment Not Checked Requested Review Yes / OK Not R…" at bounding box center [709, 264] width 796 height 420
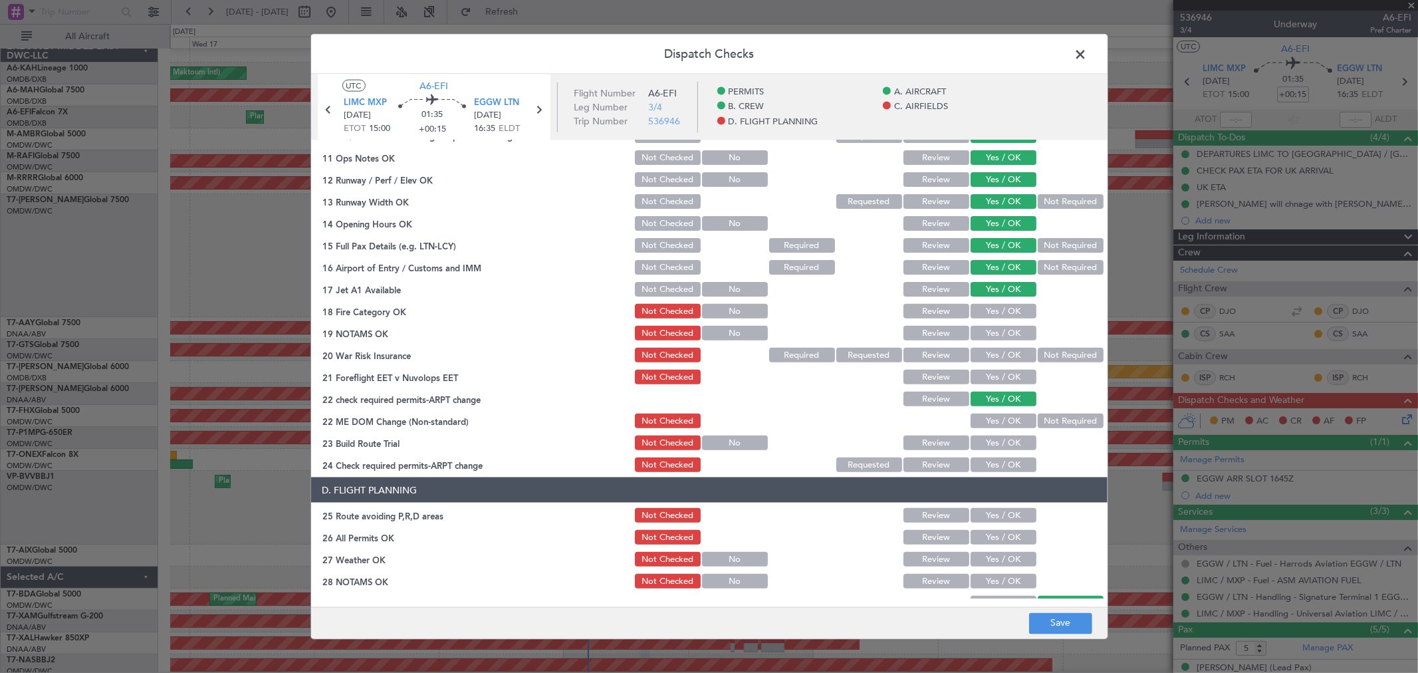
click at [981, 304] on button "Yes / OK" at bounding box center [1004, 311] width 66 height 15
click at [980, 324] on div "Yes / OK" at bounding box center [1002, 333] width 67 height 19
drag, startPoint x: 982, startPoint y: 326, endPoint x: 981, endPoint y: 348, distance: 22.6
click at [982, 326] on button "Yes / OK" at bounding box center [1004, 333] width 66 height 15
click at [980, 348] on button "Yes / OK" at bounding box center [1004, 355] width 66 height 15
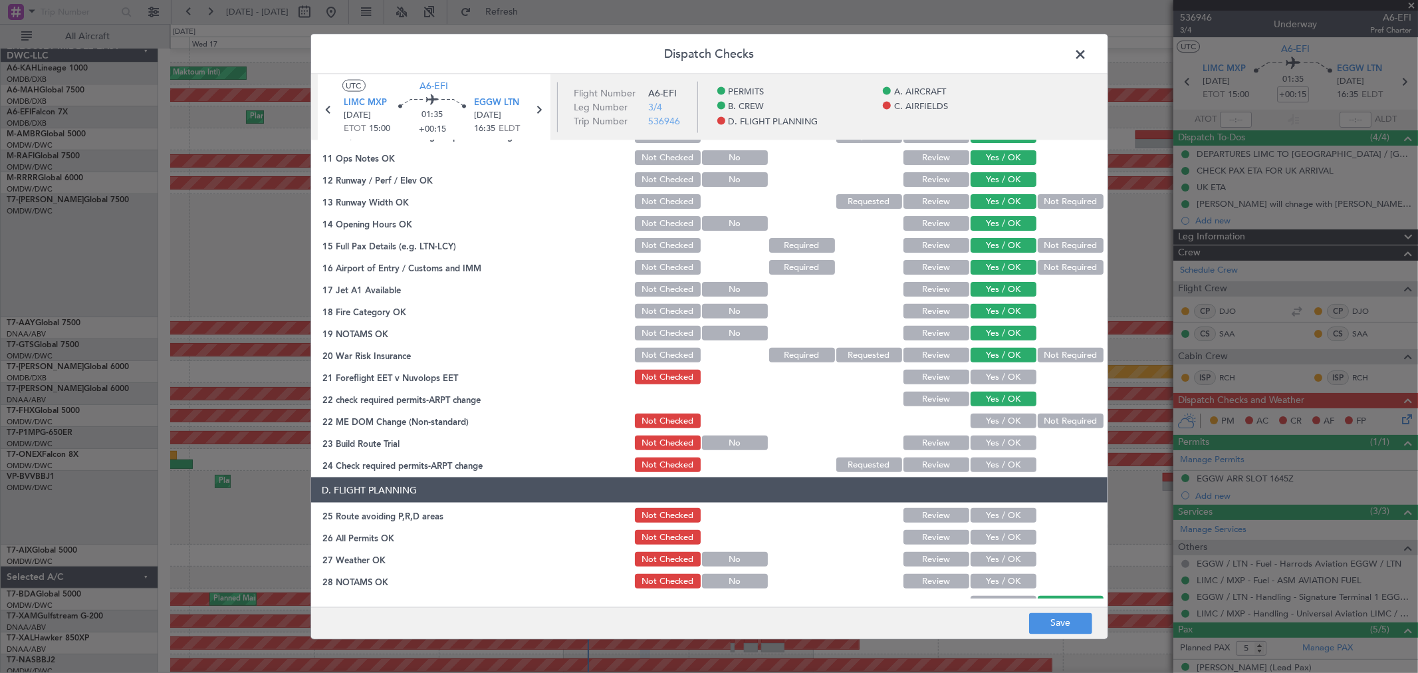
click at [984, 372] on button "Yes / OK" at bounding box center [1004, 377] width 66 height 15
click at [980, 414] on button "Yes / OK" at bounding box center [1004, 420] width 66 height 15
click at [988, 443] on button "Yes / OK" at bounding box center [1004, 442] width 66 height 15
click at [981, 468] on button "Yes / OK" at bounding box center [1004, 464] width 66 height 15
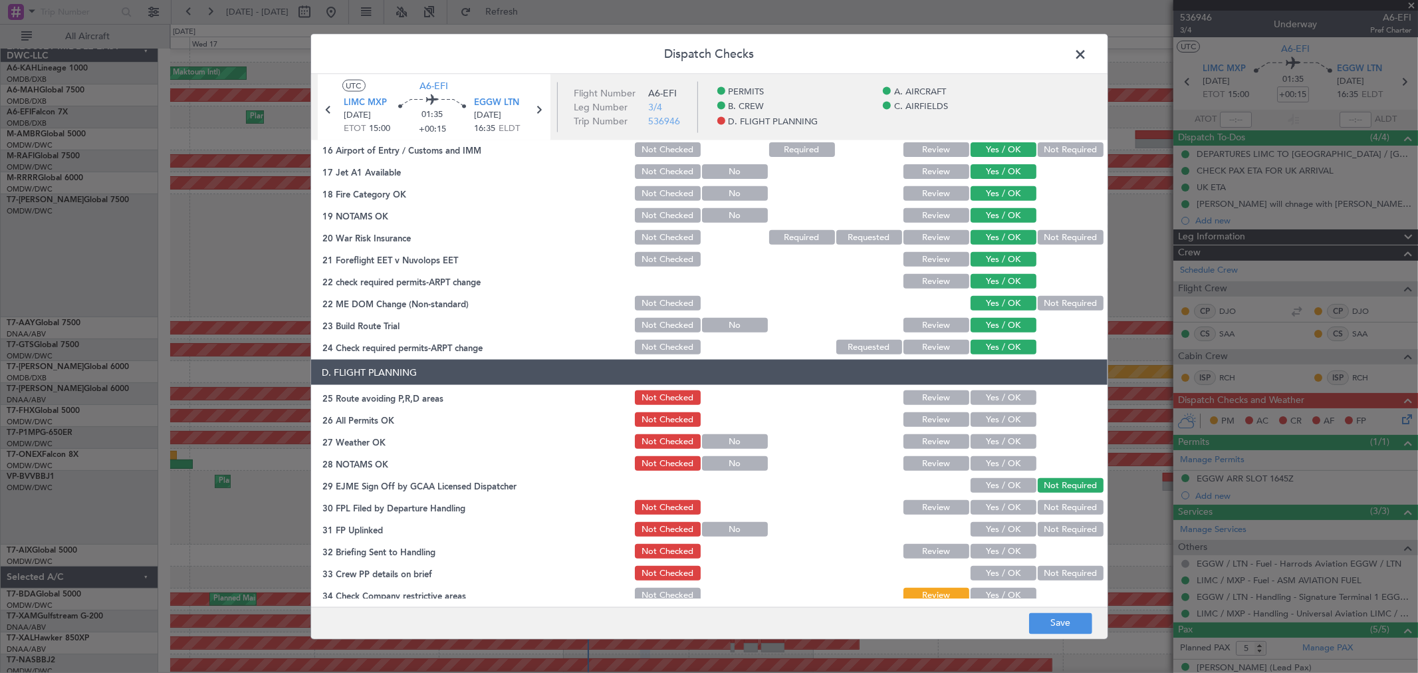
scroll to position [517, 0]
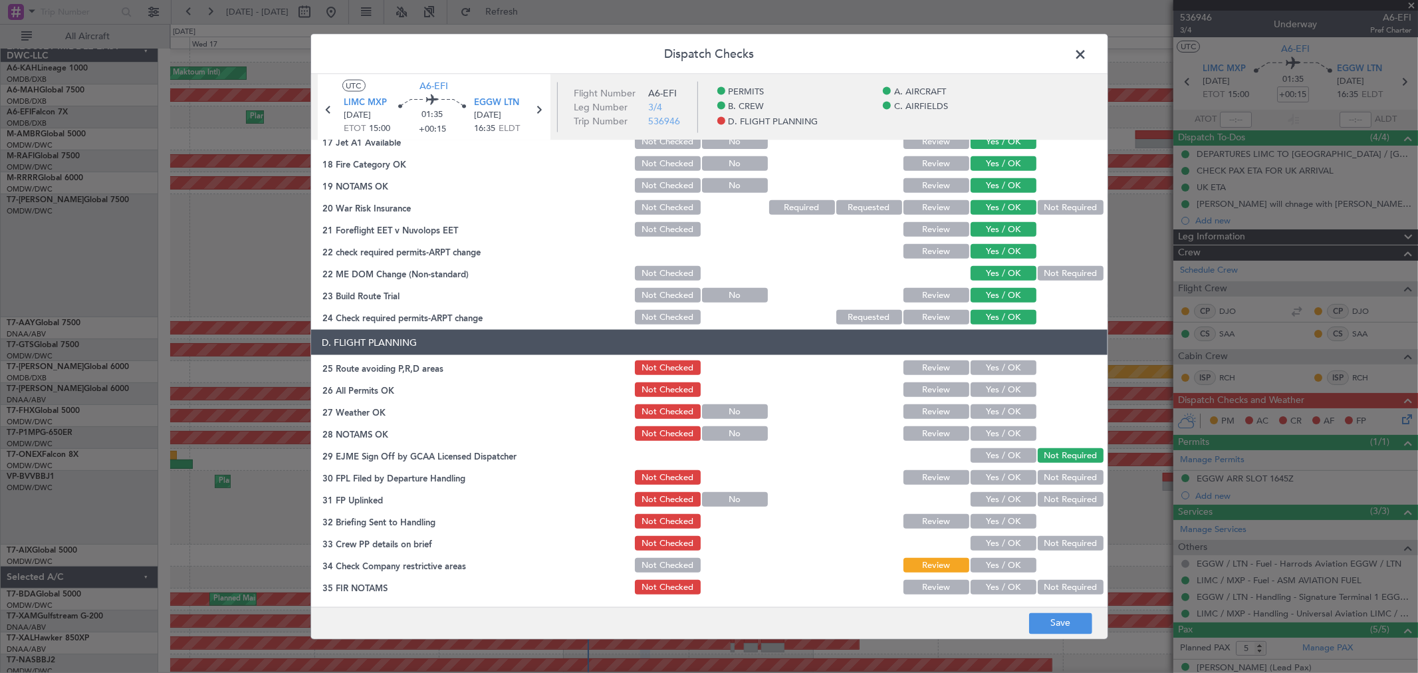
click at [994, 368] on button "Yes / OK" at bounding box center [1004, 367] width 66 height 15
click at [990, 388] on button "Yes / OK" at bounding box center [1004, 389] width 66 height 15
click at [991, 410] on button "Yes / OK" at bounding box center [1004, 411] width 66 height 15
click at [990, 426] on button "Yes / OK" at bounding box center [1004, 433] width 66 height 15
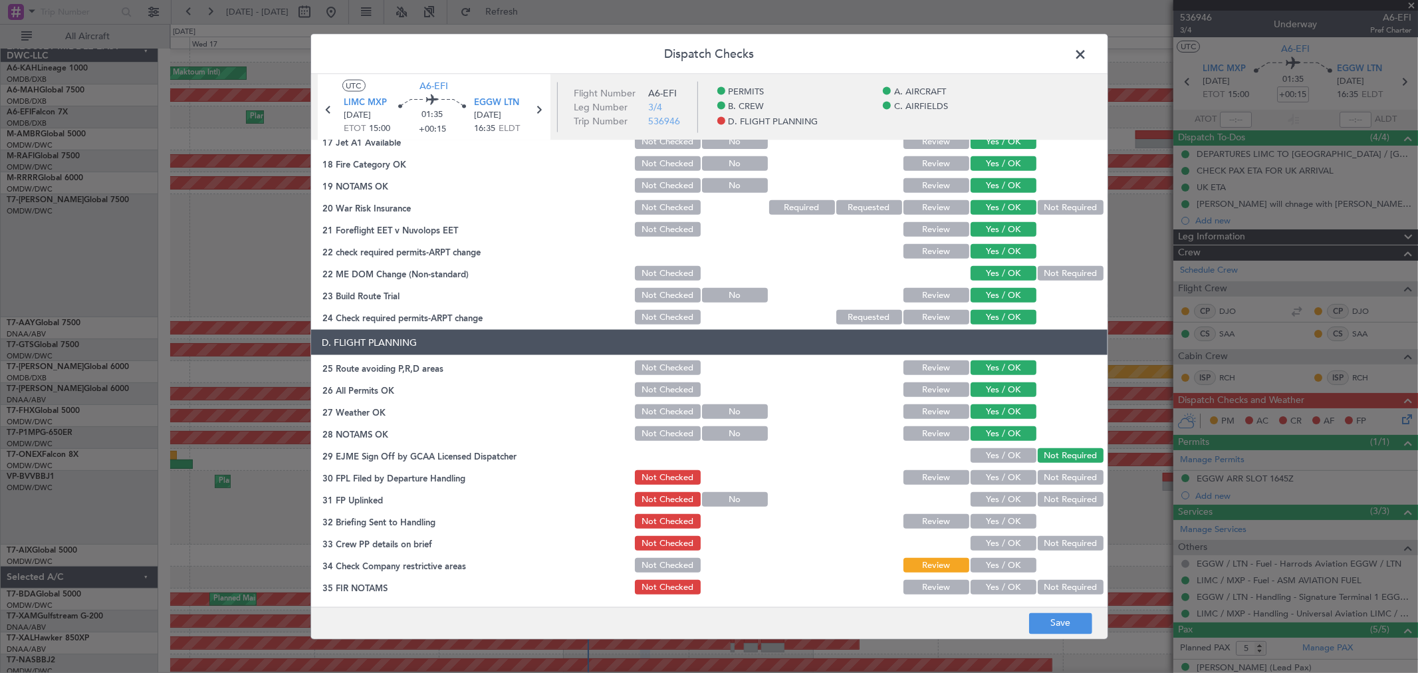
click at [992, 446] on div "Yes / OK" at bounding box center [1002, 455] width 67 height 19
click at [989, 453] on button "Yes / OK" at bounding box center [1004, 455] width 66 height 15
click at [989, 477] on button "Yes / OK" at bounding box center [1004, 477] width 66 height 15
click at [989, 487] on section "D. FLIGHT PLANNING 25 Route avoiding P,R,D areas Not Checked Review Yes / OK 26…" at bounding box center [709, 463] width 796 height 267
click at [990, 497] on button "Yes / OK" at bounding box center [1004, 499] width 66 height 15
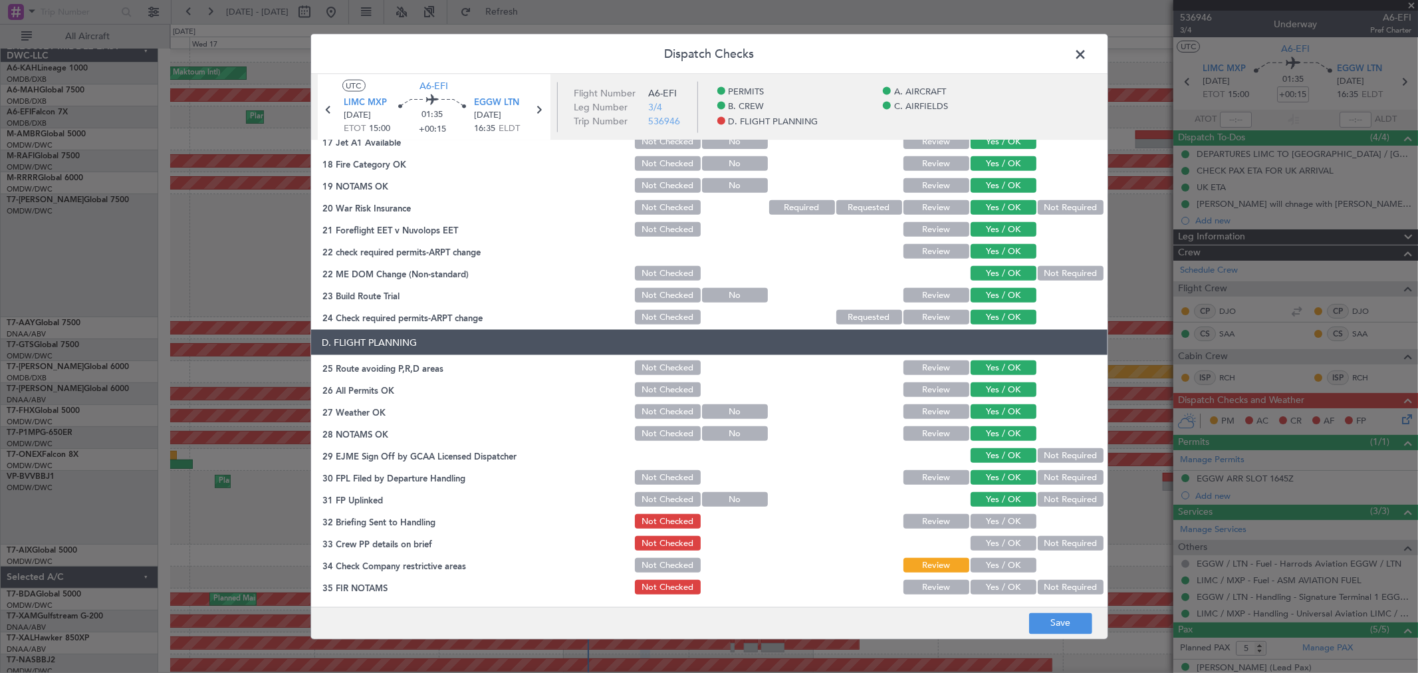
click at [990, 507] on section "D. FLIGHT PLANNING 25 Route avoiding P,R,D areas Not Checked Review Yes / OK 26…" at bounding box center [709, 463] width 796 height 267
click at [989, 526] on button "Yes / OK" at bounding box center [1004, 521] width 66 height 15
drag, startPoint x: 987, startPoint y: 521, endPoint x: 987, endPoint y: 540, distance: 19.3
click at [987, 528] on div "Yes / OK" at bounding box center [1002, 521] width 67 height 19
click at [987, 545] on button "Yes / OK" at bounding box center [1004, 543] width 66 height 15
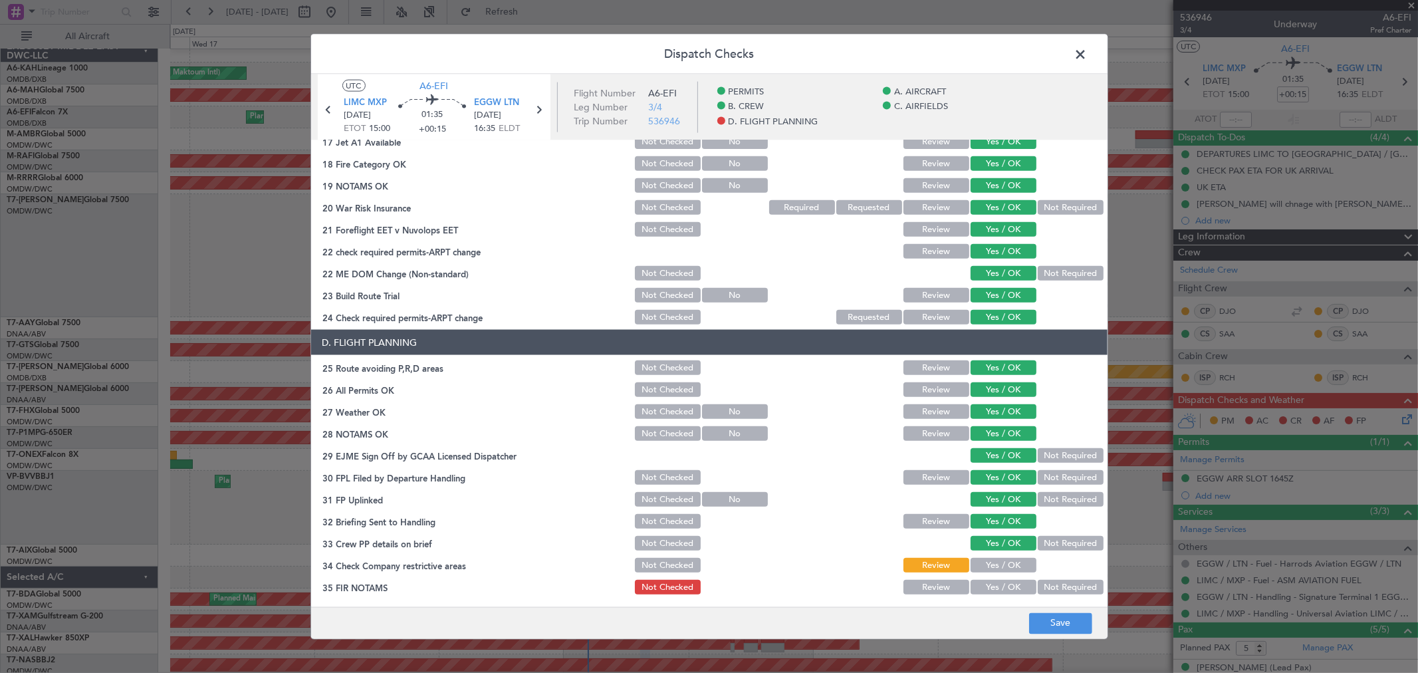
click at [987, 561] on button "Yes / OK" at bounding box center [1004, 565] width 66 height 15
drag, startPoint x: 988, startPoint y: 581, endPoint x: 1048, endPoint y: 610, distance: 67.2
click at [988, 582] on button "Yes / OK" at bounding box center [1004, 587] width 66 height 15
click at [1058, 620] on button "Save" at bounding box center [1060, 622] width 63 height 21
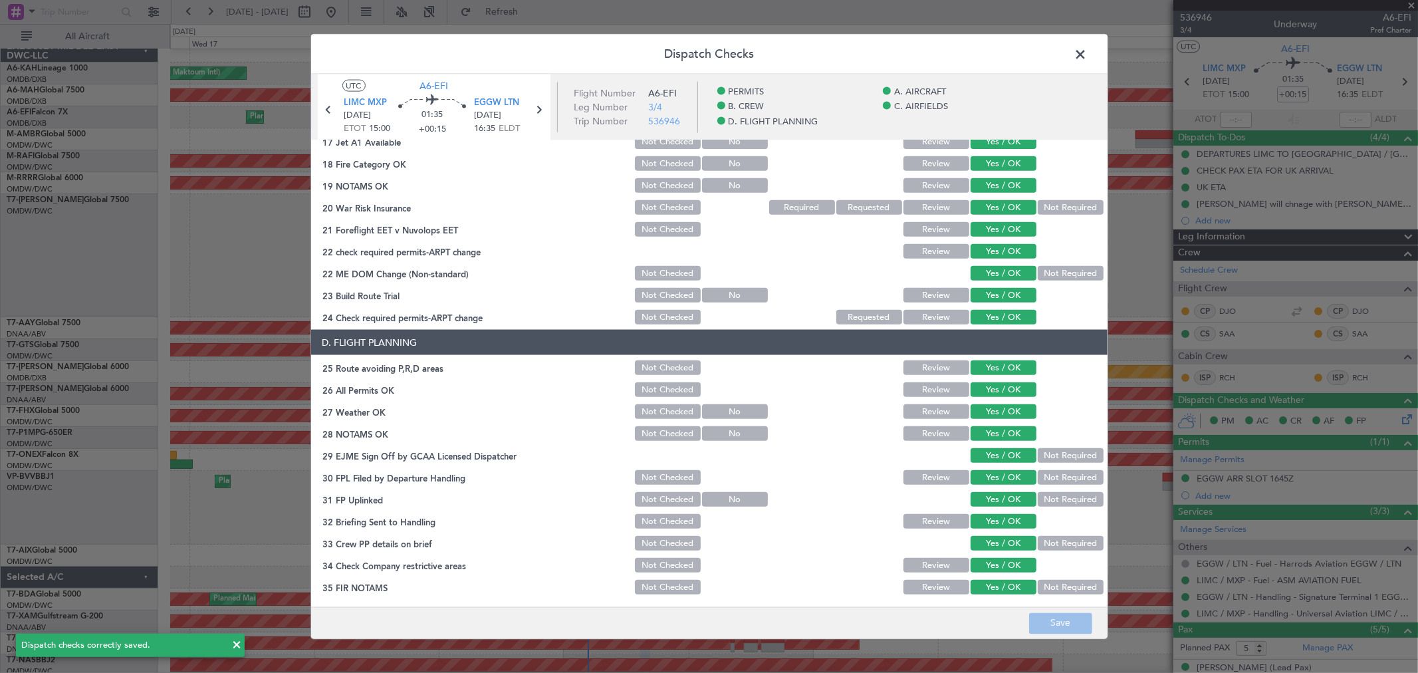
click at [1088, 47] on span at bounding box center [1088, 58] width 0 height 27
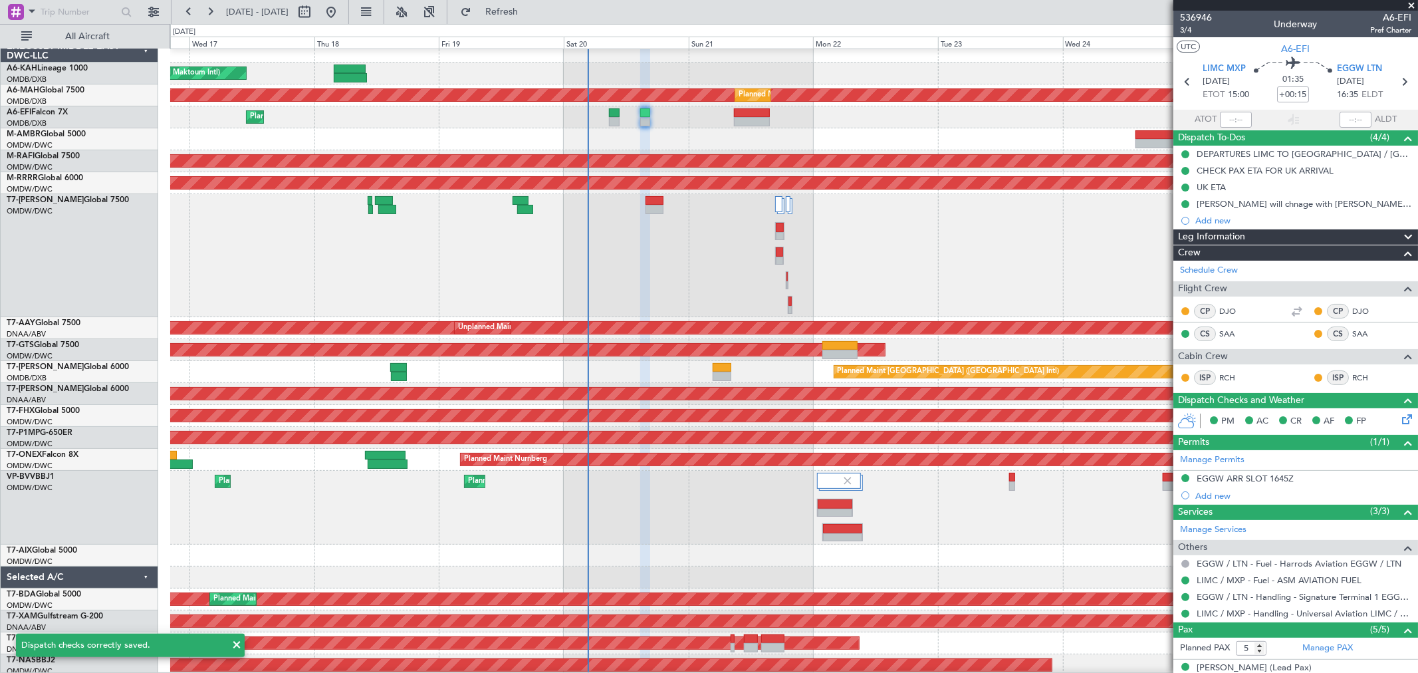
click at [1411, 4] on span at bounding box center [1411, 6] width 13 height 12
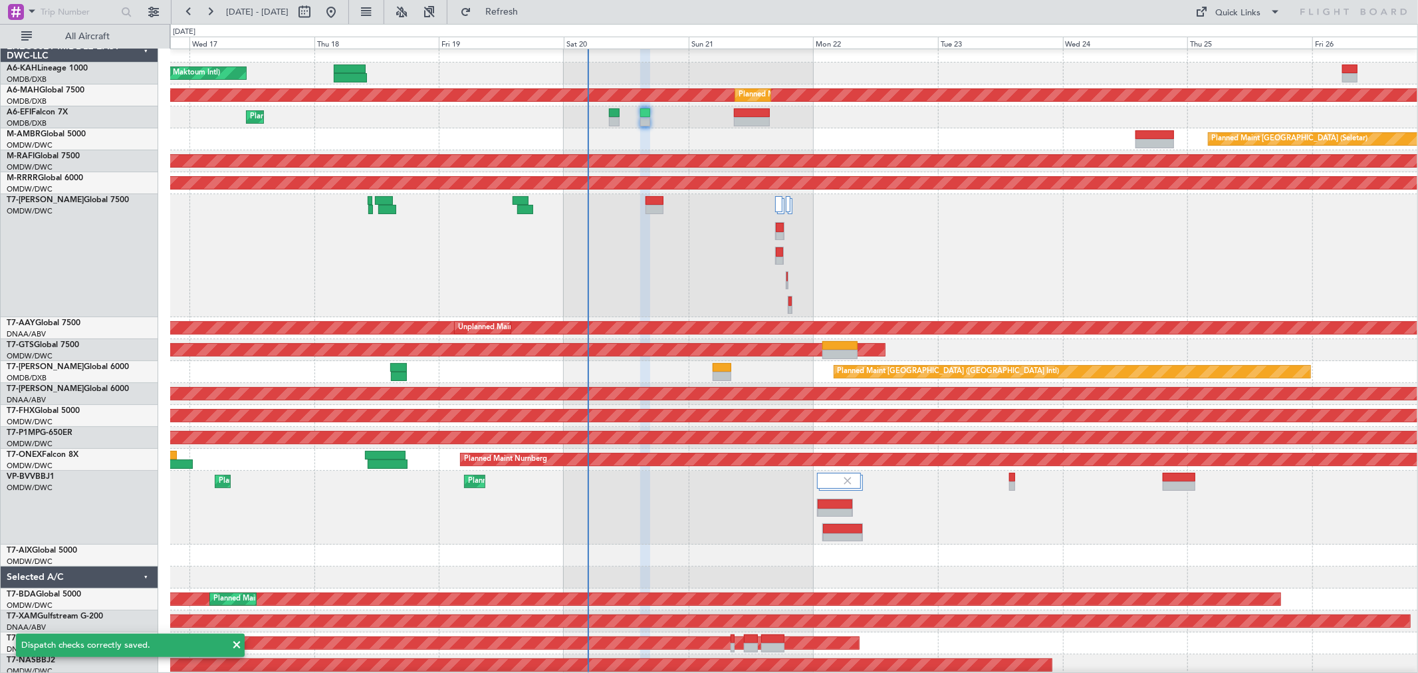
type input "0"
click at [667, 251] on div "Planned Maint Dubai (Al Maktoum Intl)" at bounding box center [793, 255] width 1247 height 123
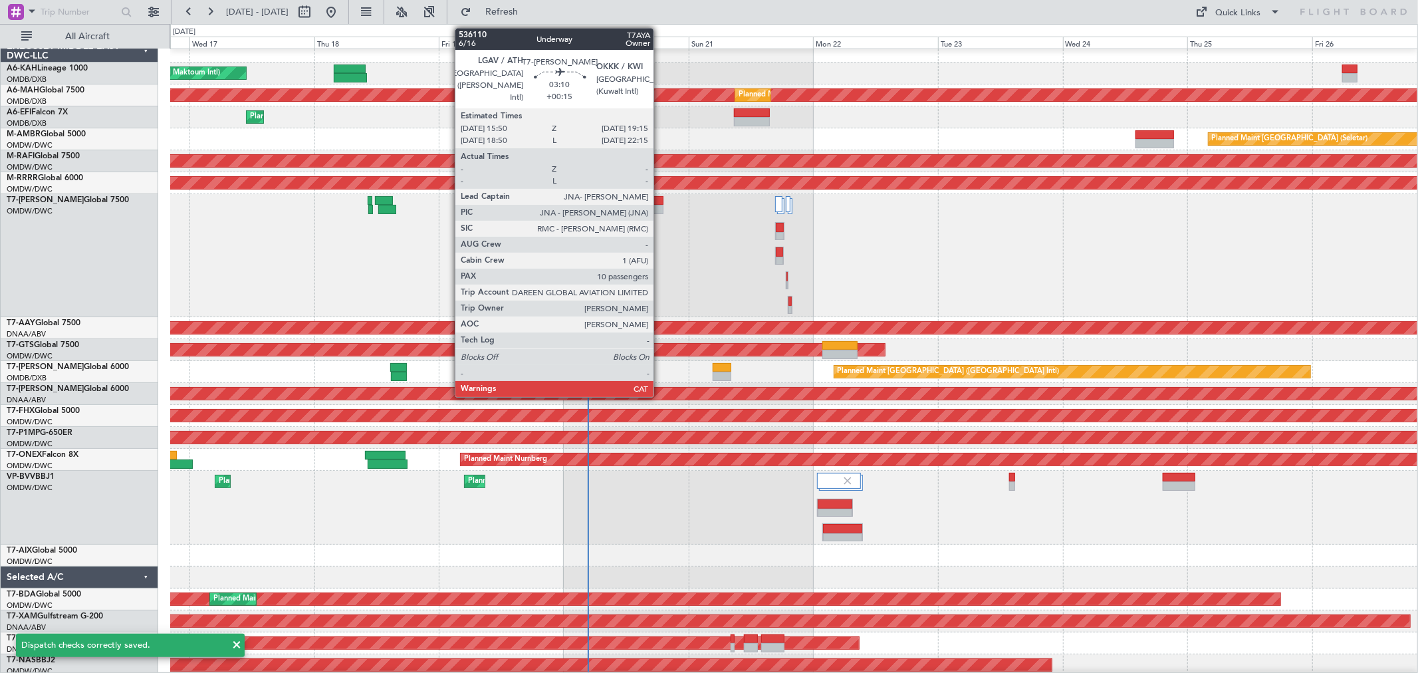
click at [660, 205] on div at bounding box center [654, 209] width 18 height 9
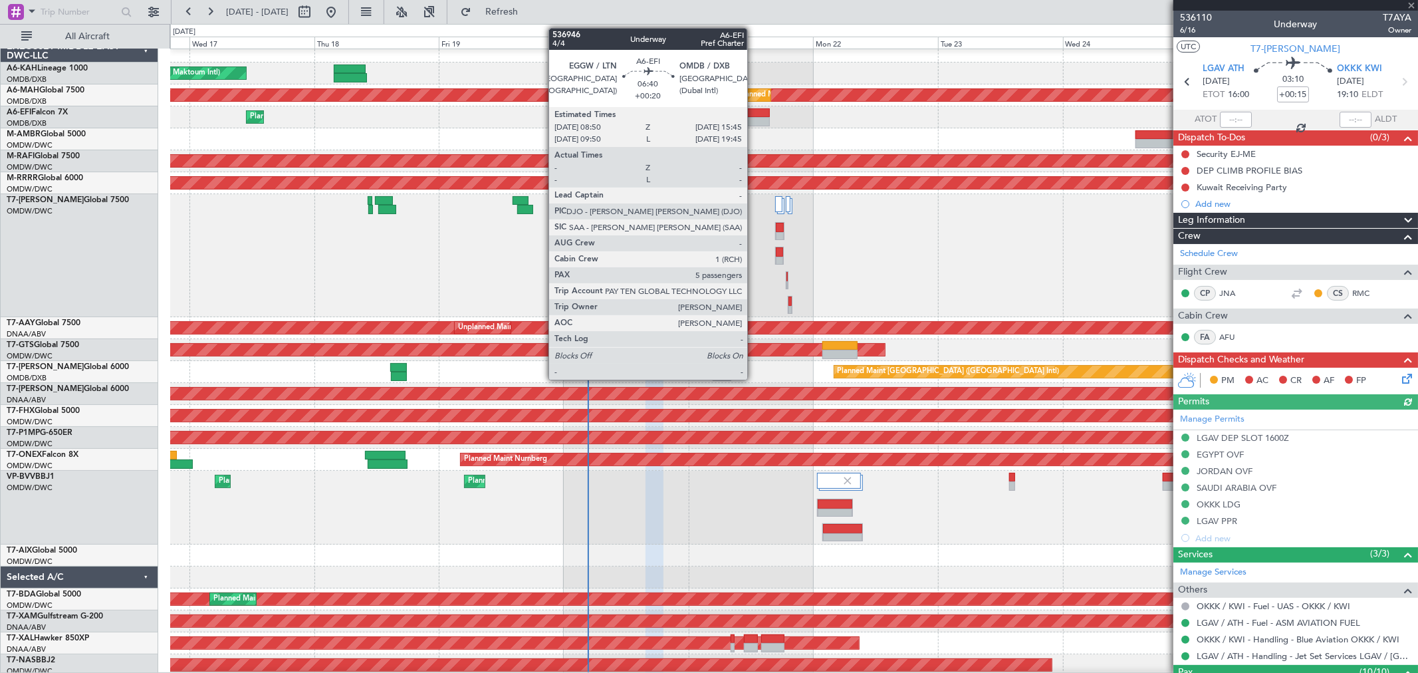
click at [754, 117] on div at bounding box center [752, 121] width 37 height 9
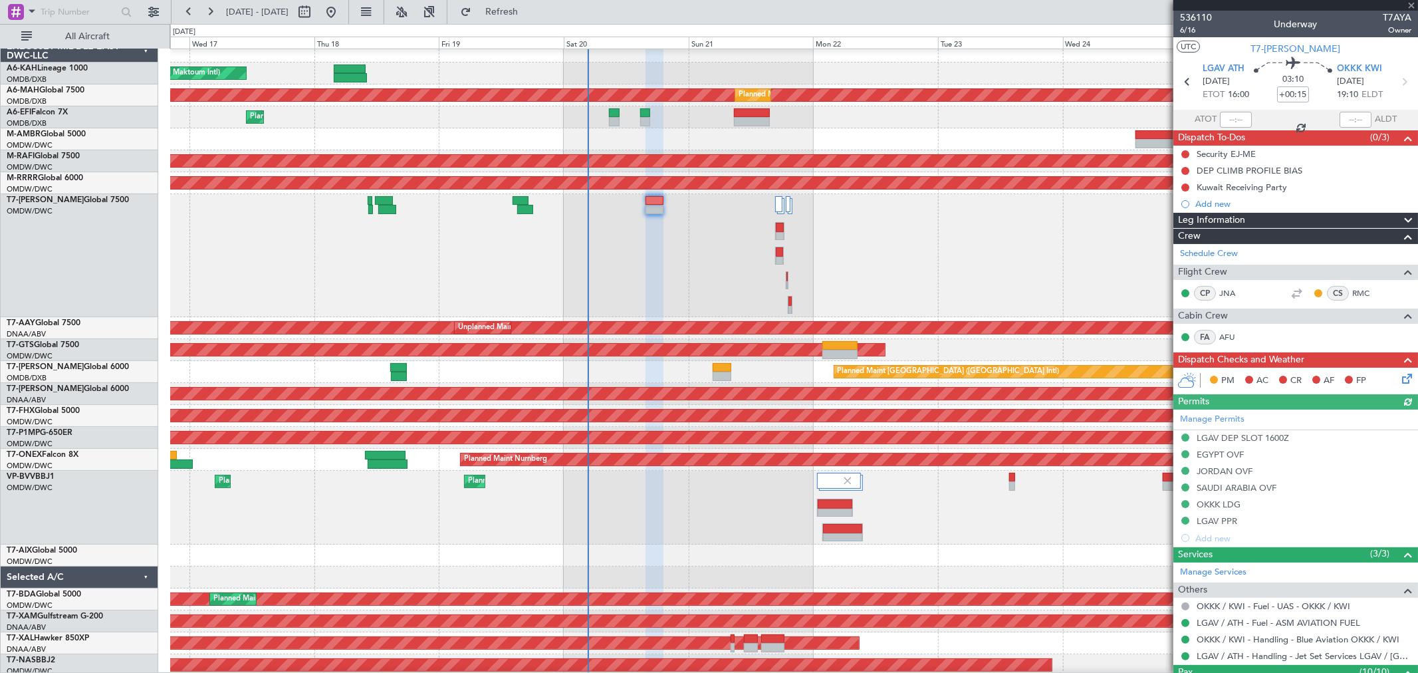
type input "+00:20"
type input "5"
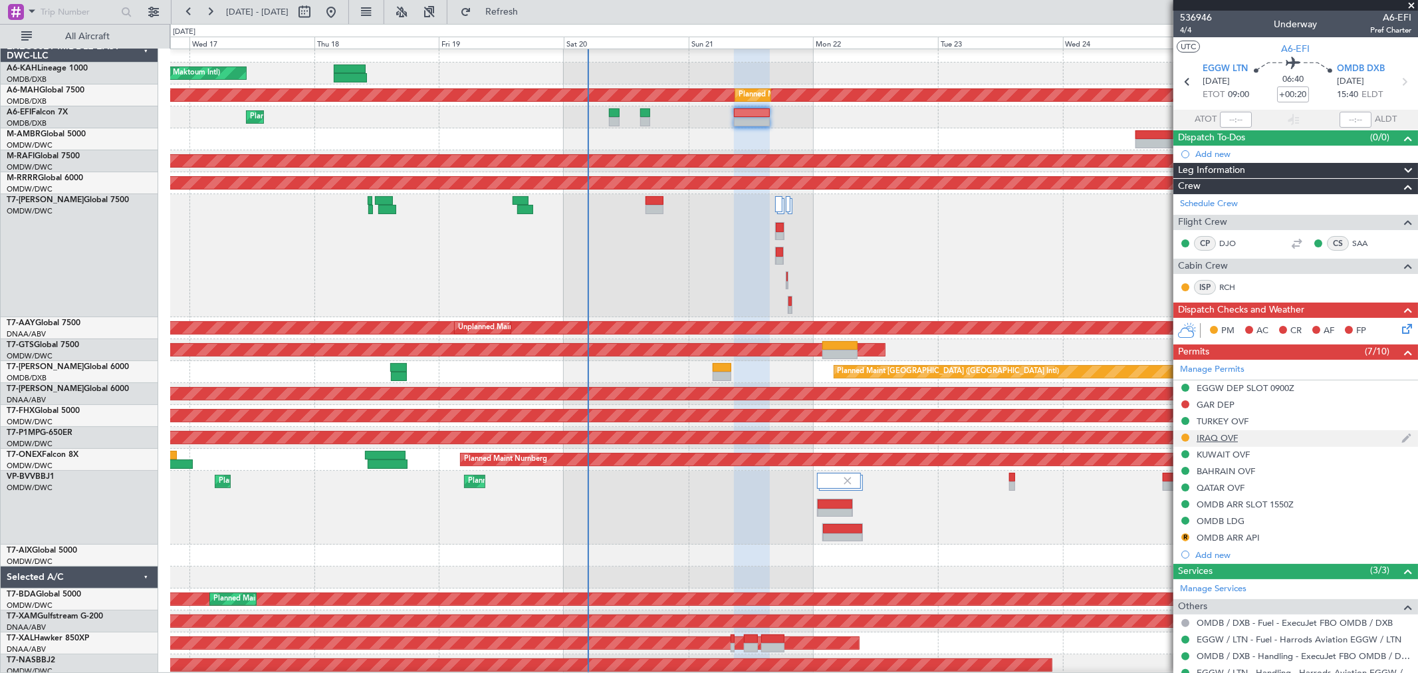
click at [1242, 433] on div "IRAQ OVF" at bounding box center [1295, 438] width 245 height 17
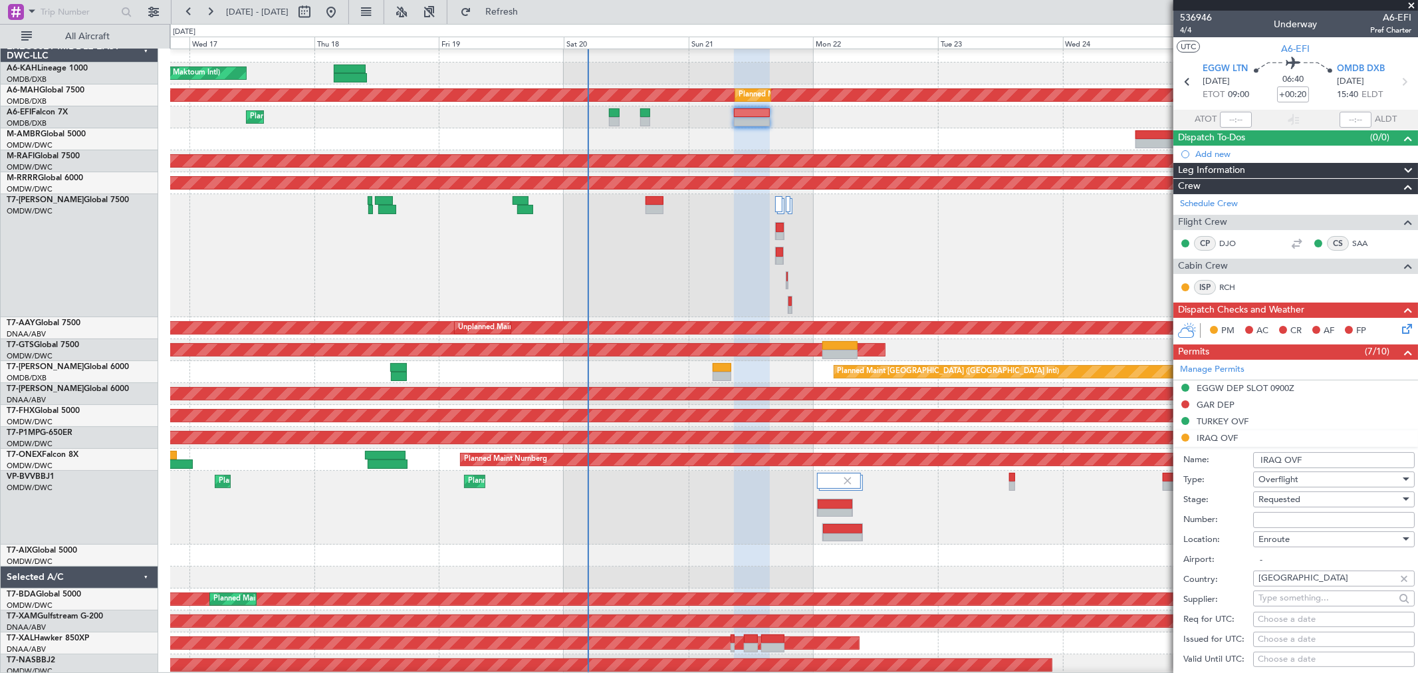
click at [1274, 514] on input "Number:" at bounding box center [1334, 520] width 162 height 16
paste input "OVR 49090"
type input "OVR 49090"
click at [1282, 501] on span "Requested" at bounding box center [1279, 499] width 42 height 12
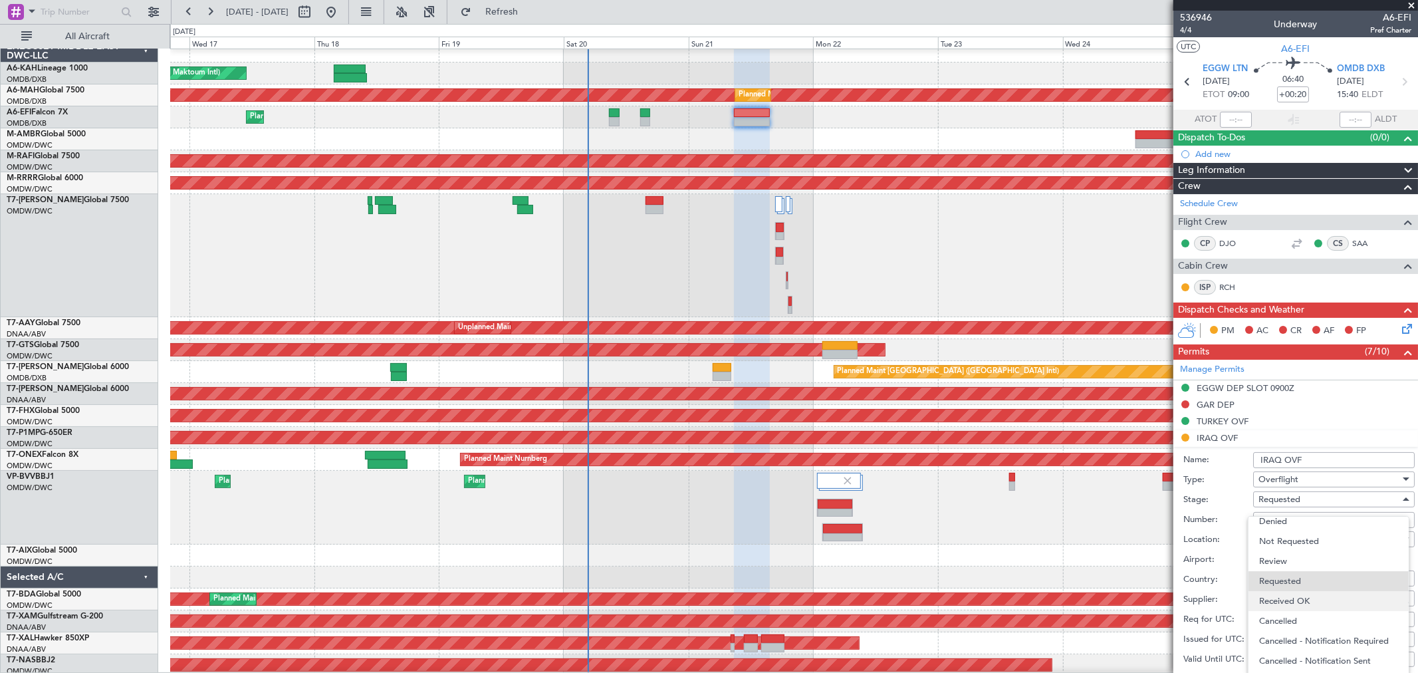
click at [1295, 599] on span "Received OK" at bounding box center [1328, 601] width 138 height 20
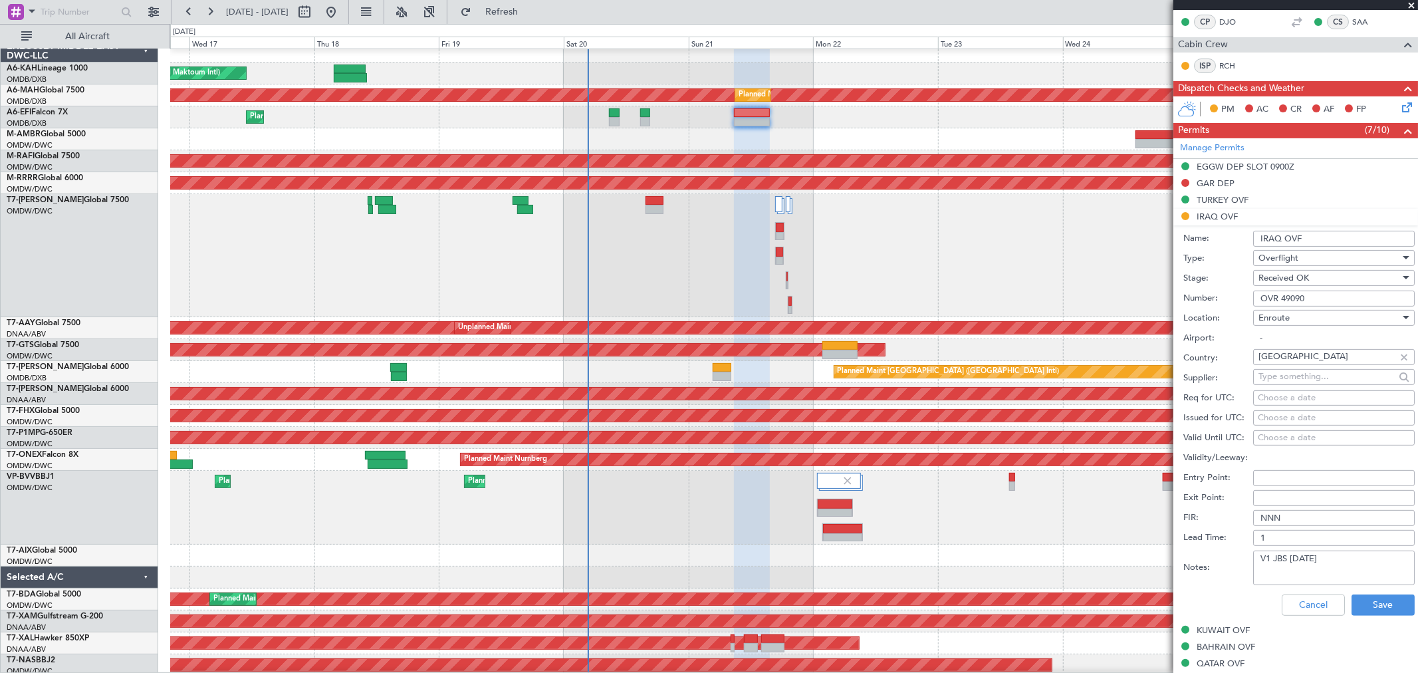
scroll to position [443, 0]
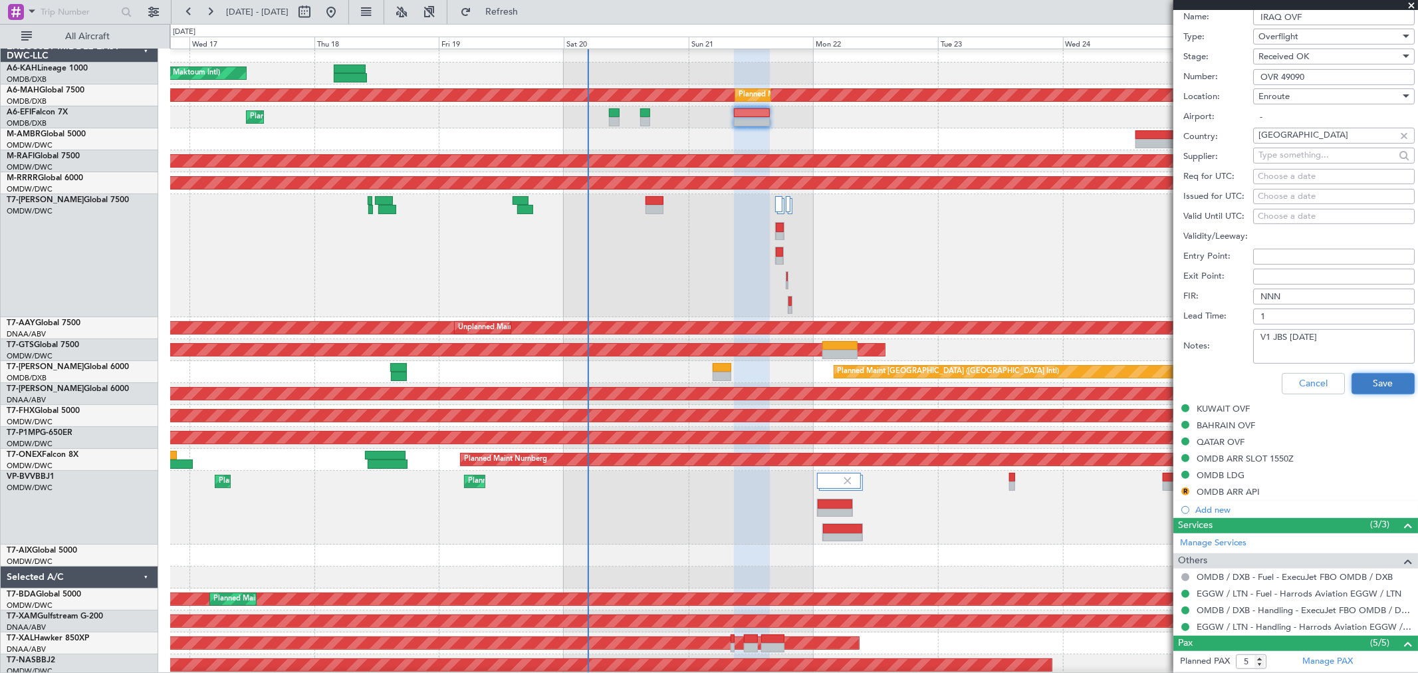
click at [1383, 386] on button "Save" at bounding box center [1382, 383] width 63 height 21
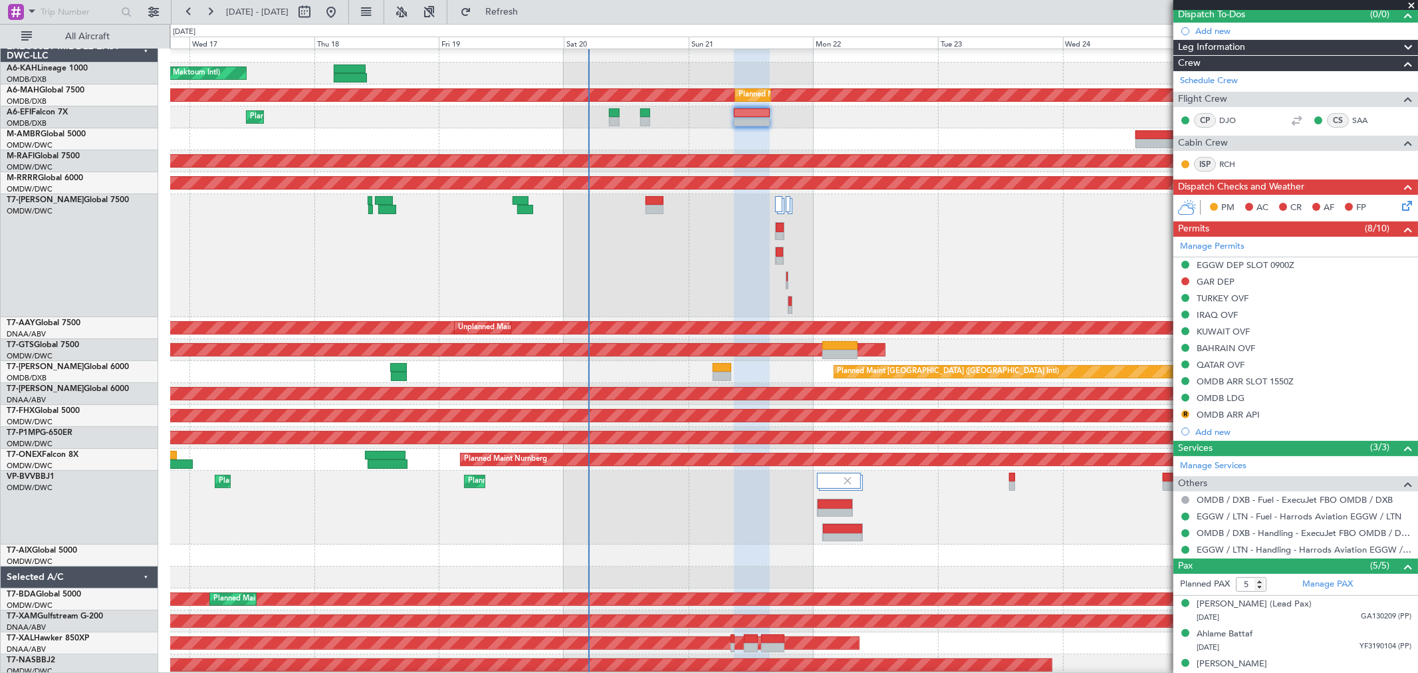
scroll to position [195, 0]
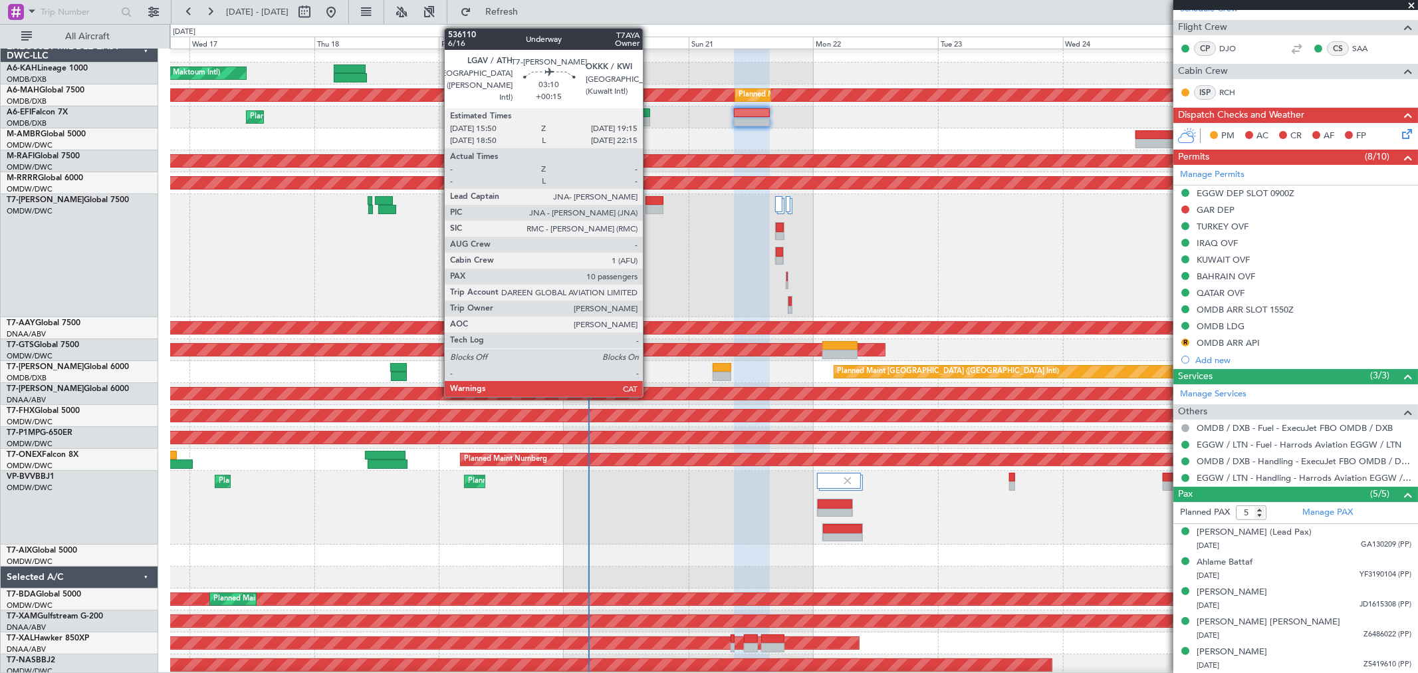
click at [649, 209] on div at bounding box center [654, 209] width 18 height 9
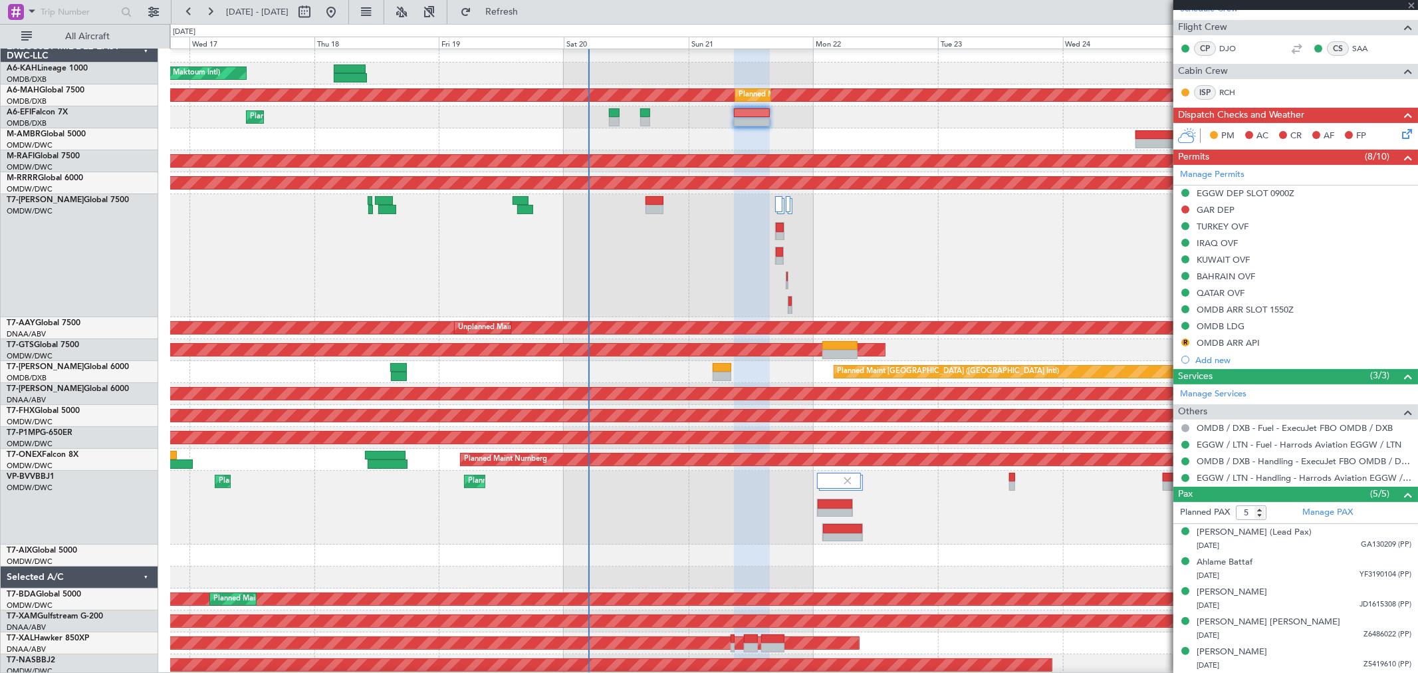
type input "+00:15"
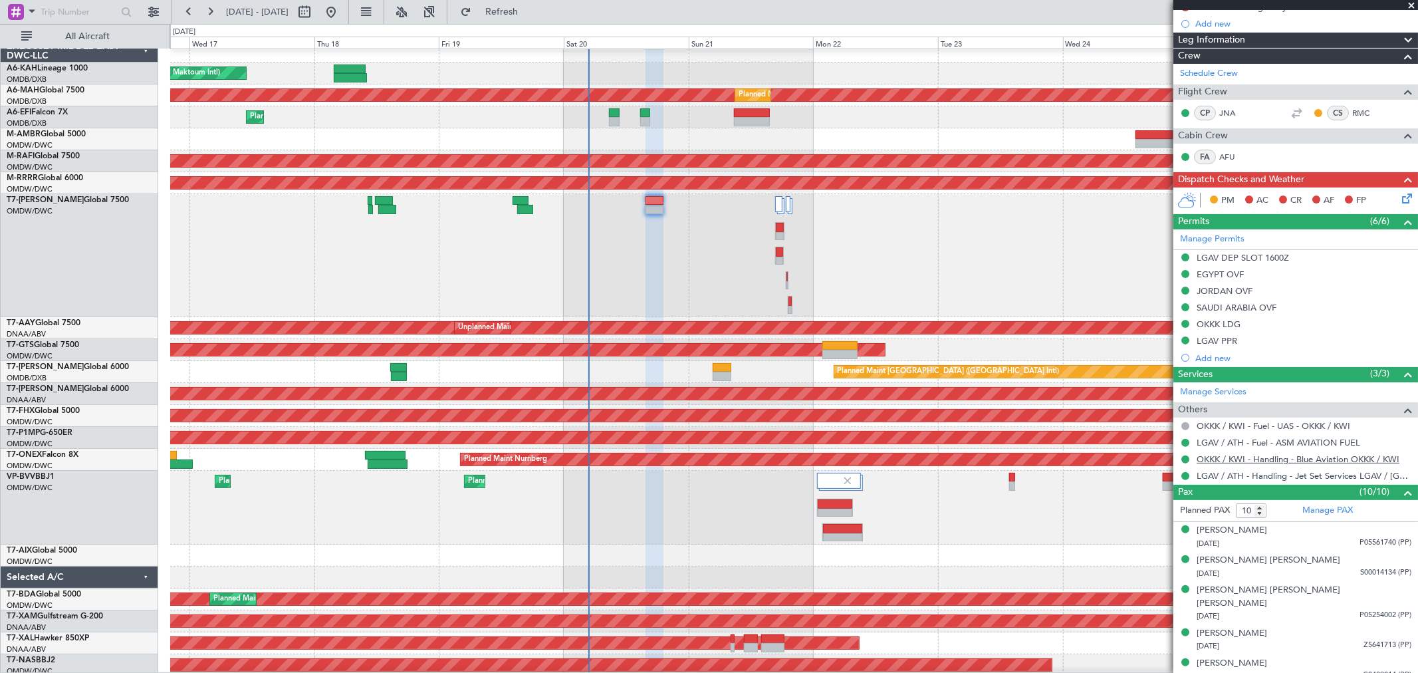
scroll to position [221, 0]
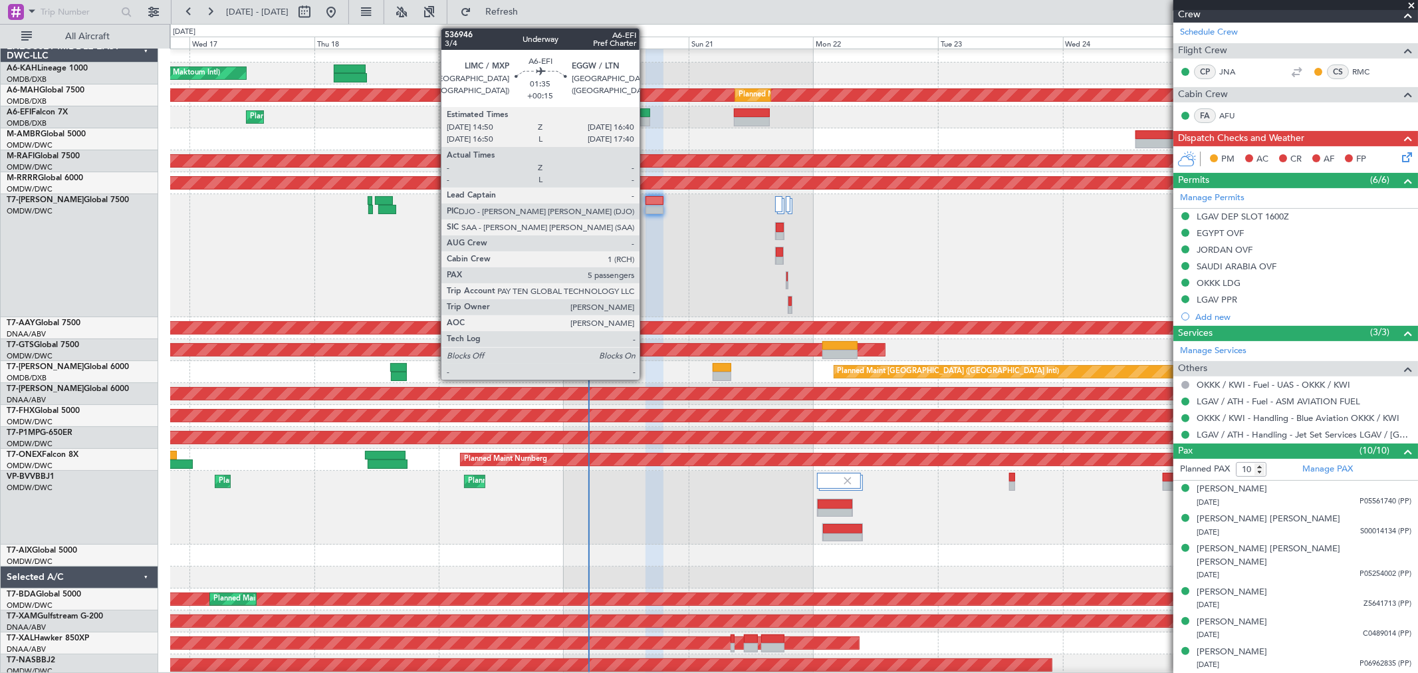
click at [646, 123] on div at bounding box center [645, 121] width 10 height 9
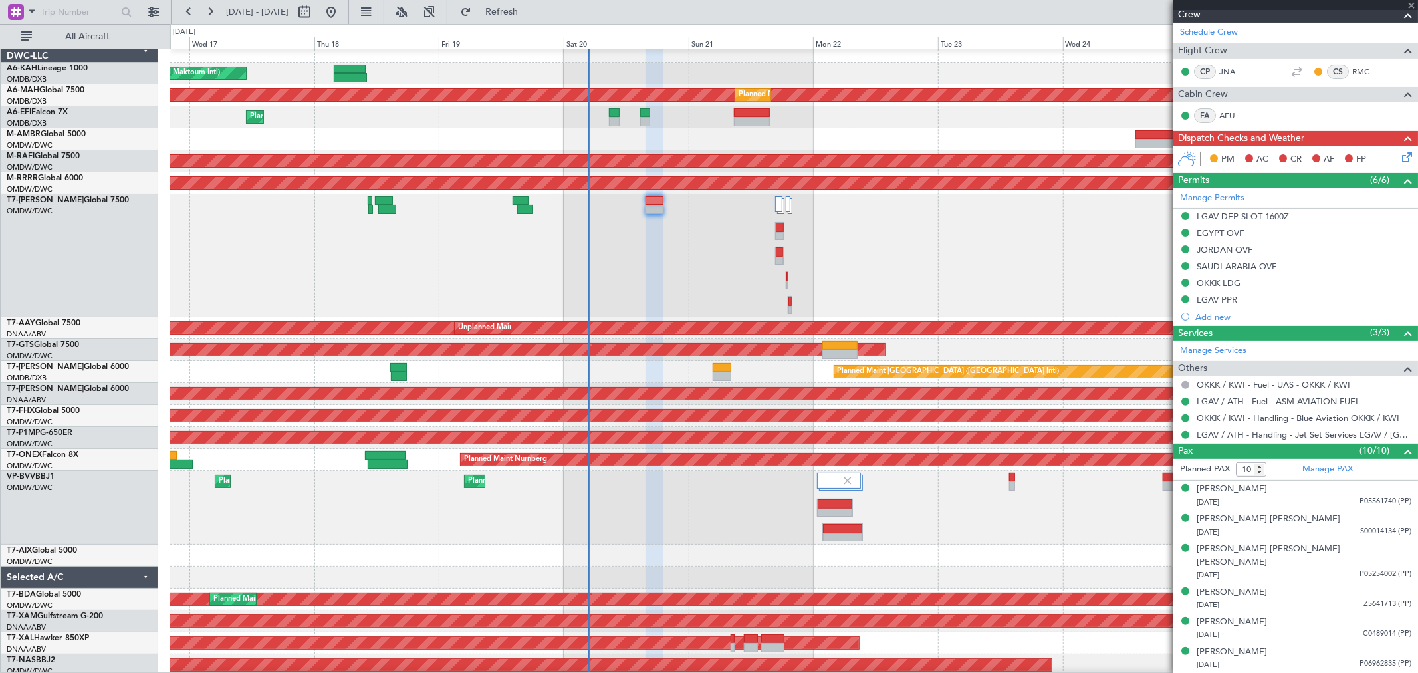
type input "5"
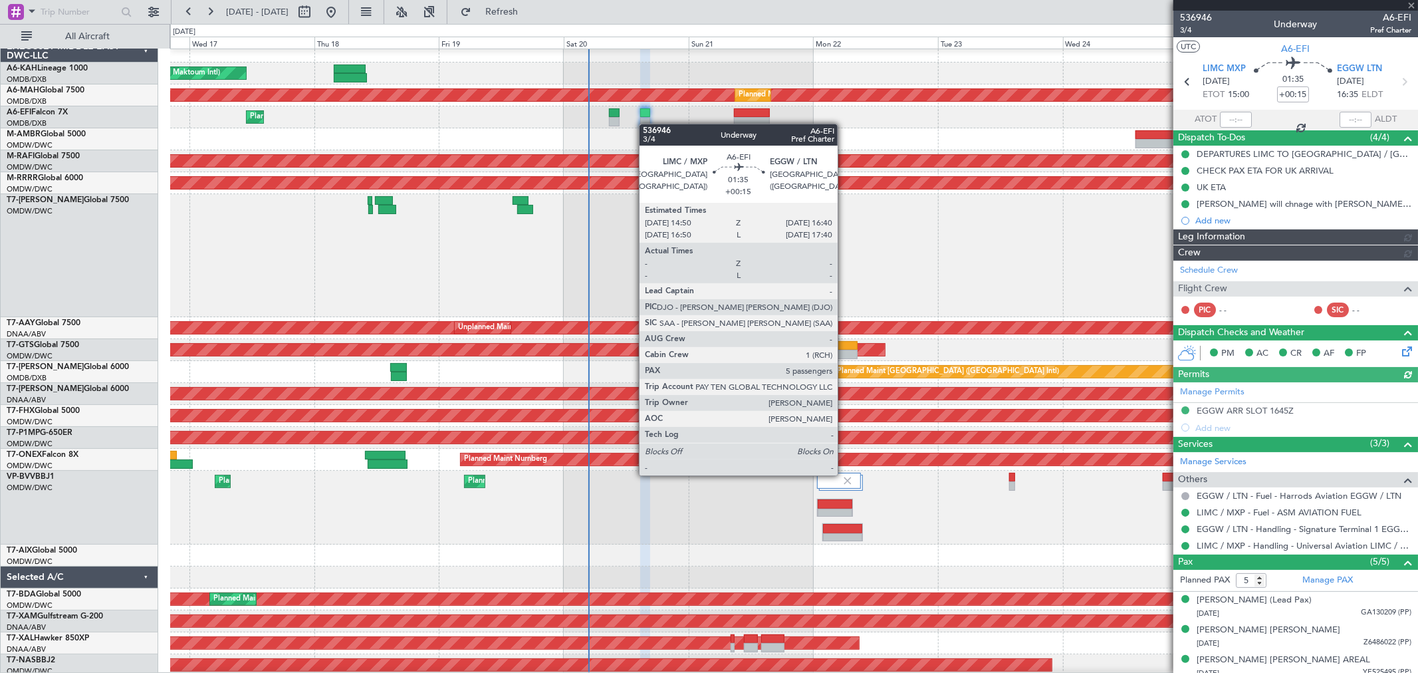
type input "[PERSON_NAME] ([PERSON_NAME])"
type input "7329"
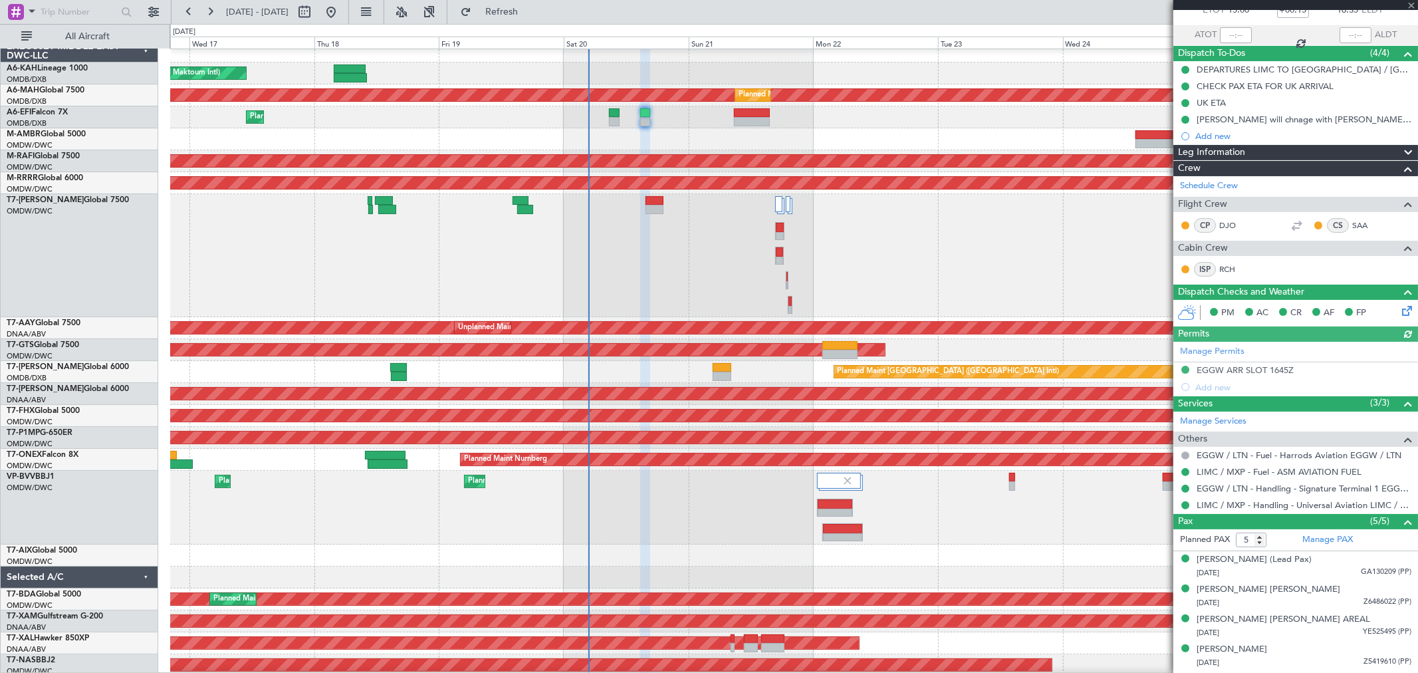
scroll to position [112, 0]
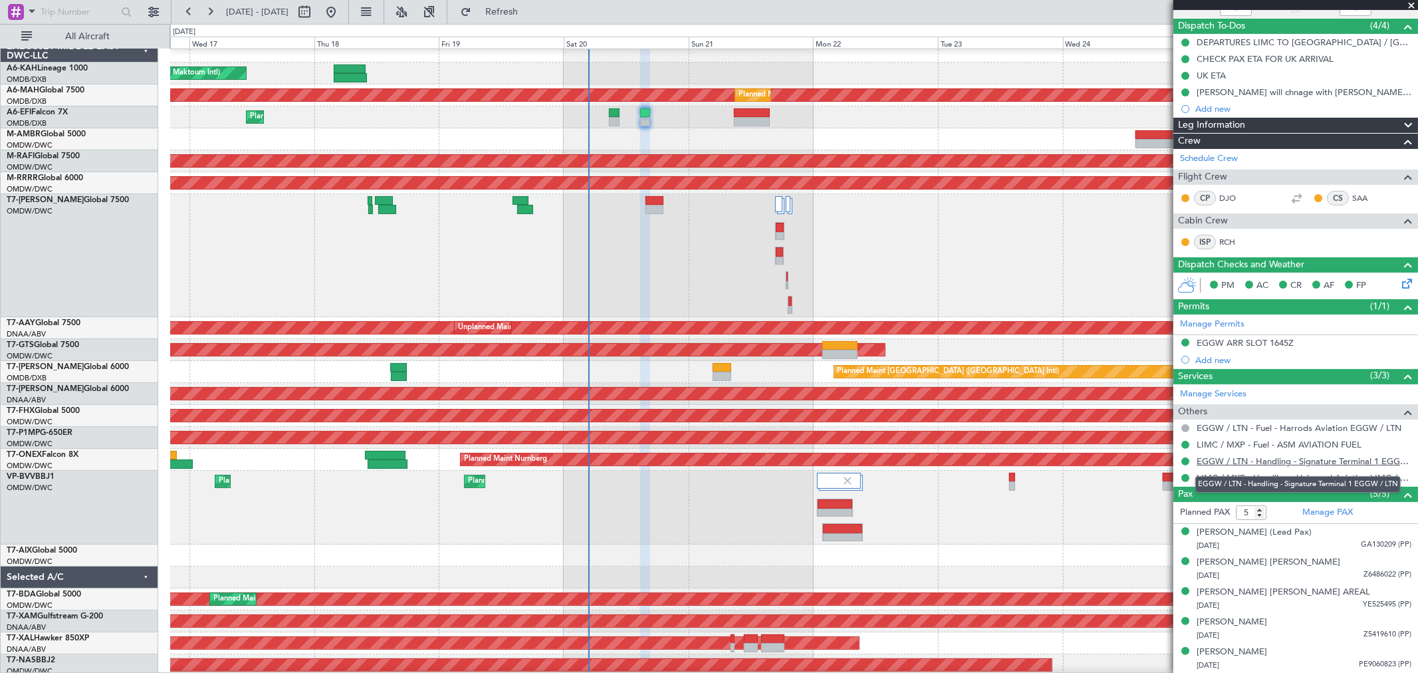
click at [1292, 461] on link "EGGW / LTN - Handling - Signature Terminal 1 EGGW / LTN" at bounding box center [1304, 460] width 215 height 11
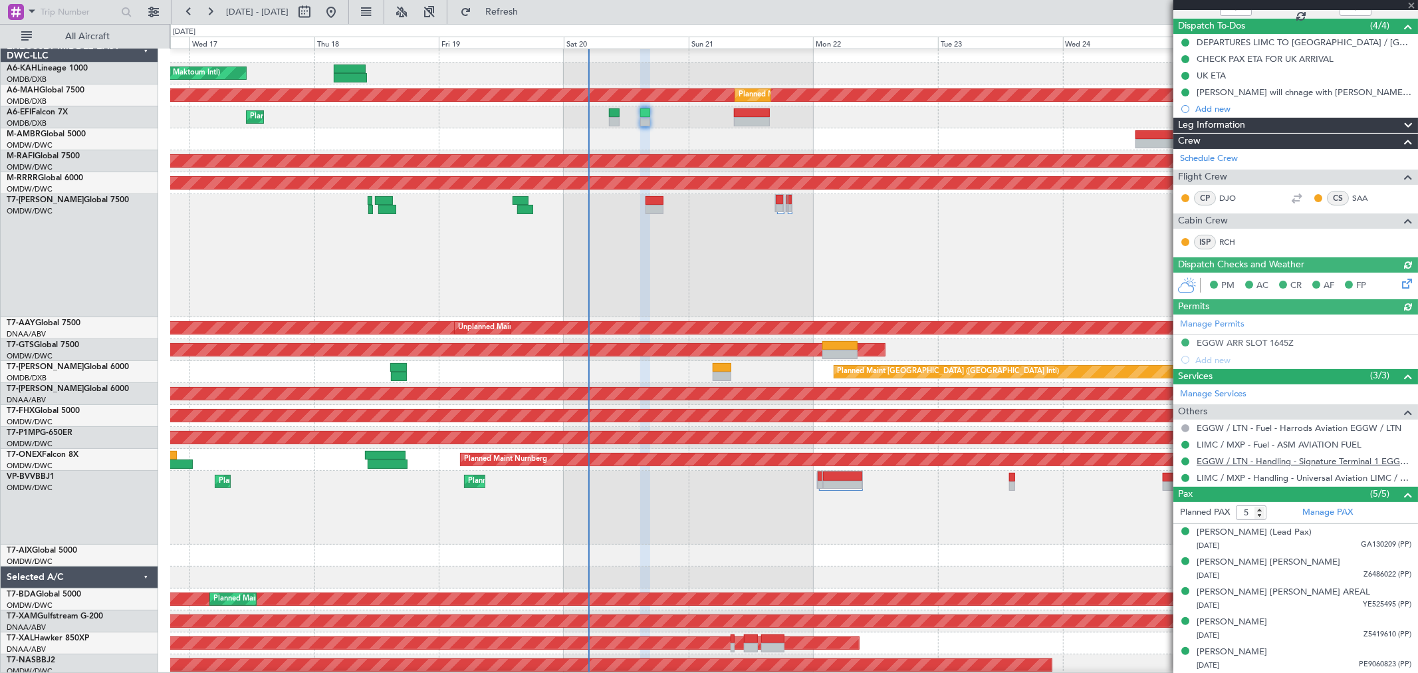
type input "[PERSON_NAME] ([PERSON_NAME])"
type input "7329"
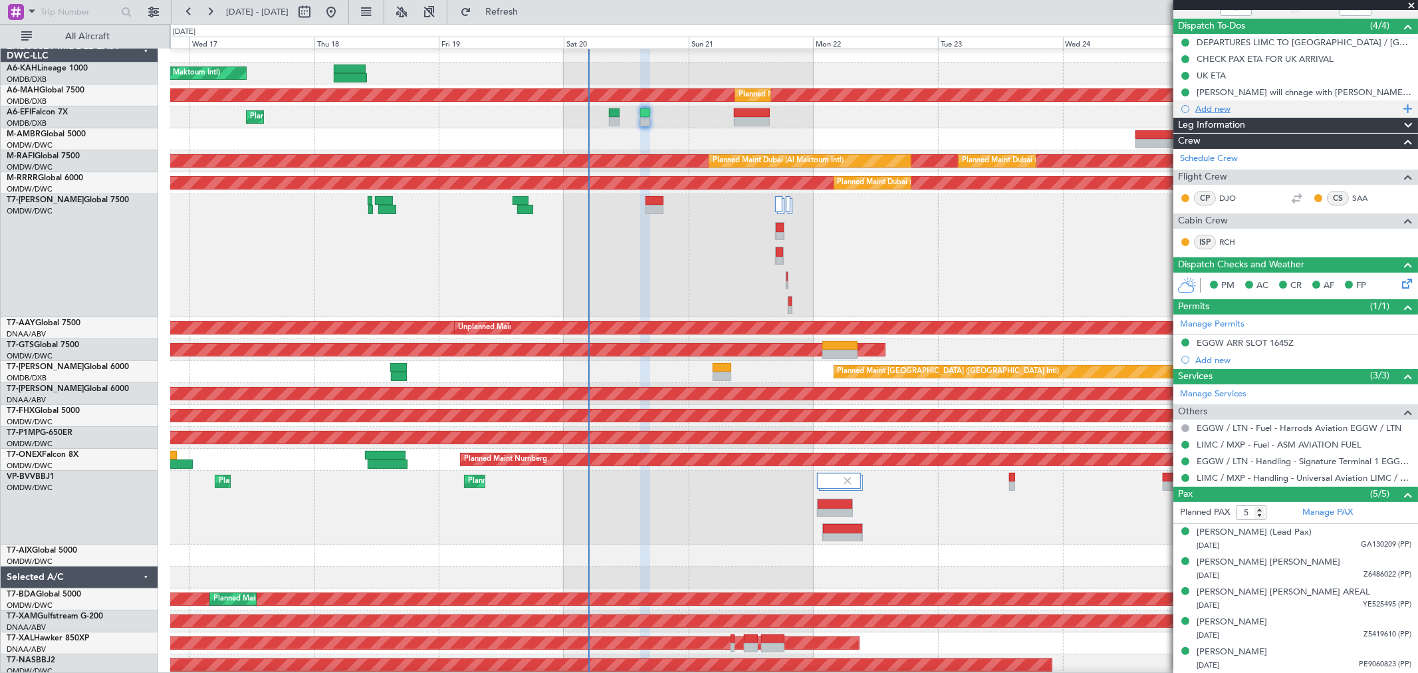
click at [1239, 108] on div "Add new" at bounding box center [1297, 108] width 204 height 11
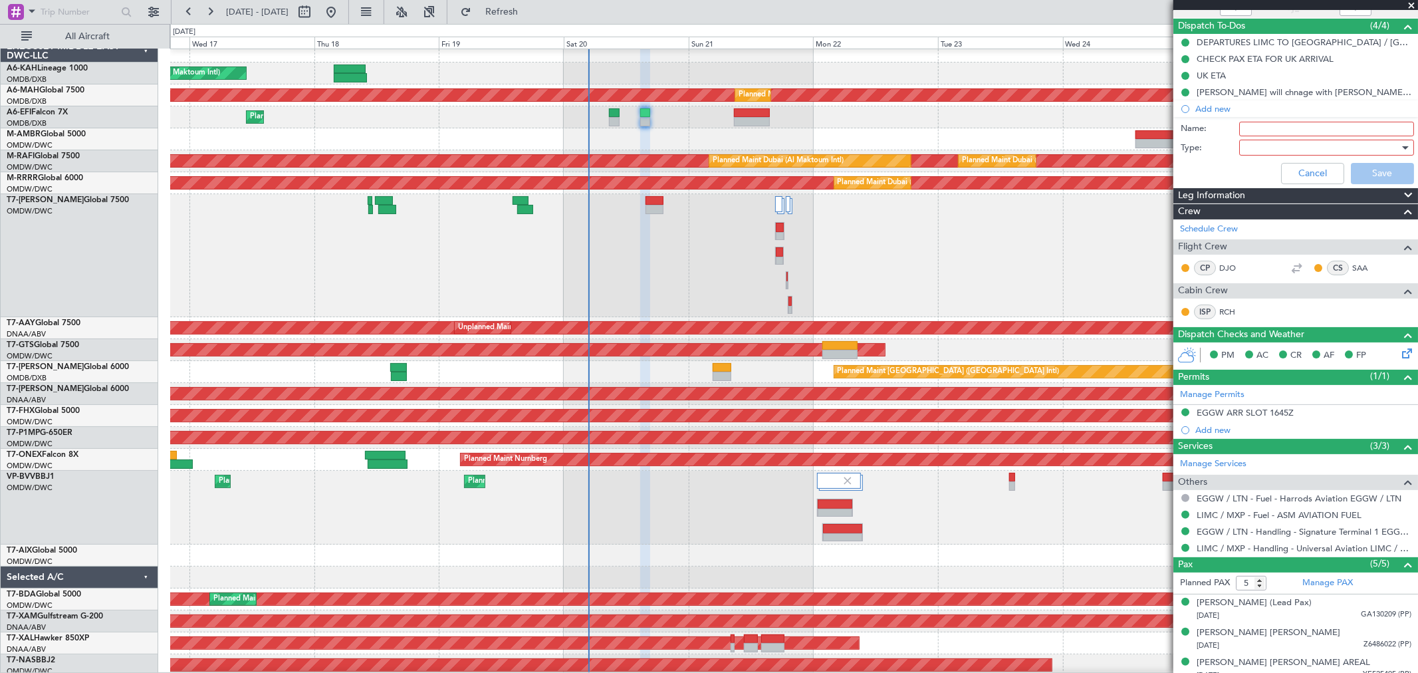
click at [1256, 128] on input "Name:" at bounding box center [1326, 129] width 175 height 15
type input "RCF forms for [GEOGRAPHIC_DATA]"
click at [1304, 150] on div at bounding box center [1321, 148] width 155 height 20
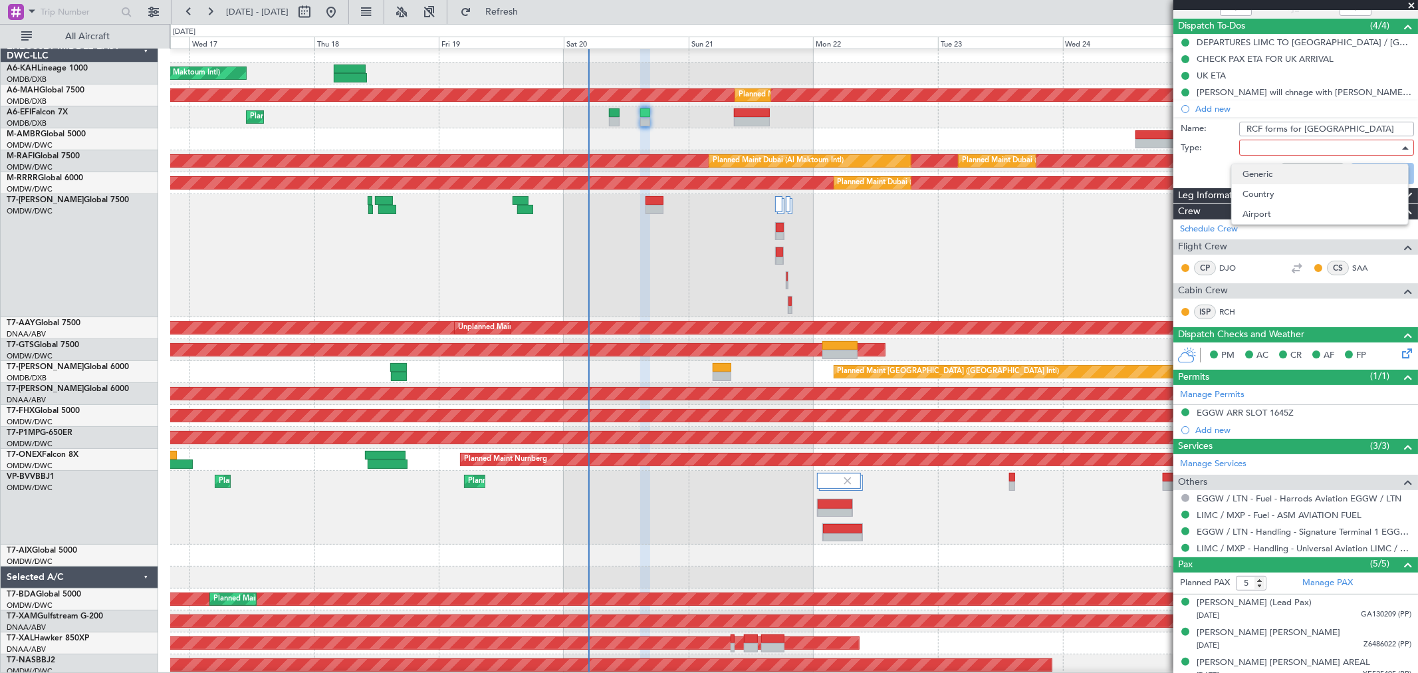
click at [1284, 164] on span "Generic" at bounding box center [1319, 174] width 155 height 20
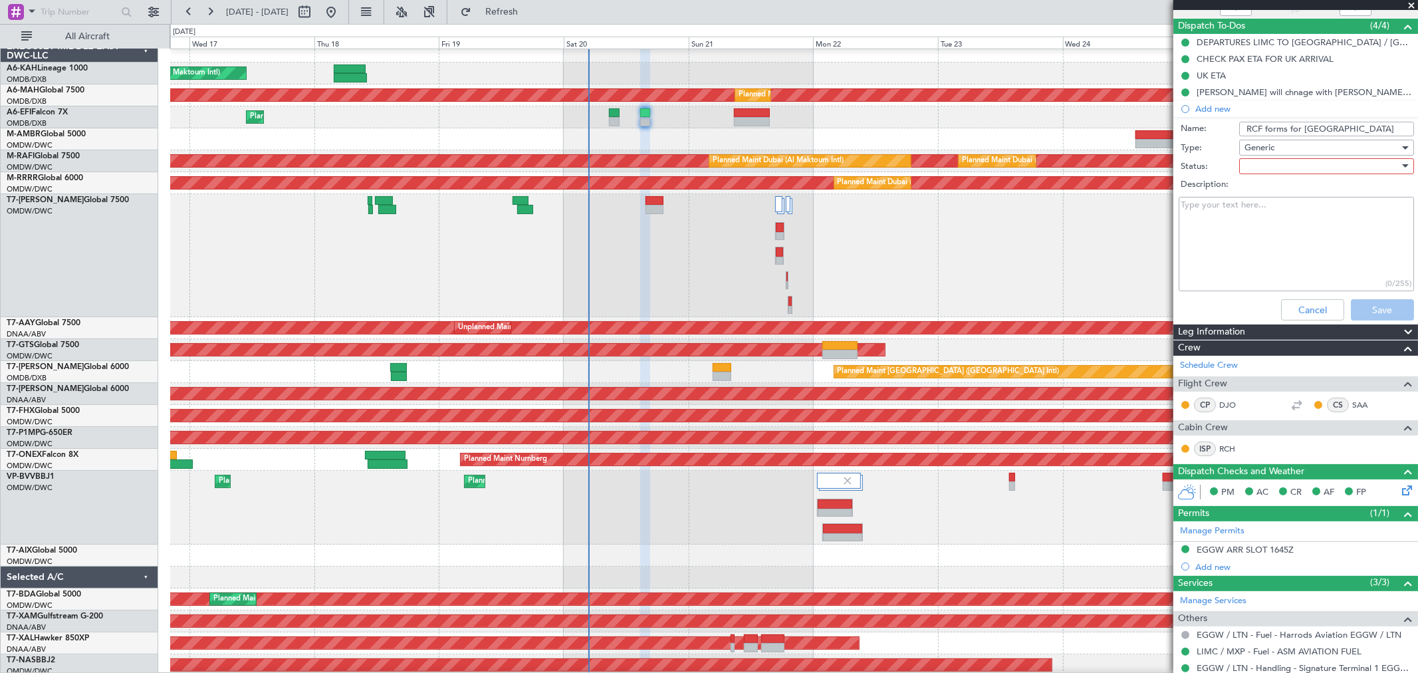
click at [1283, 163] on div at bounding box center [1321, 166] width 155 height 20
click at [1255, 189] on span "Not Started" at bounding box center [1319, 192] width 155 height 20
click at [1364, 304] on button "Save" at bounding box center [1382, 309] width 63 height 21
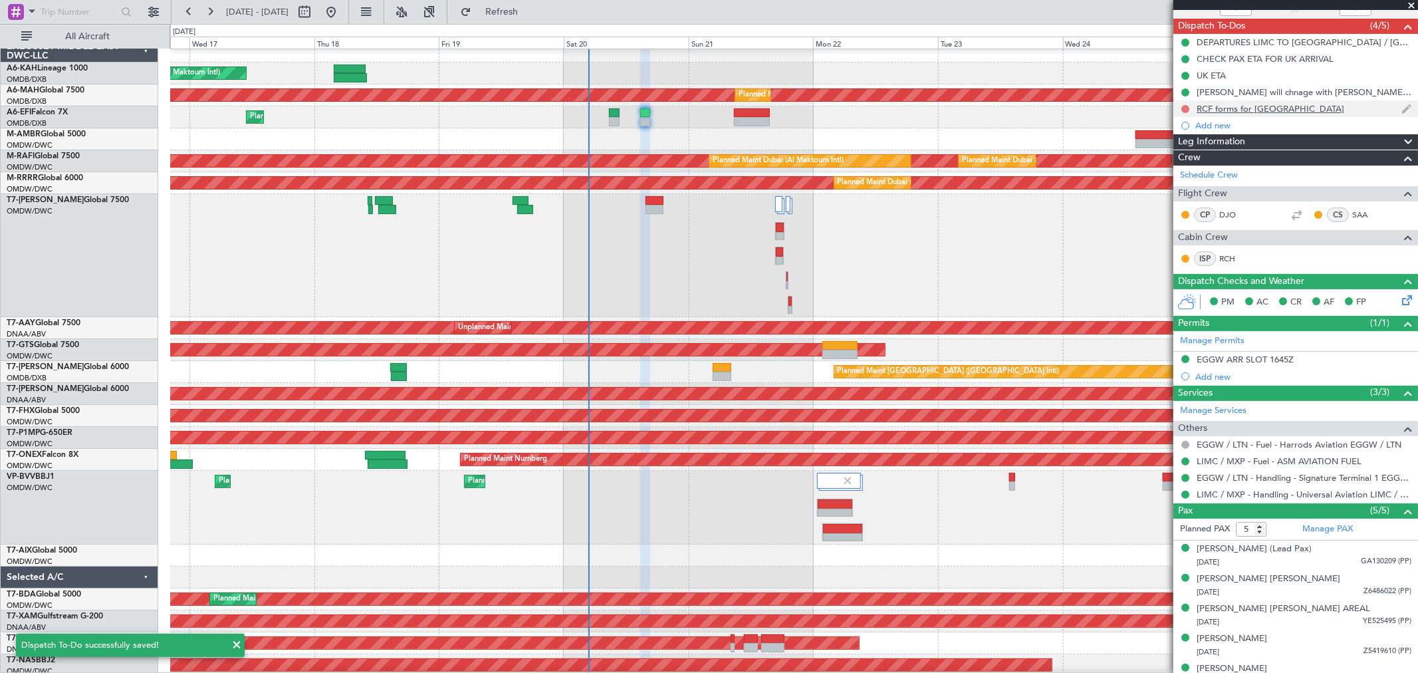
click at [1188, 107] on button at bounding box center [1185, 109] width 8 height 8
click at [1178, 146] on span "In Progress" at bounding box center [1191, 146] width 45 height 13
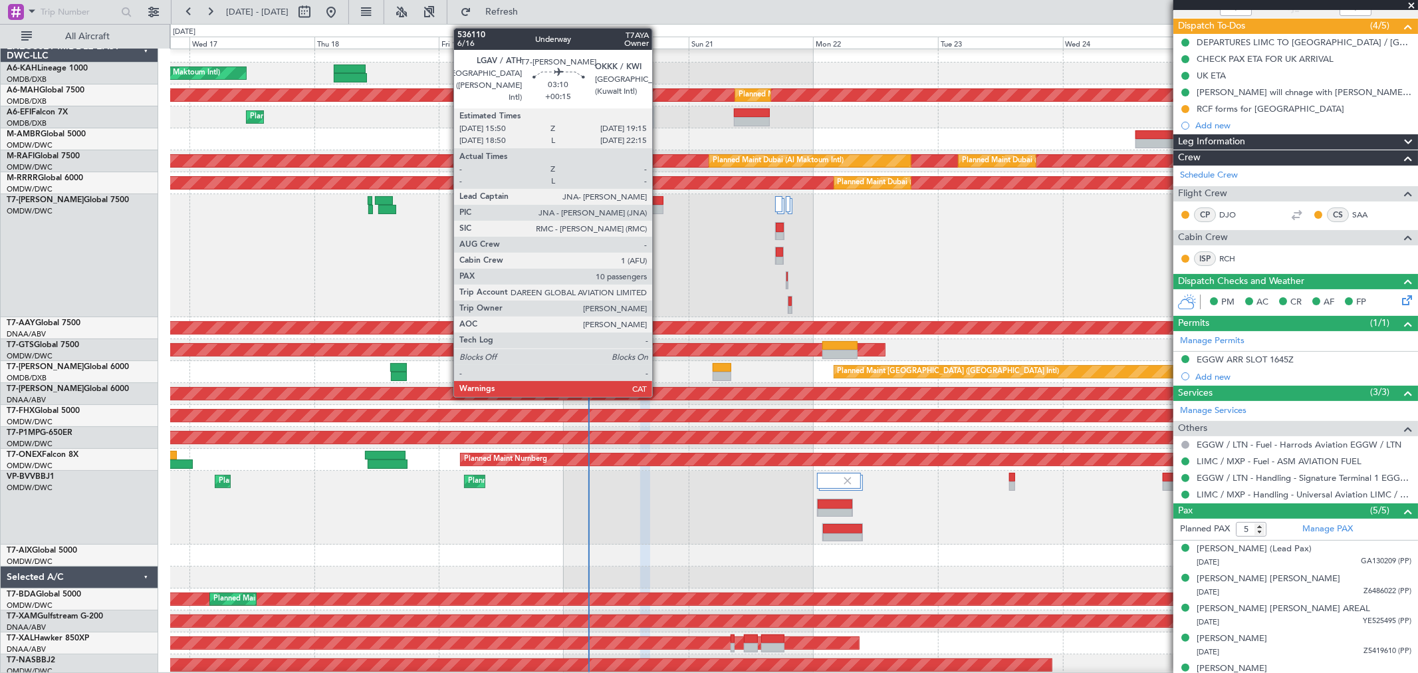
click at [659, 208] on div at bounding box center [654, 209] width 18 height 9
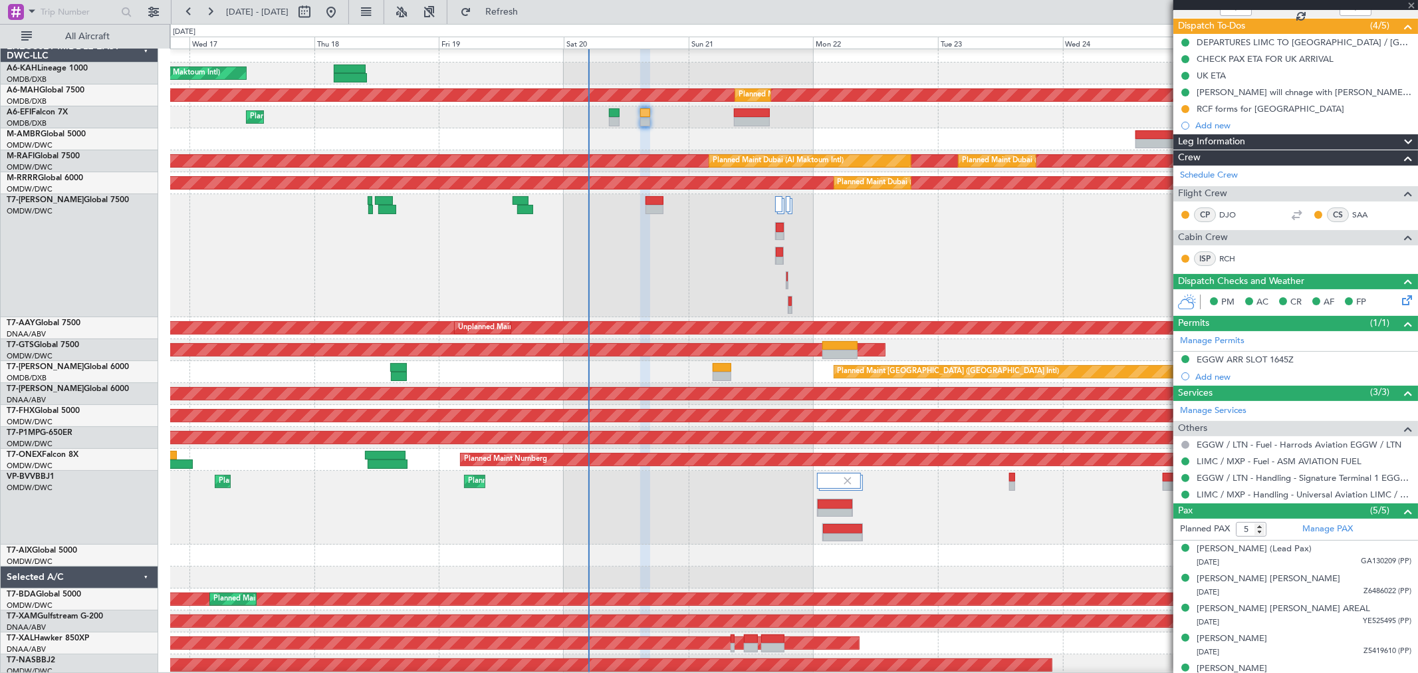
type input "10"
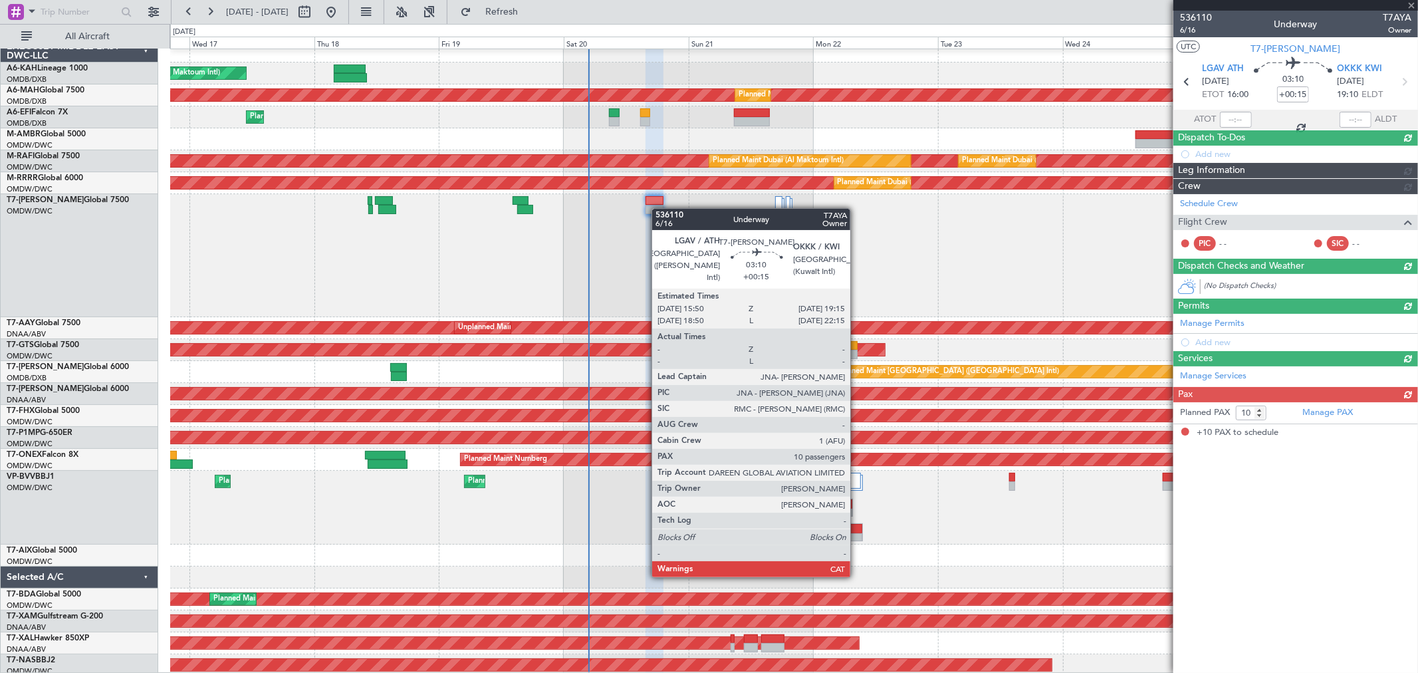
scroll to position [0, 0]
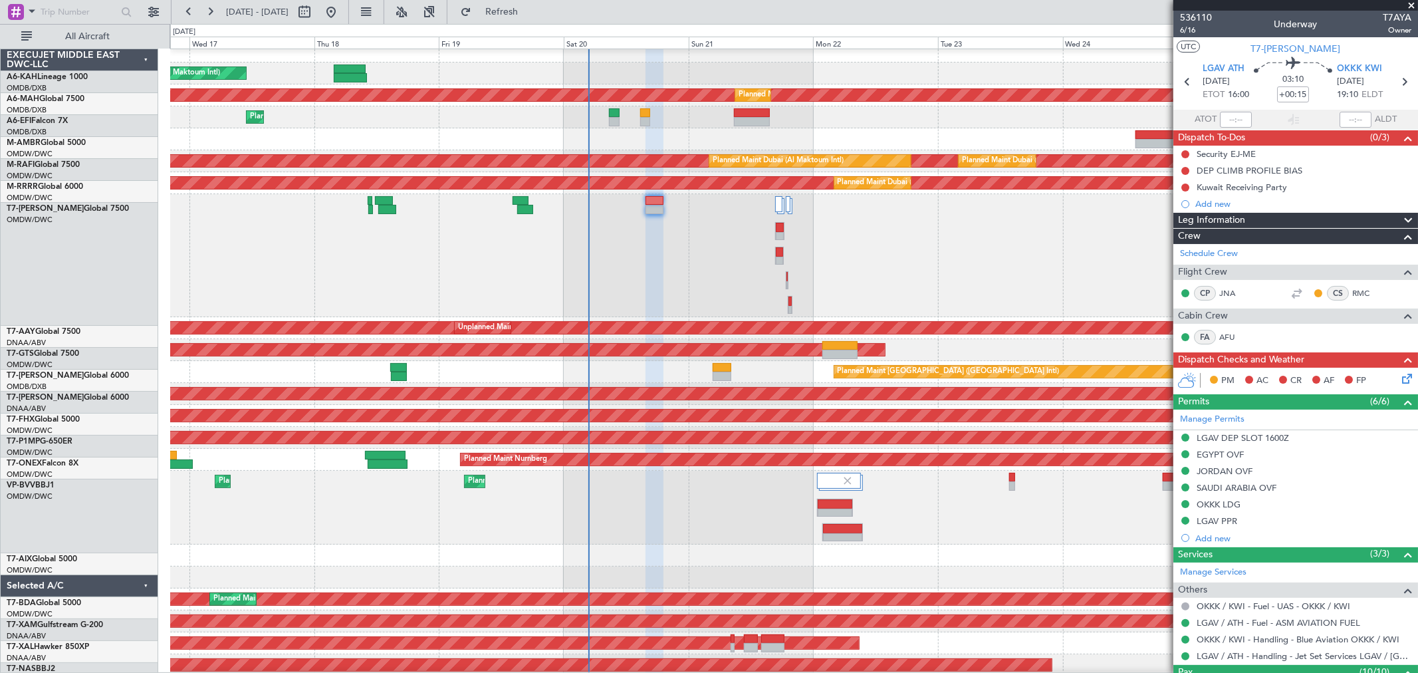
scroll to position [9, 0]
